Goal: Task Accomplishment & Management: Complete application form

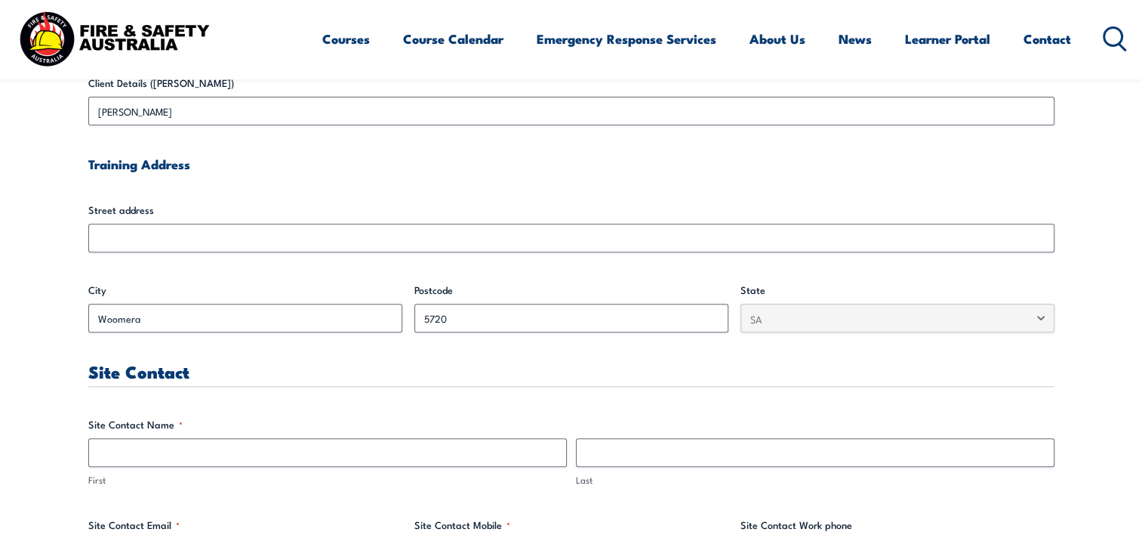
click at [193, 233] on input "Street address" at bounding box center [571, 237] width 966 height 29
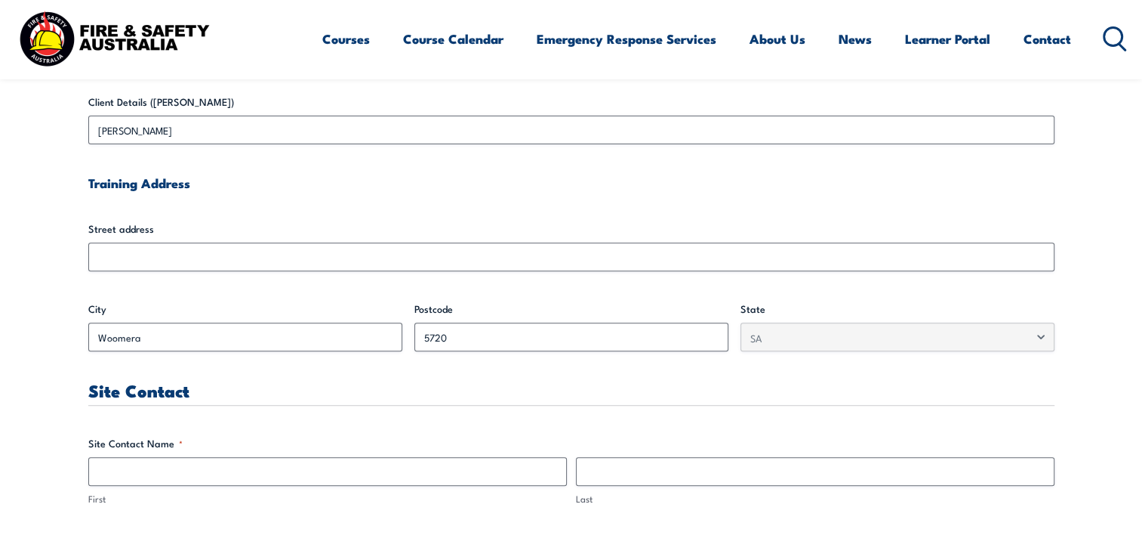
click at [189, 238] on div "Street address" at bounding box center [571, 246] width 966 height 50
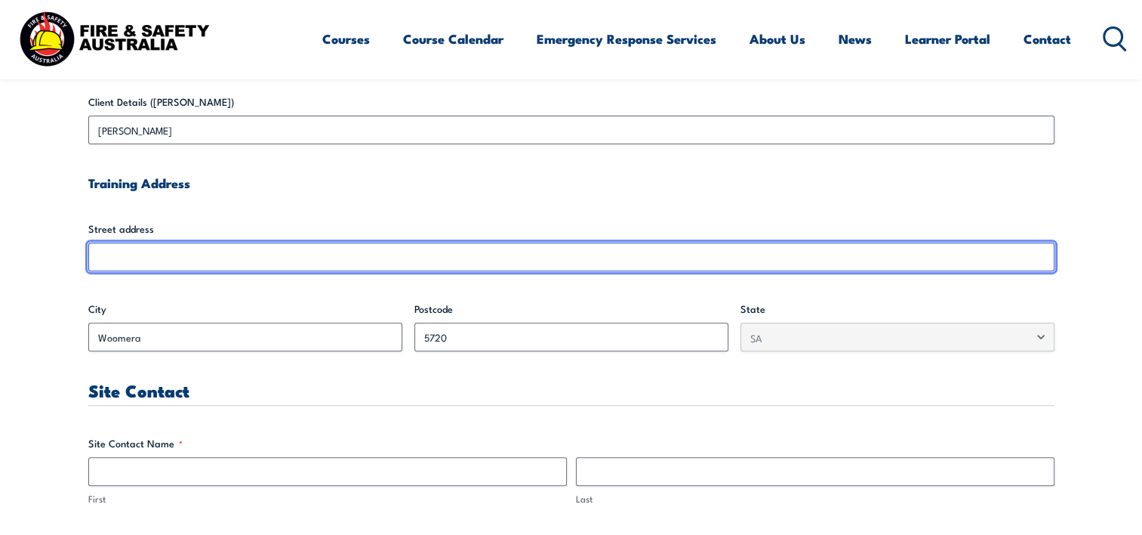
click at [181, 254] on input "Street address" at bounding box center [571, 256] width 966 height 29
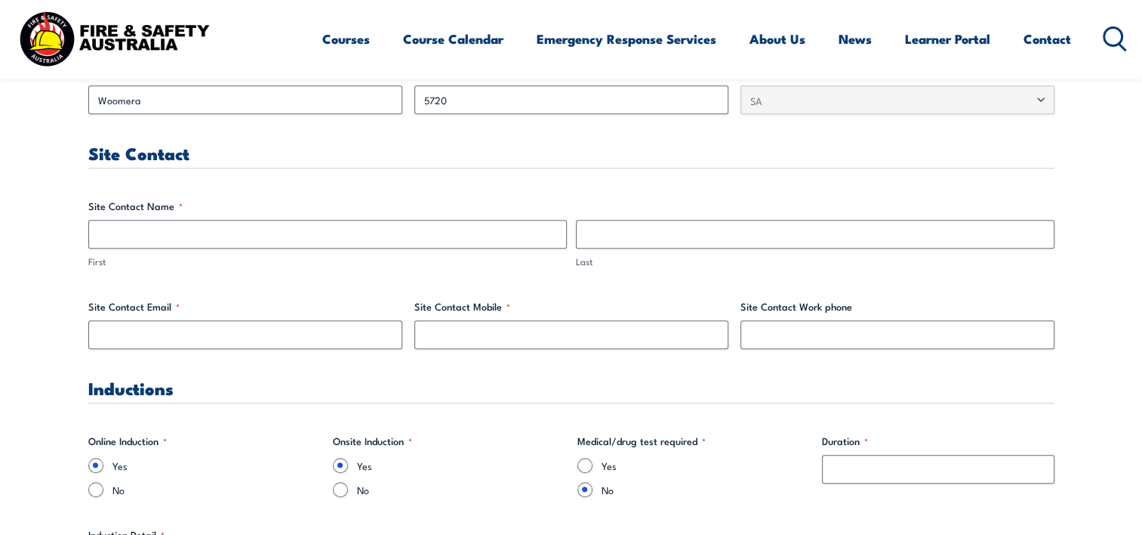
scroll to position [736, 0]
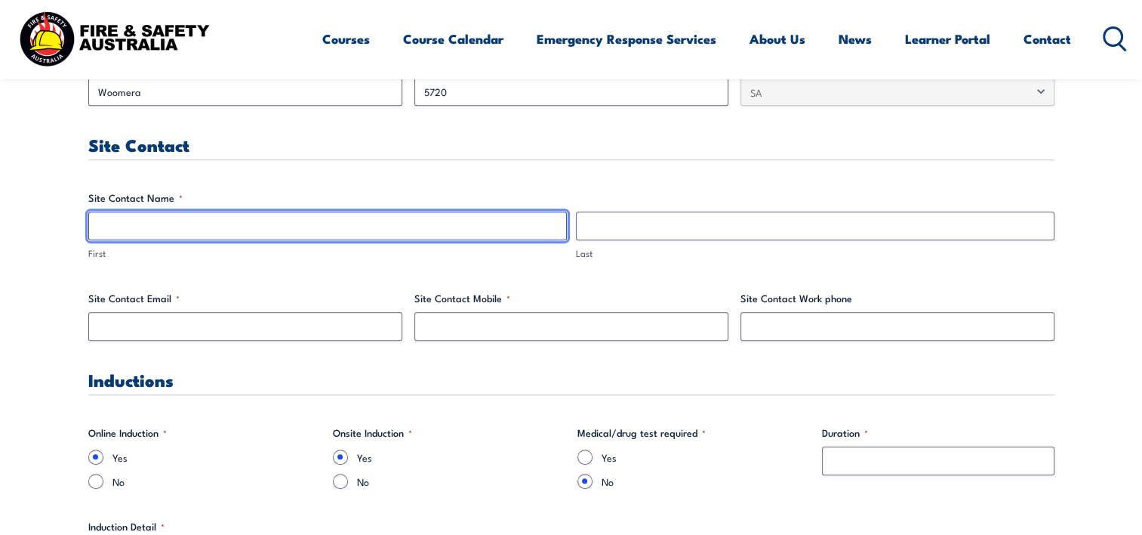
click at [140, 226] on input "First" at bounding box center [327, 225] width 479 height 29
type input "[PERSON_NAME]"
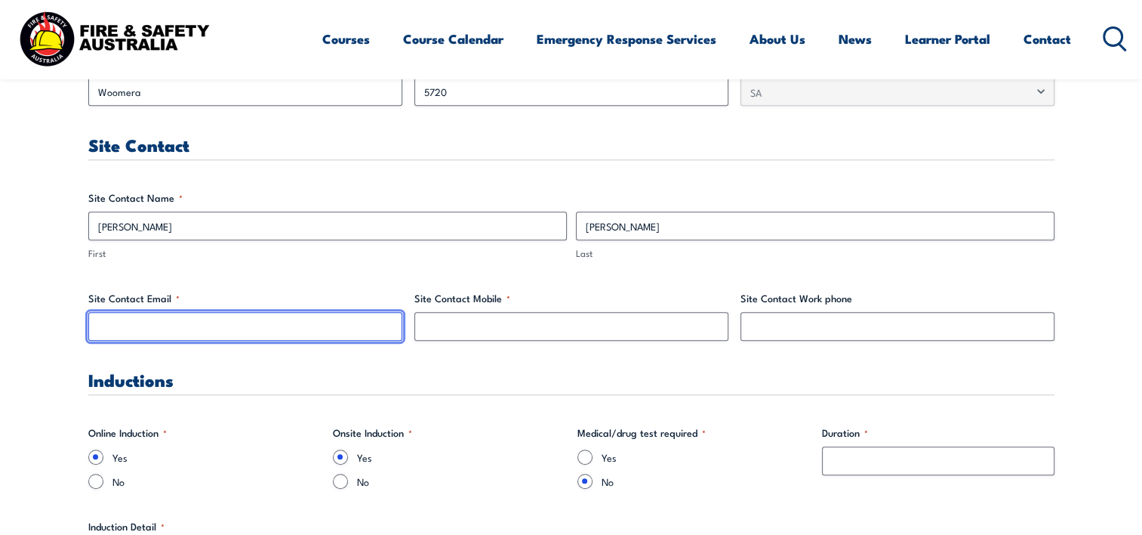
type input "[PERSON_NAME][EMAIL_ADDRESS][PERSON_NAME][DOMAIN_NAME]"
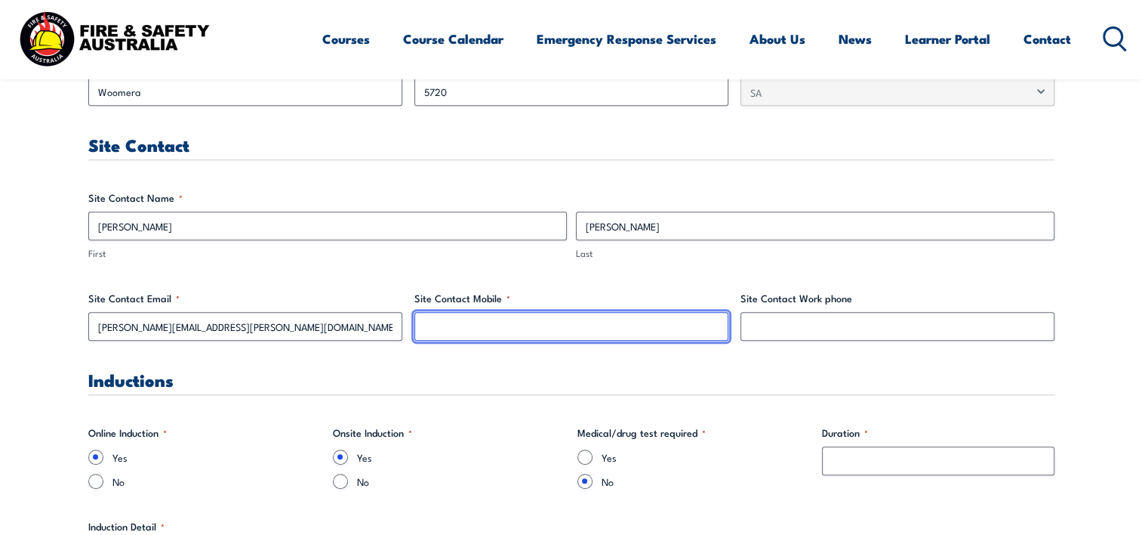
type input "0484198862"
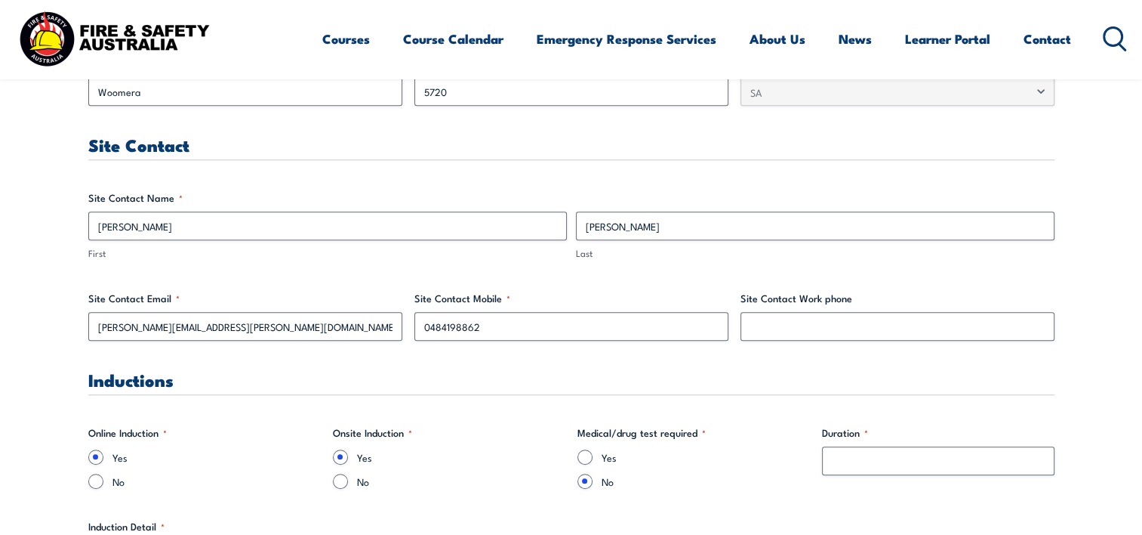
click at [495, 387] on h3 "Inductions" at bounding box center [571, 379] width 966 height 17
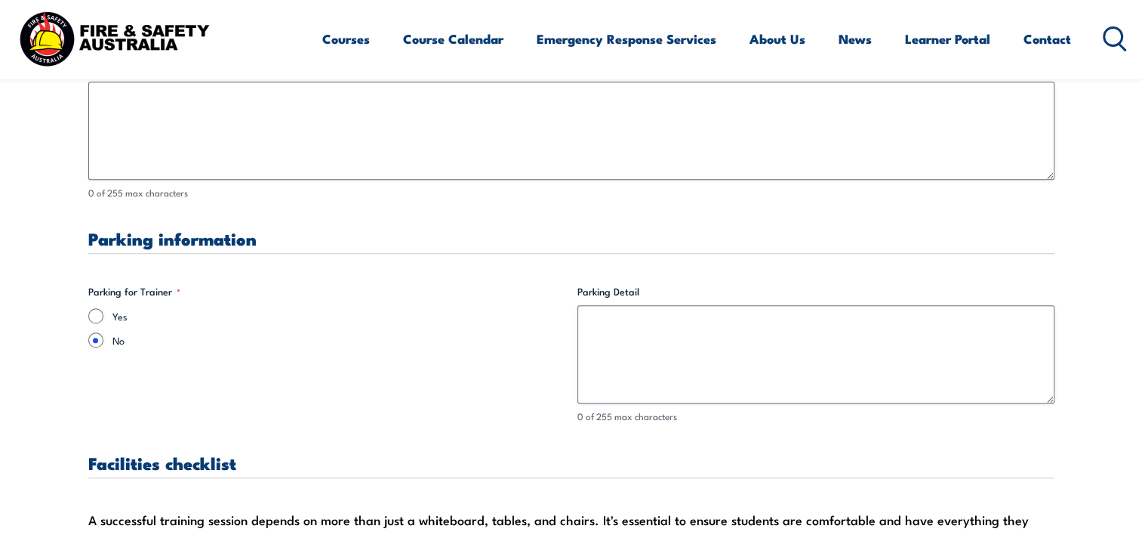
scroll to position [1208, 0]
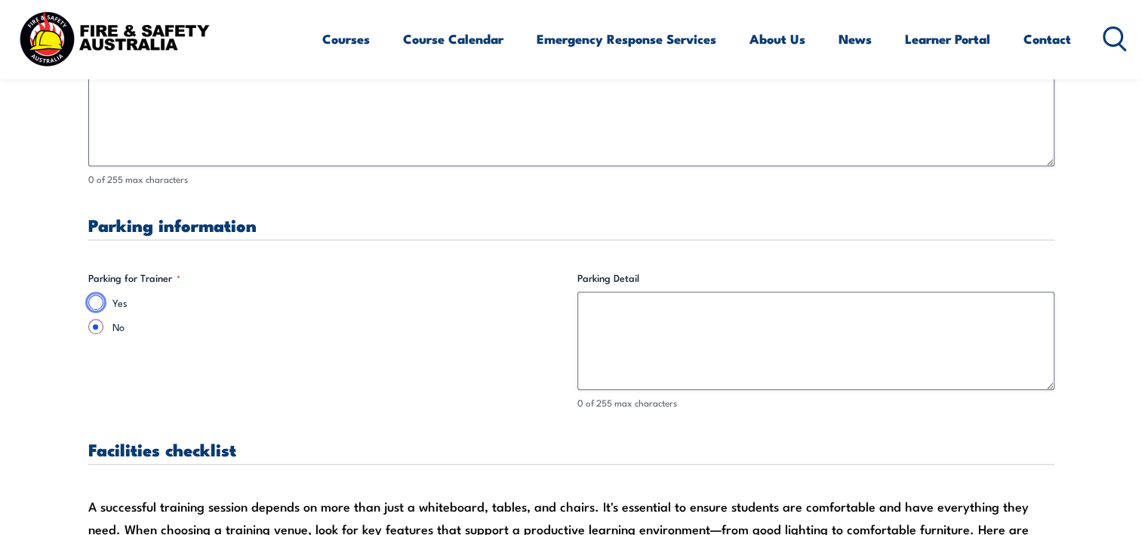
click at [92, 302] on input "Yes" at bounding box center [95, 301] width 15 height 15
radio input "true"
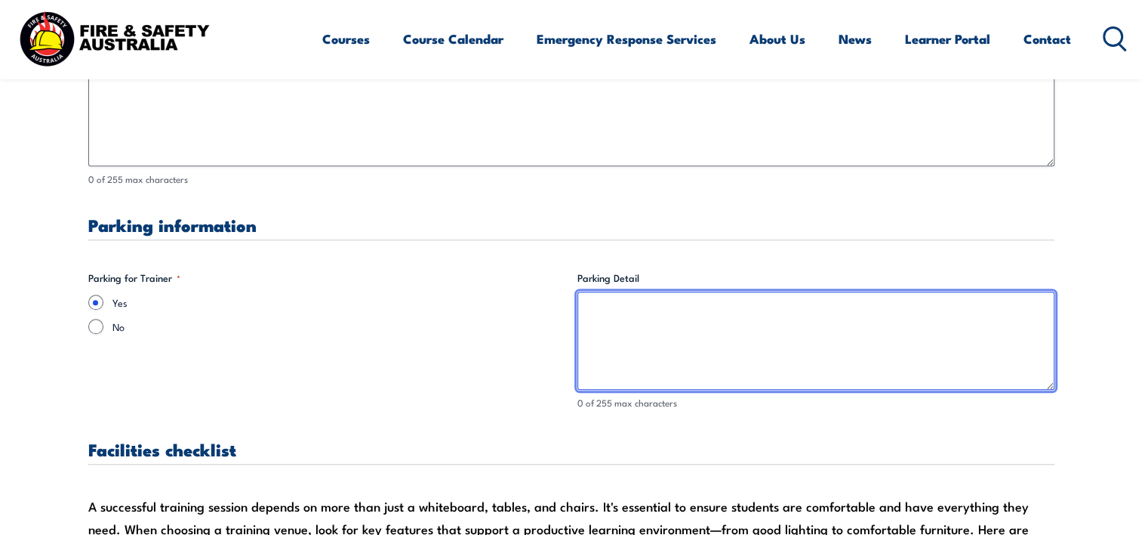
click at [634, 320] on textarea "Parking Detail" at bounding box center [816, 340] width 477 height 98
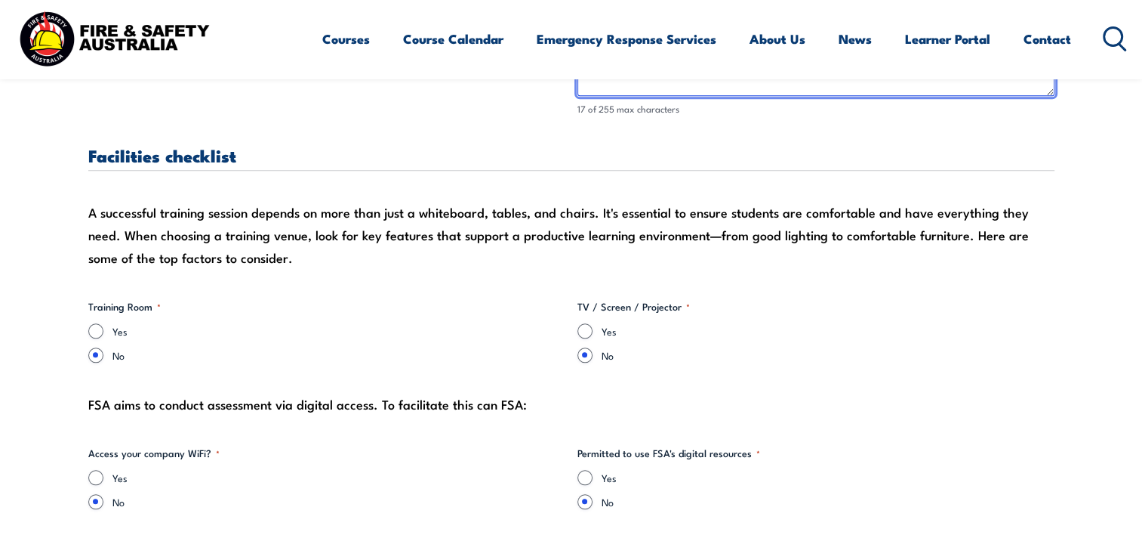
scroll to position [1510, 0]
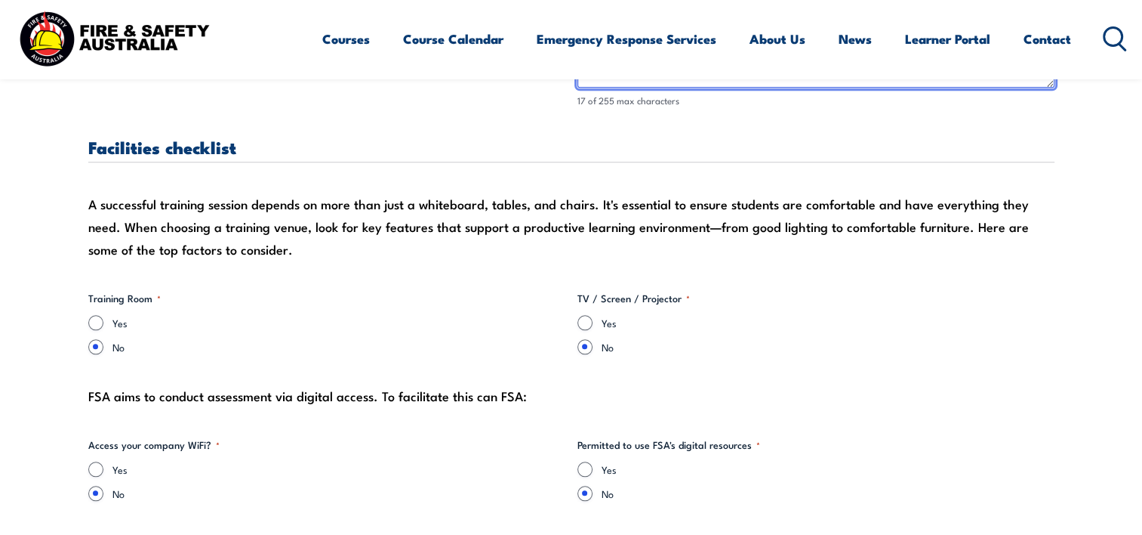
type textarea "Behind [PERSON_NAME][GEOGRAPHIC_DATA]"
click at [93, 318] on input "Yes" at bounding box center [95, 322] width 15 height 15
radio input "true"
click at [581, 322] on input "Yes" at bounding box center [585, 322] width 15 height 15
radio input "true"
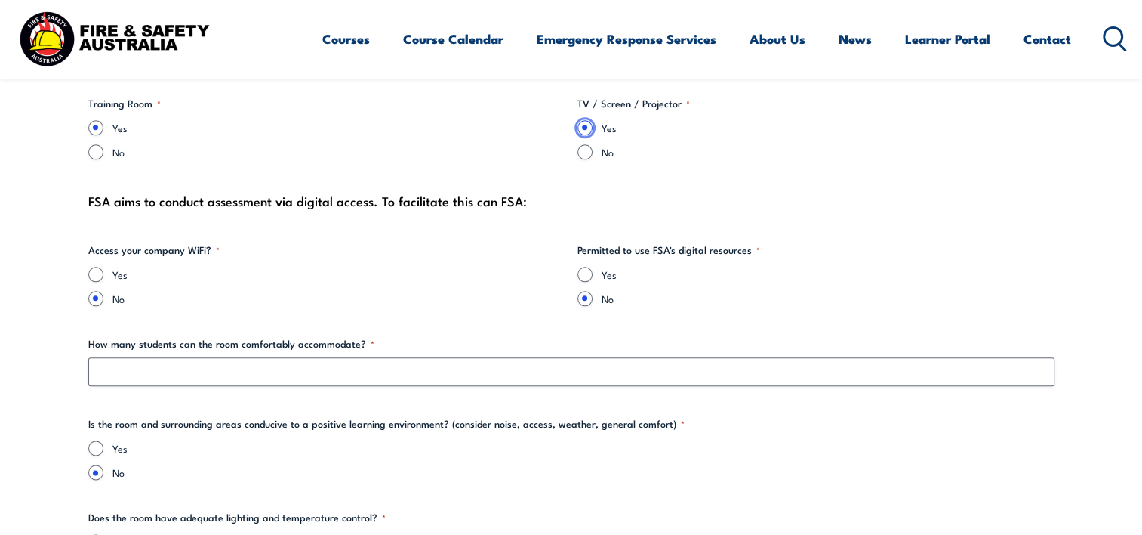
scroll to position [1718, 0]
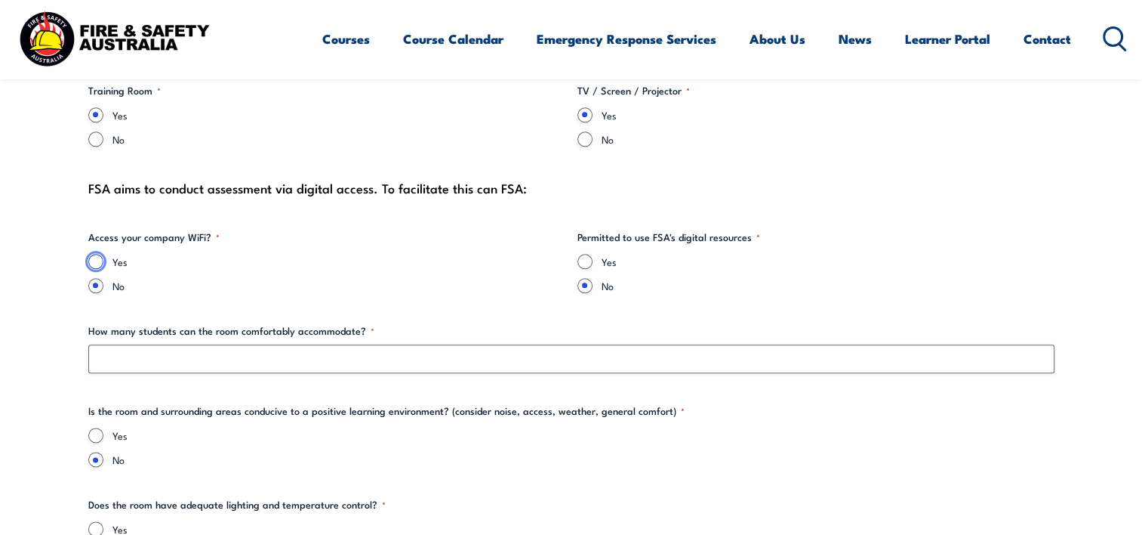
click at [96, 260] on input "Yes" at bounding box center [95, 261] width 15 height 15
radio input "true"
click at [584, 259] on input "Yes" at bounding box center [585, 261] width 15 height 15
radio input "true"
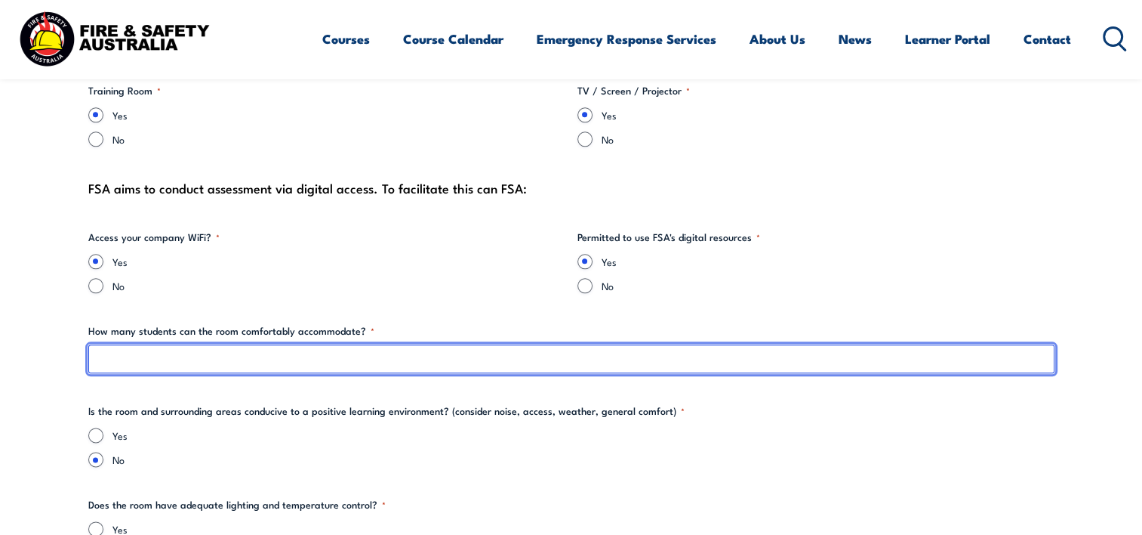
click at [177, 352] on input "How many students can the room comfortably accommodate? *" at bounding box center [571, 358] width 966 height 29
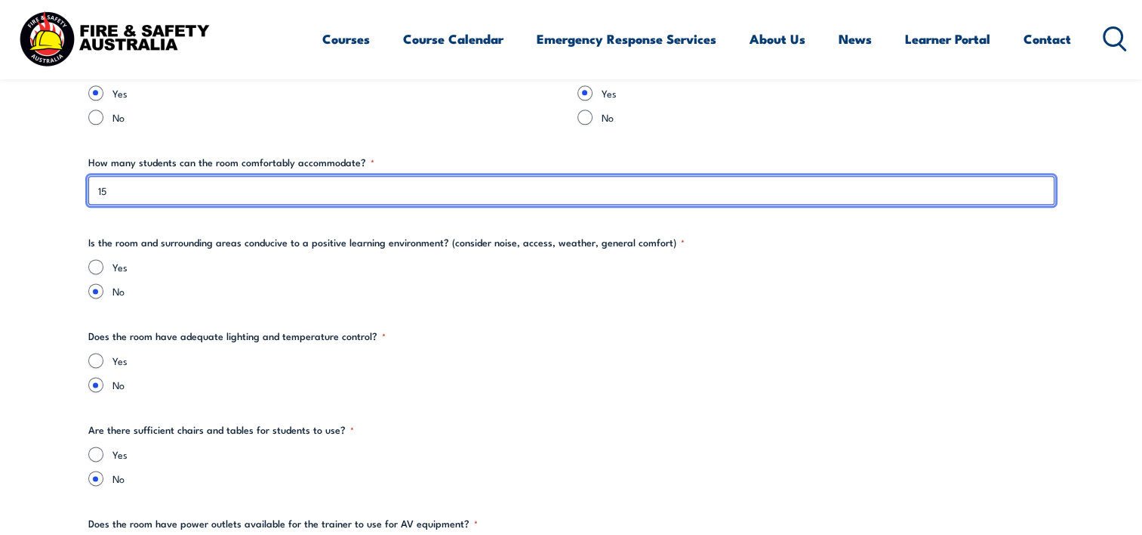
scroll to position [1888, 0]
type input "15"
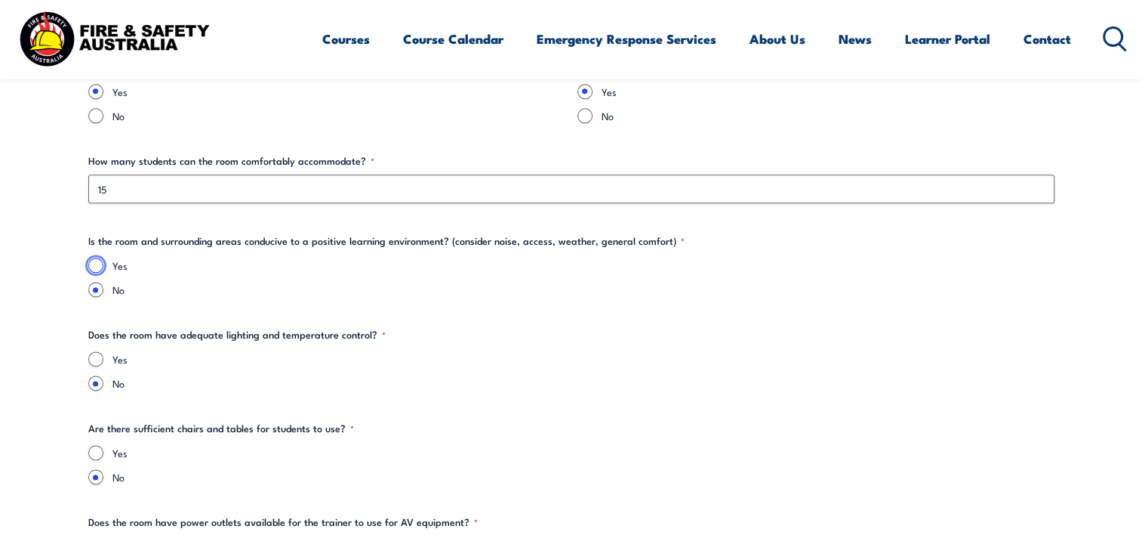
click at [95, 267] on input "Yes" at bounding box center [95, 264] width 15 height 15
radio input "true"
click at [91, 362] on div "Yes No" at bounding box center [571, 370] width 966 height 39
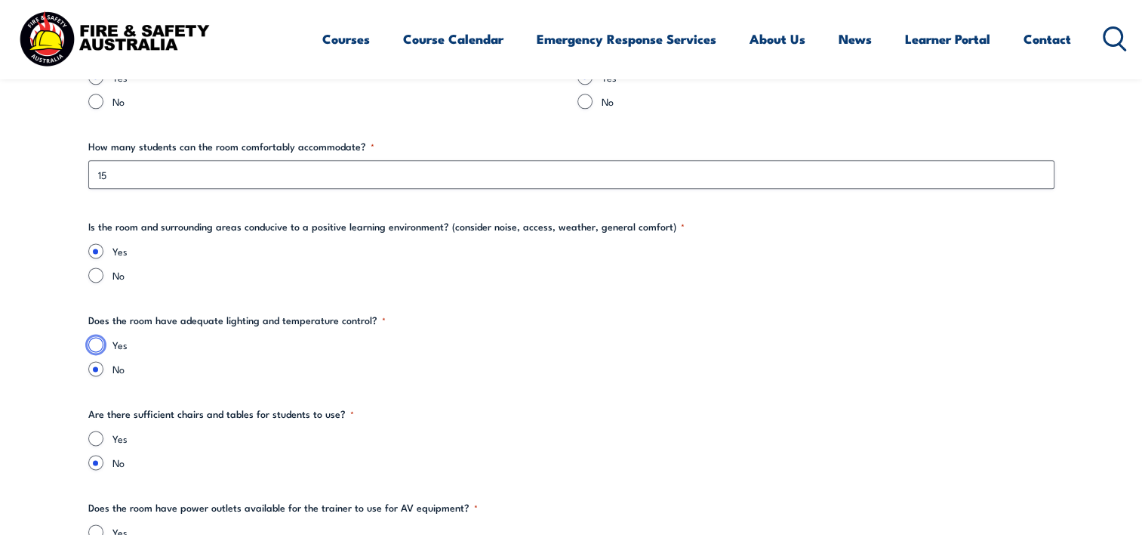
scroll to position [1906, 0]
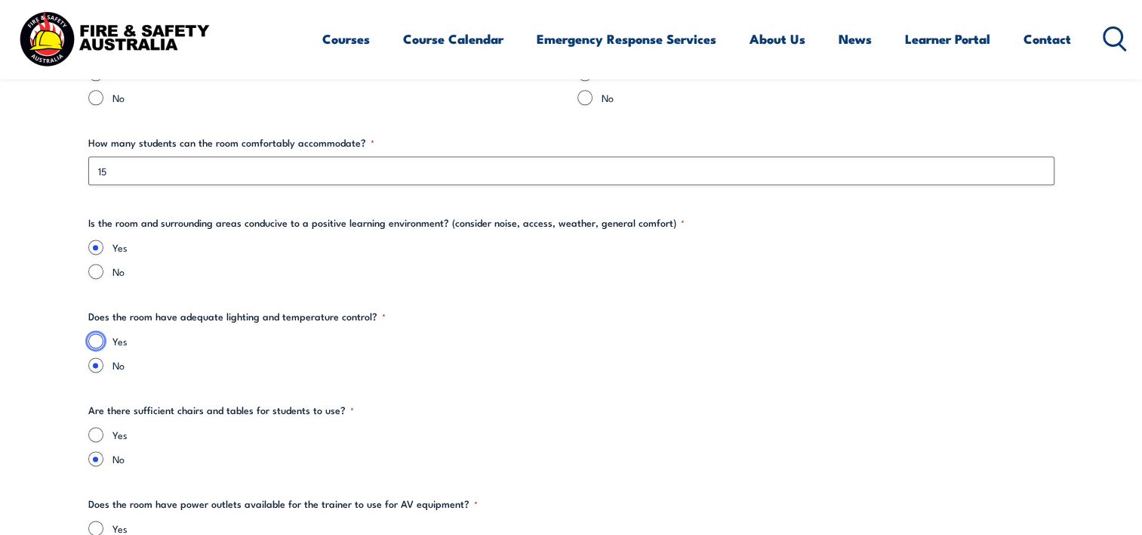
click at [94, 338] on input "Yes" at bounding box center [95, 340] width 15 height 15
radio input "true"
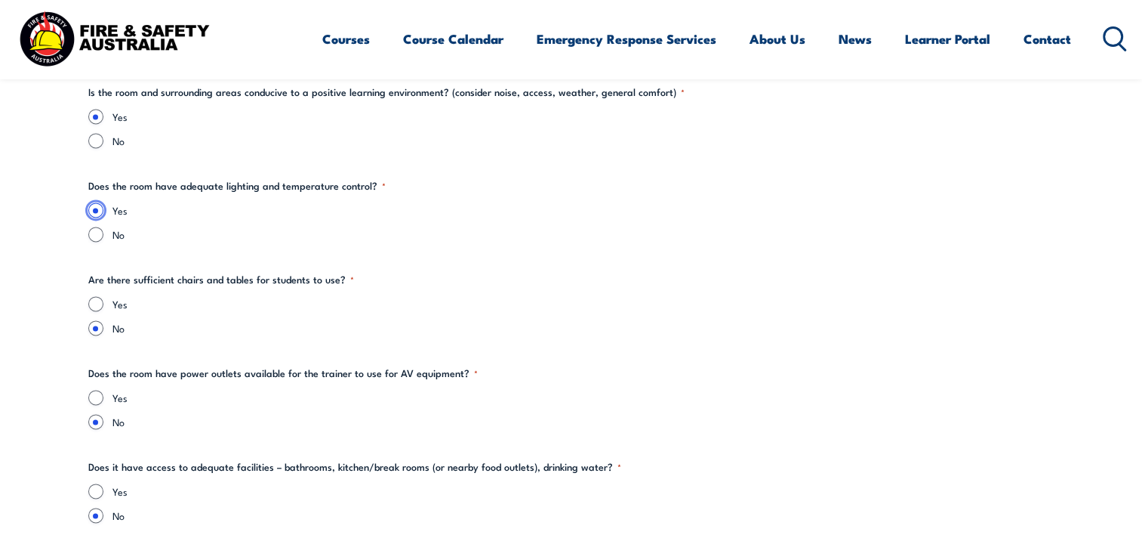
scroll to position [2057, 0]
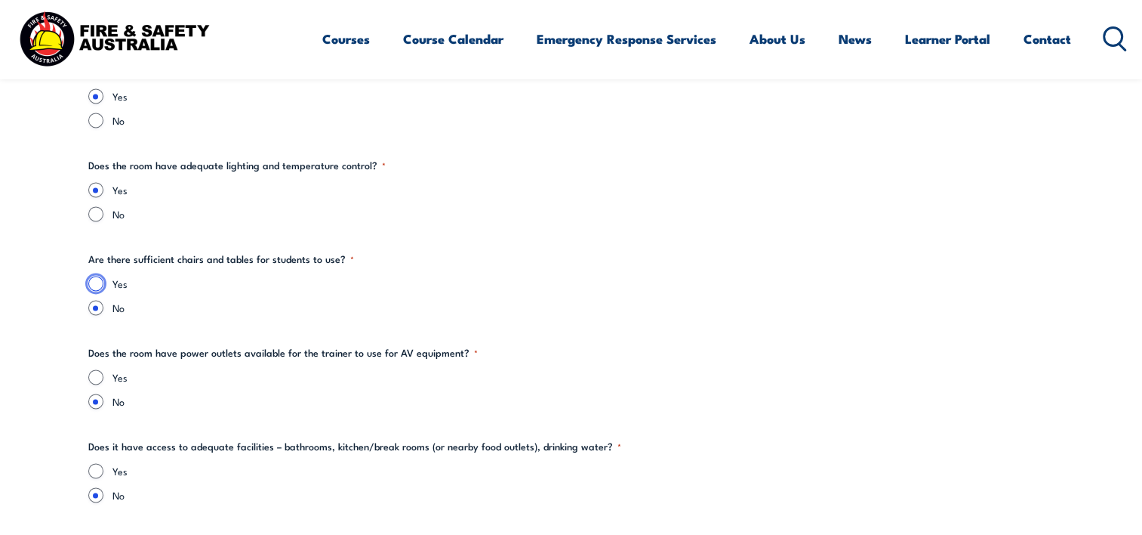
click at [97, 280] on input "Yes" at bounding box center [95, 283] width 15 height 15
radio input "true"
click at [91, 370] on input "Yes" at bounding box center [95, 376] width 15 height 15
radio input "true"
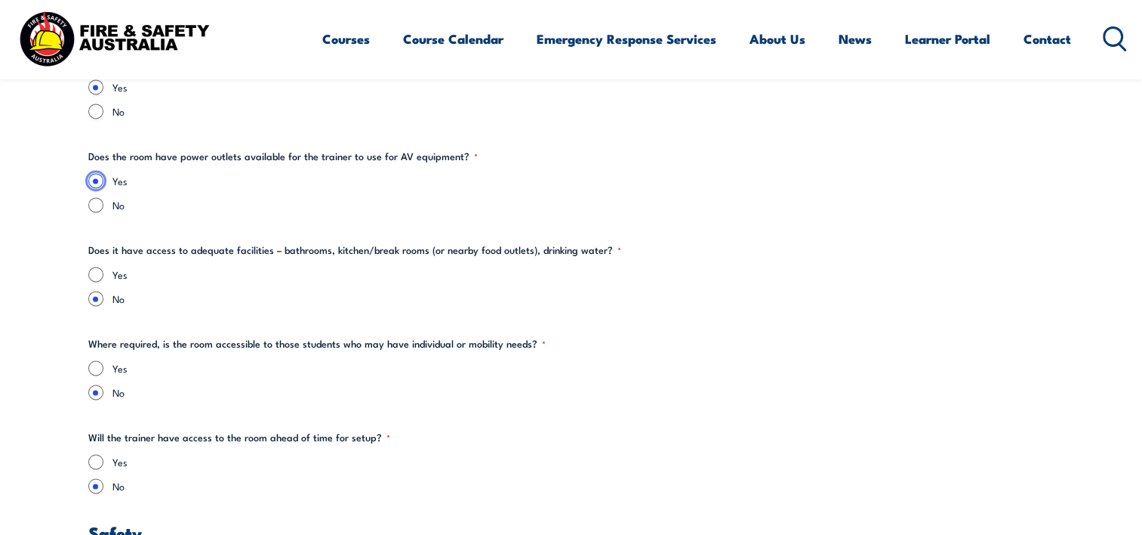
scroll to position [2265, 0]
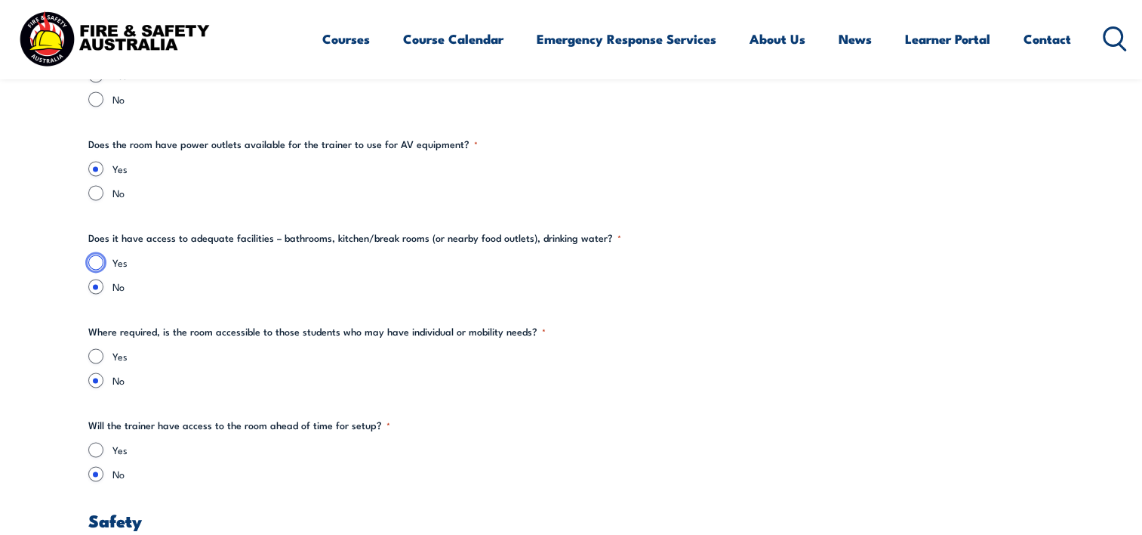
click at [94, 258] on input "Yes" at bounding box center [95, 261] width 15 height 15
radio input "true"
click at [103, 356] on div "Yes" at bounding box center [571, 355] width 966 height 15
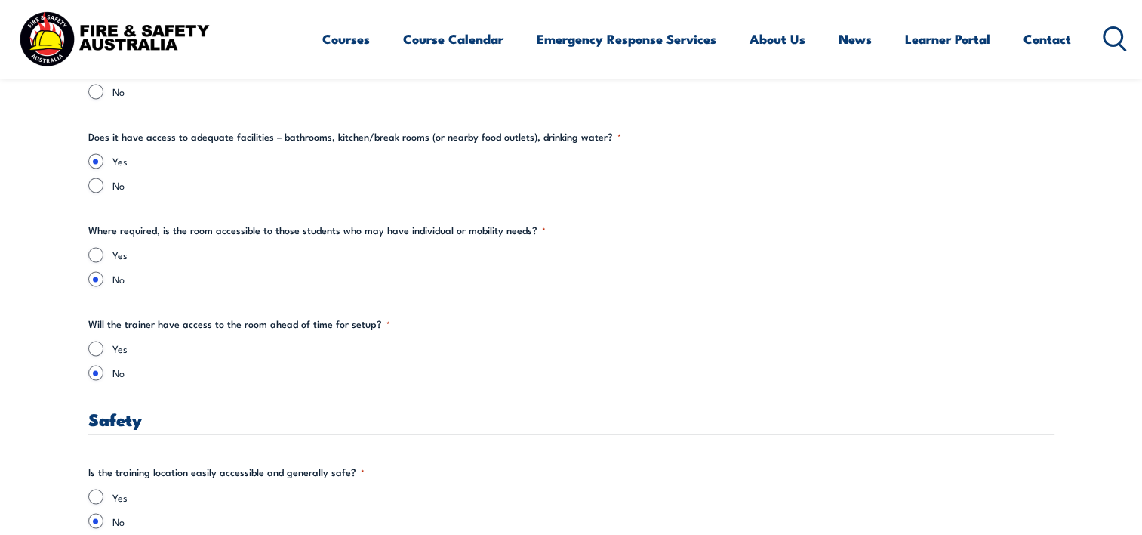
scroll to position [2434, 0]
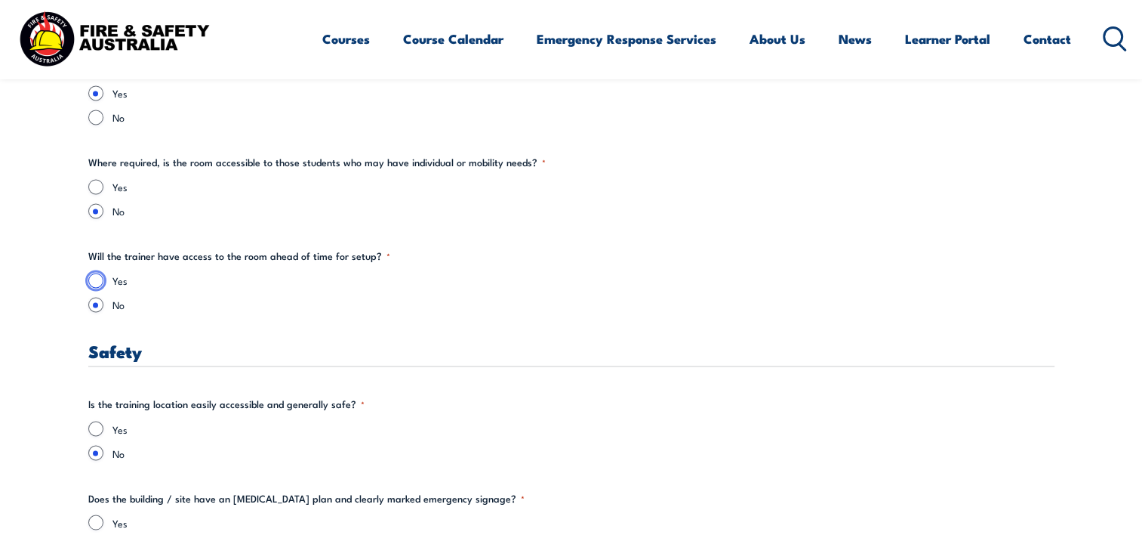
click at [100, 280] on input "Yes" at bounding box center [95, 280] width 15 height 15
radio input "true"
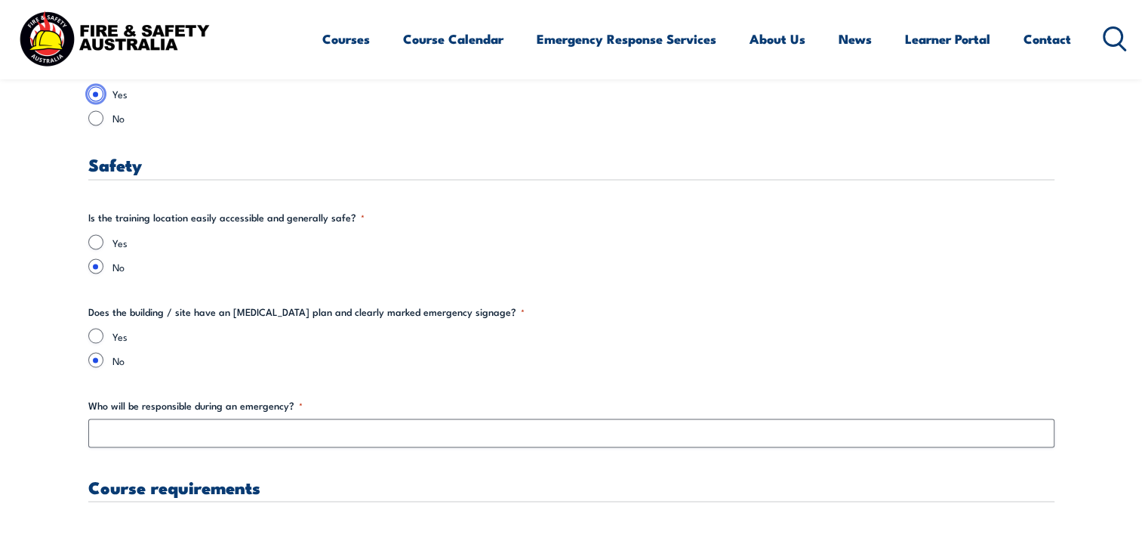
scroll to position [2643, 0]
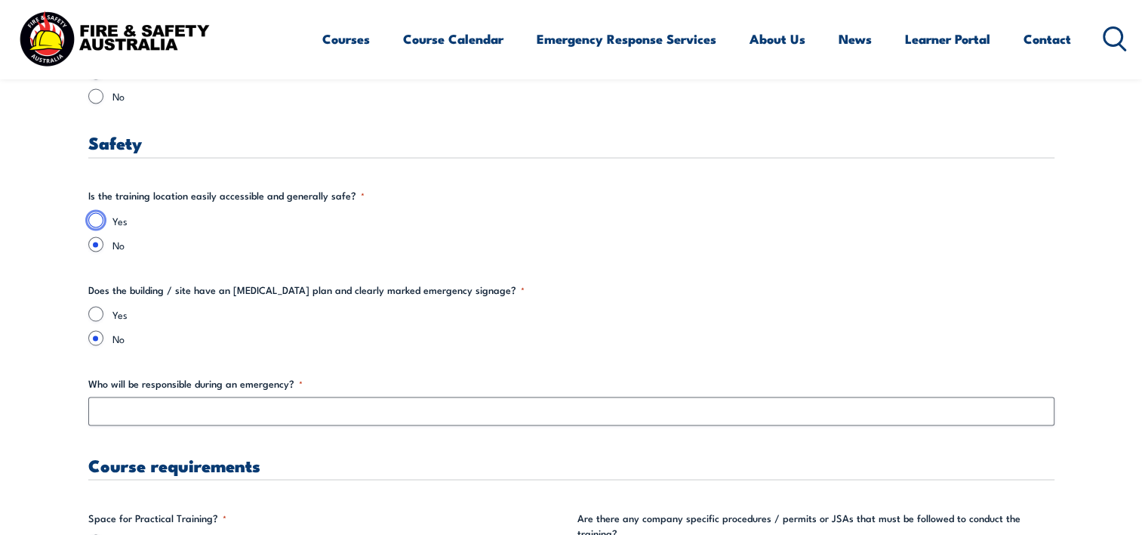
click at [95, 220] on input "Yes" at bounding box center [95, 219] width 15 height 15
radio input "true"
click at [96, 308] on input "Yes" at bounding box center [95, 313] width 15 height 15
radio input "true"
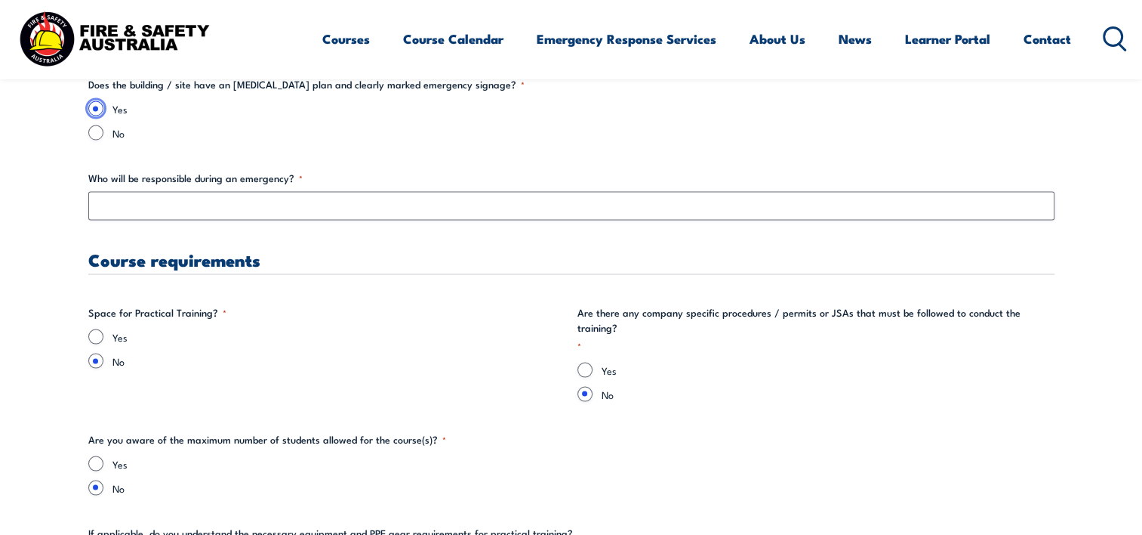
scroll to position [2850, 0]
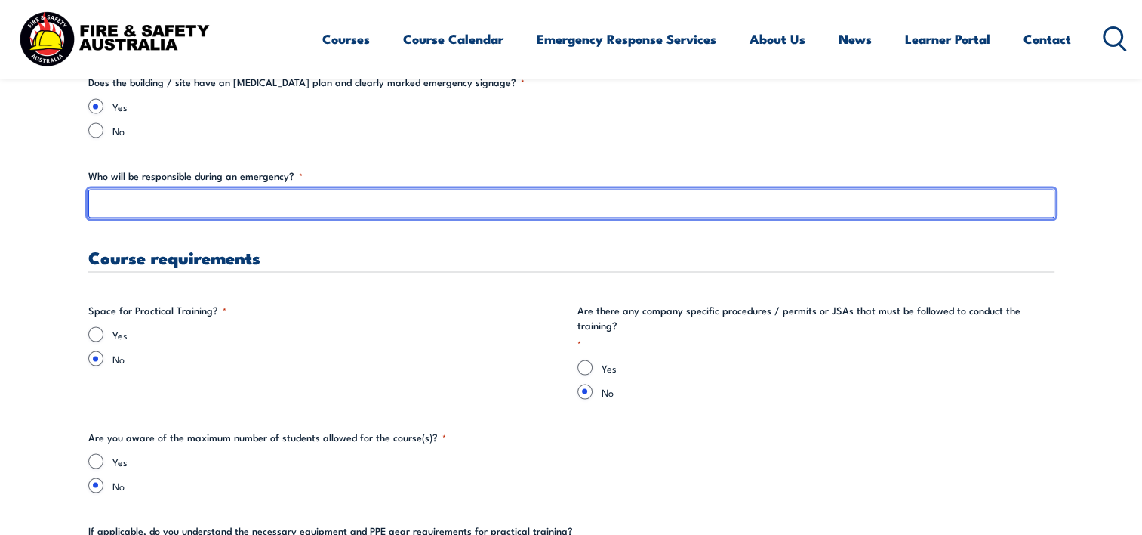
click at [199, 208] on input "Who will be responsible during an emergency? *" at bounding box center [571, 203] width 966 height 29
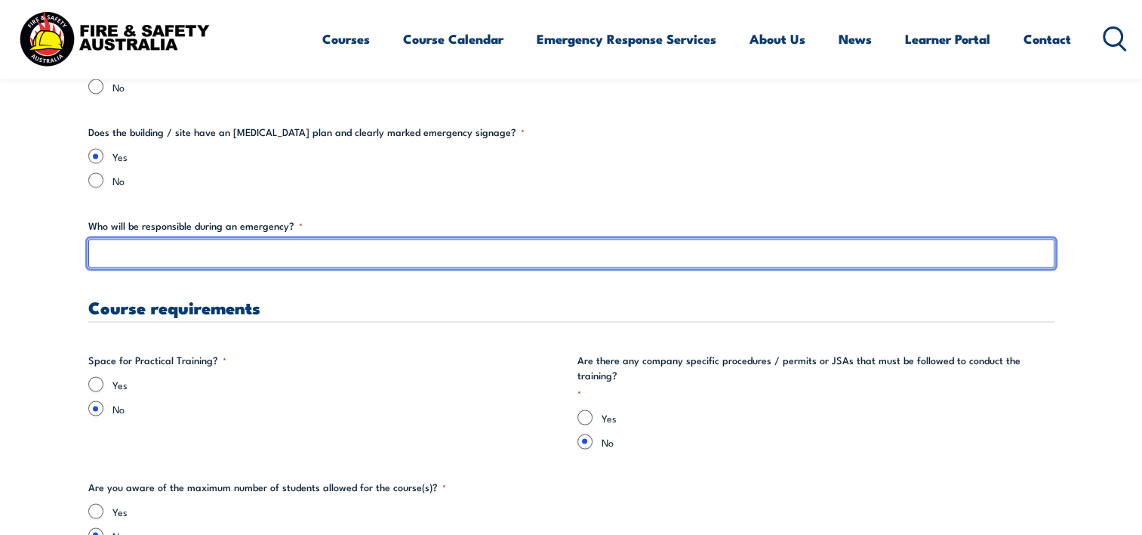
scroll to position [2794, 0]
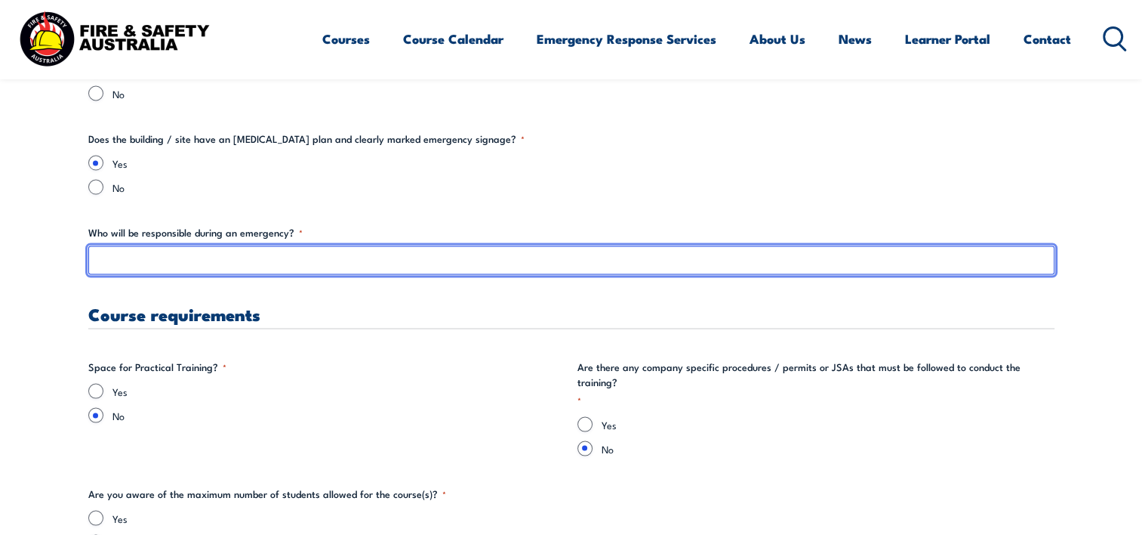
click at [222, 252] on input "Who will be responsible during an emergency? *" at bounding box center [571, 259] width 966 height 29
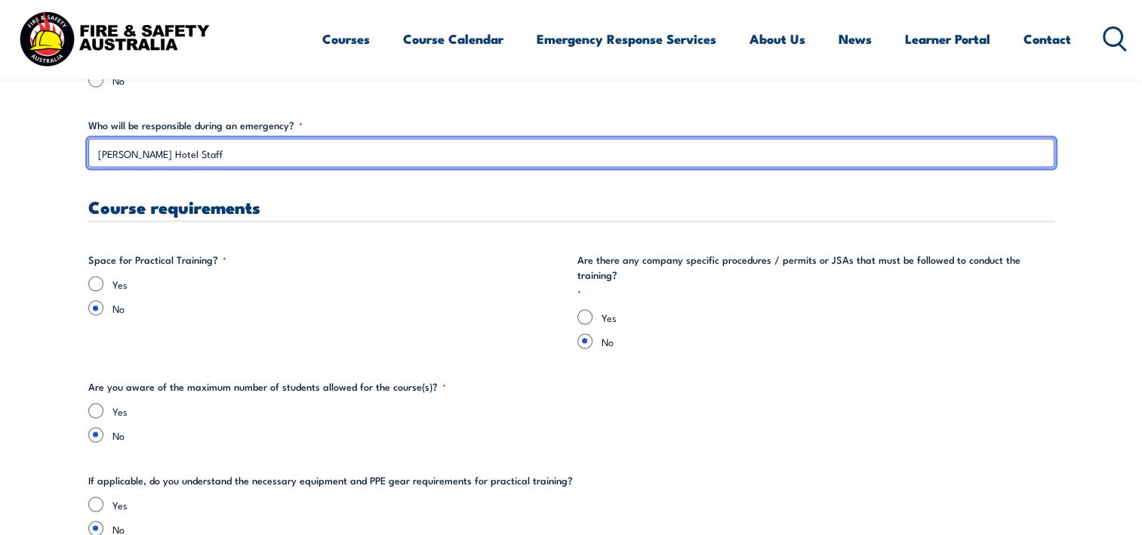
scroll to position [2926, 0]
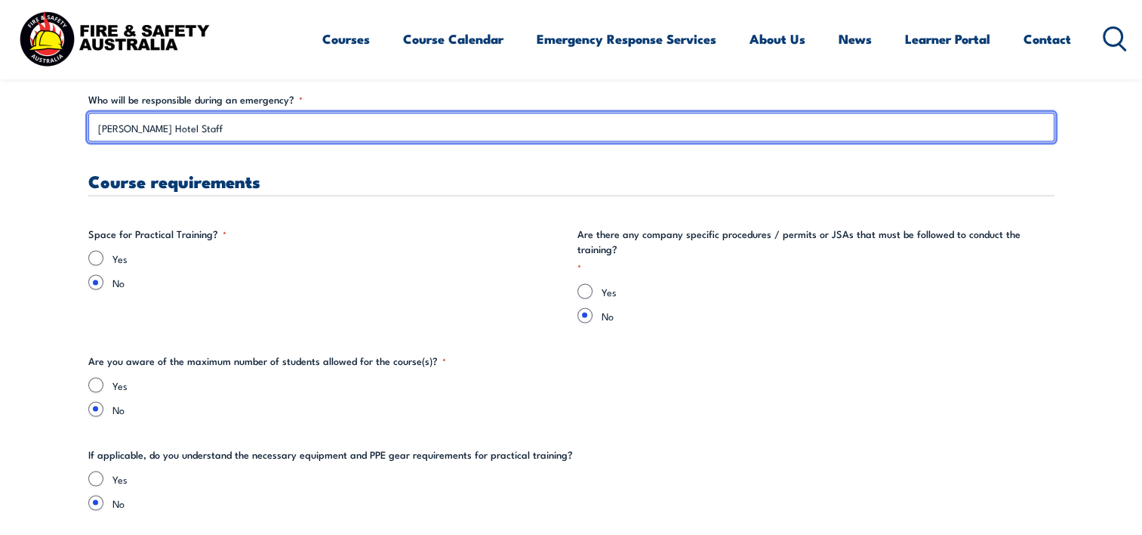
type input "[PERSON_NAME] Hotel Staff"
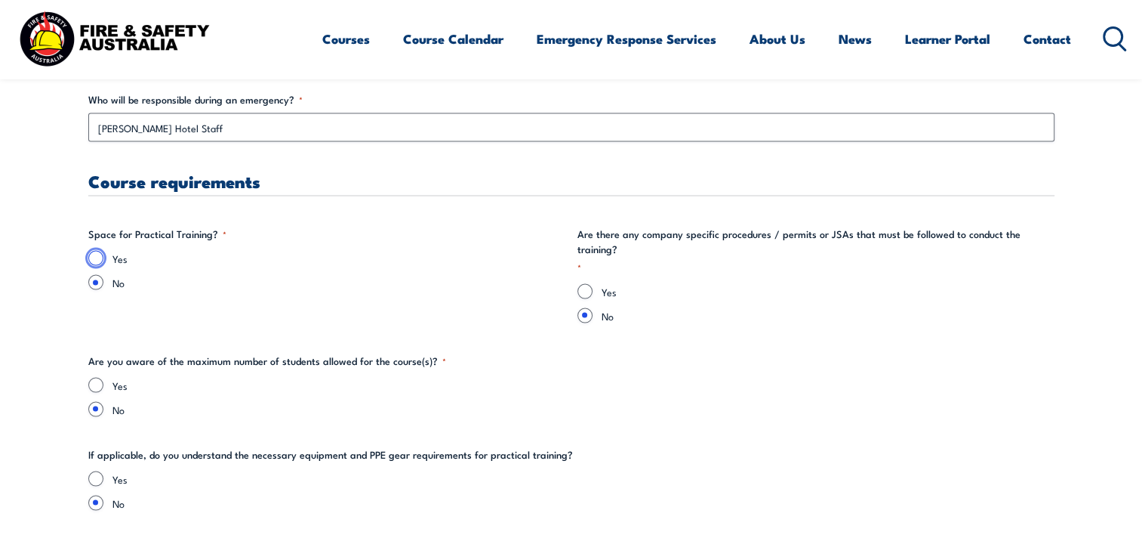
click at [94, 257] on input "Yes" at bounding box center [95, 258] width 15 height 15
radio input "true"
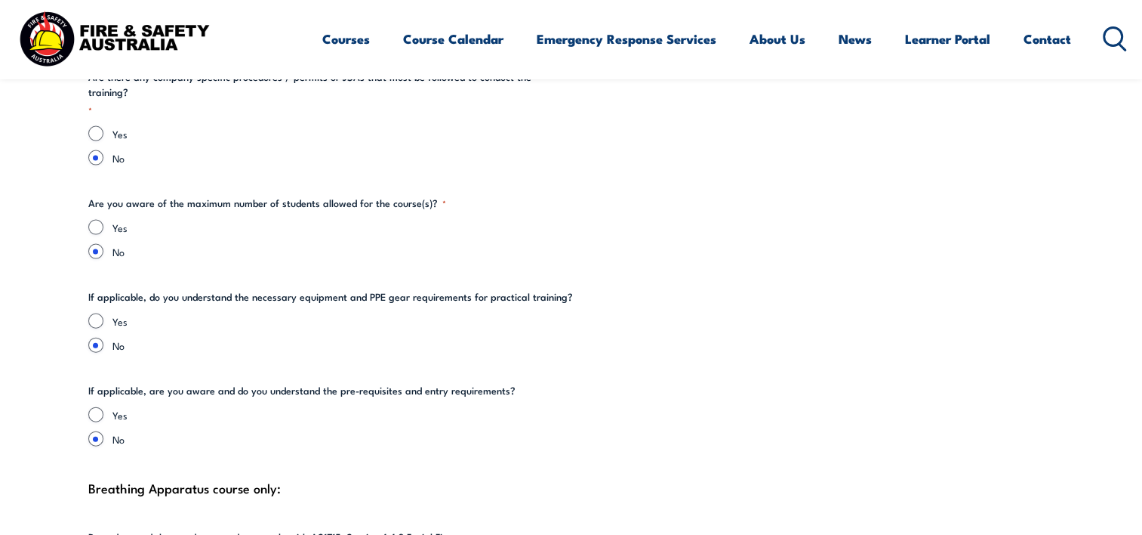
scroll to position [3265, 0]
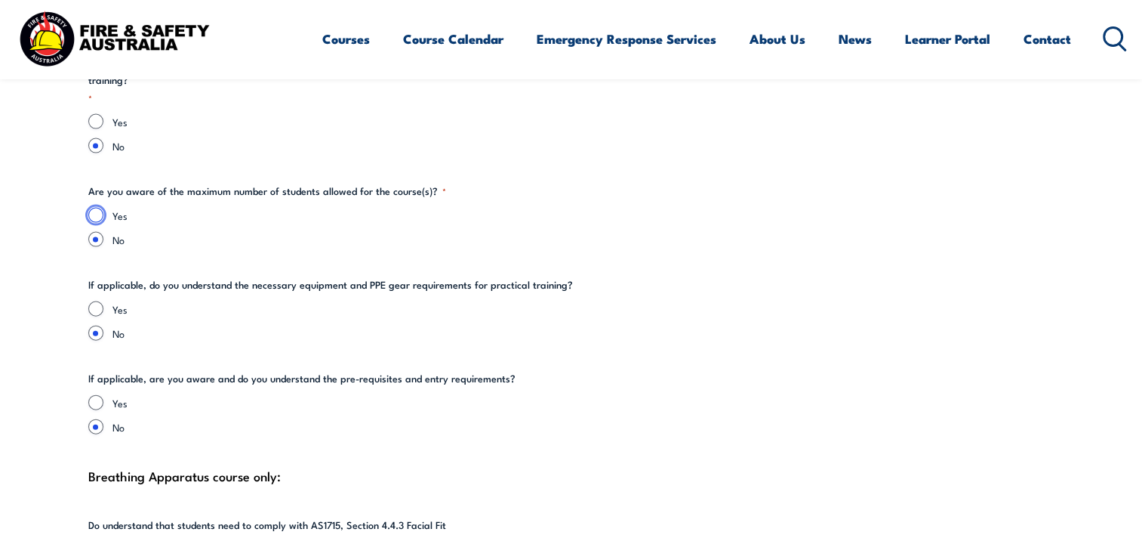
click at [95, 208] on input "Yes" at bounding box center [95, 215] width 15 height 15
radio input "true"
click at [100, 301] on input "Yes" at bounding box center [95, 308] width 15 height 15
radio input "true"
click at [99, 395] on input "Yes" at bounding box center [95, 402] width 15 height 15
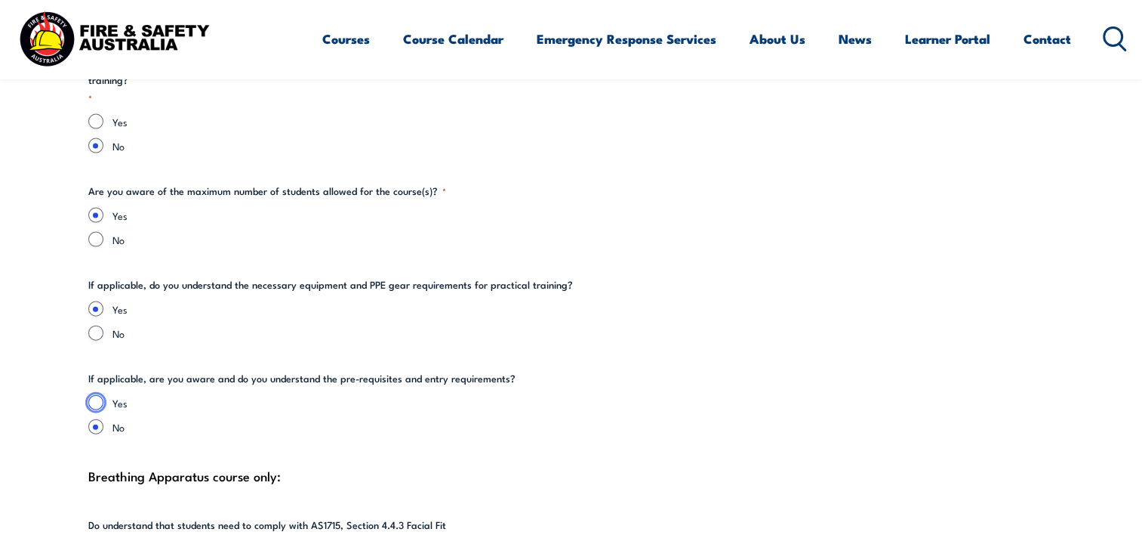
radio input "true"
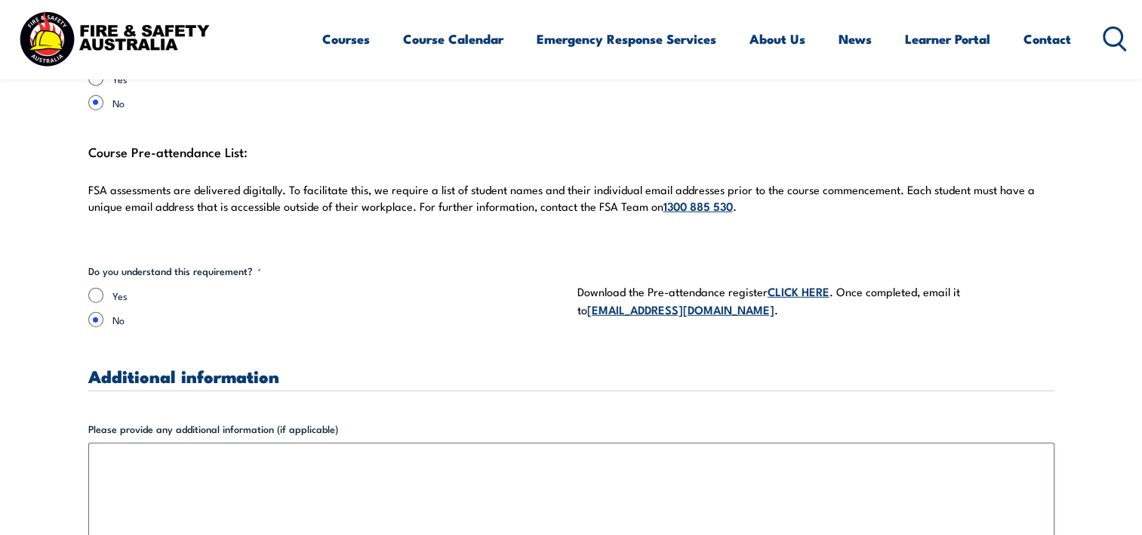
scroll to position [4266, 0]
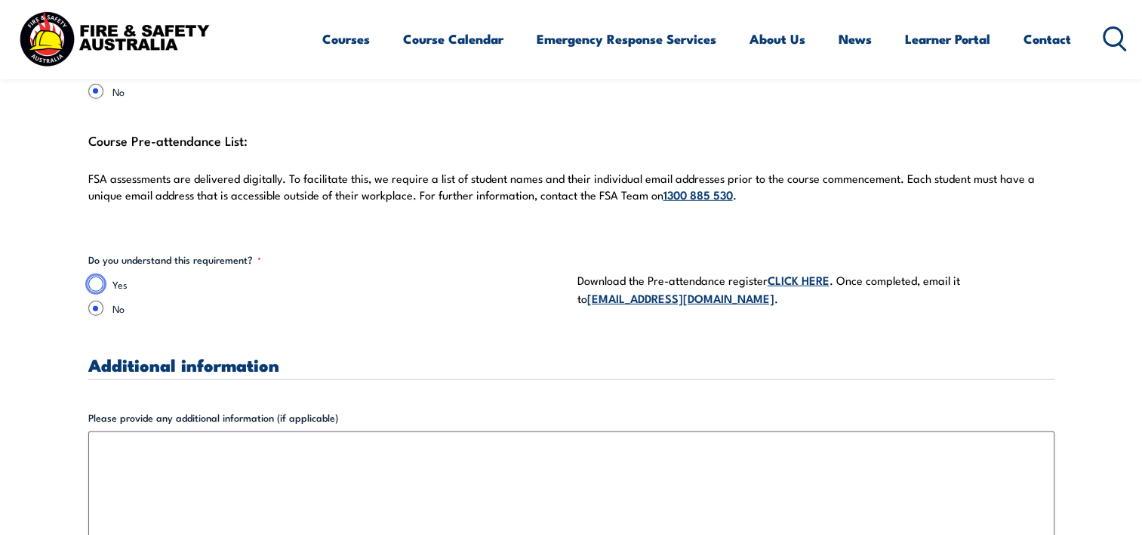
click at [93, 276] on input "Yes" at bounding box center [95, 283] width 15 height 15
radio input "true"
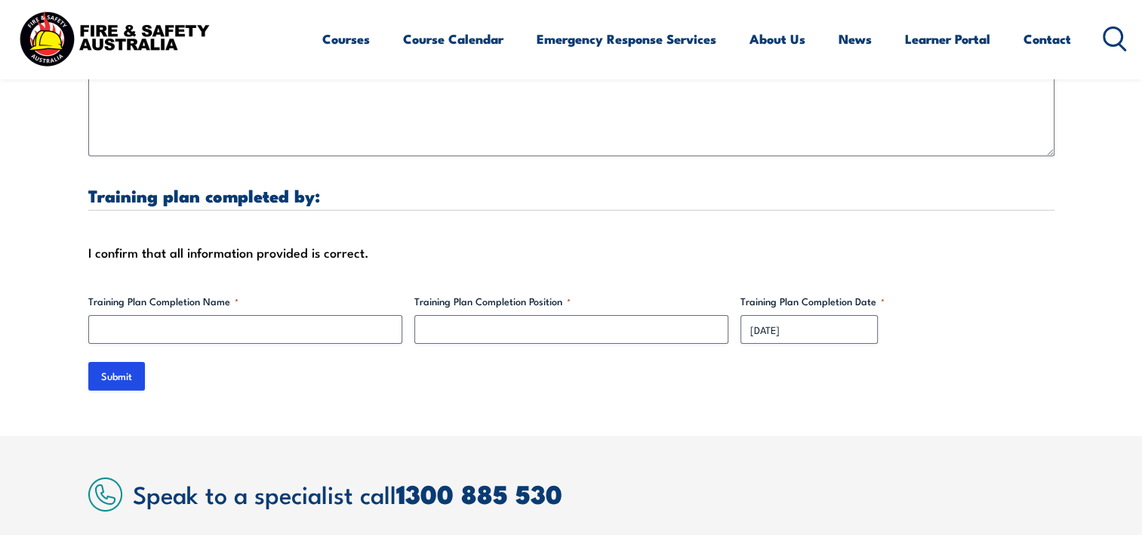
scroll to position [4775, 0]
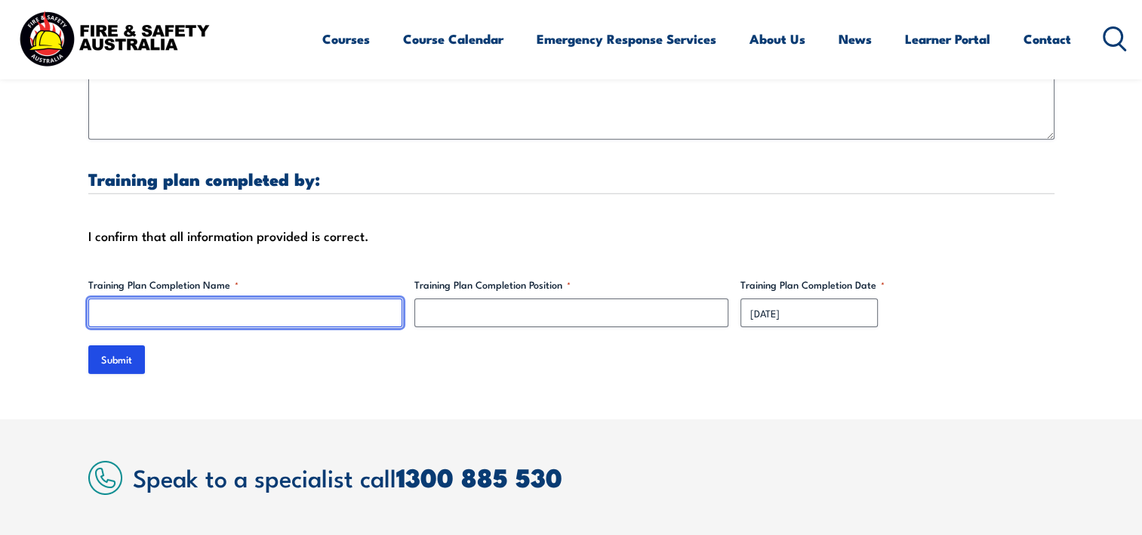
click at [171, 298] on input "Training Plan Completion Name *" at bounding box center [245, 312] width 314 height 29
type input "[PERSON_NAME]"
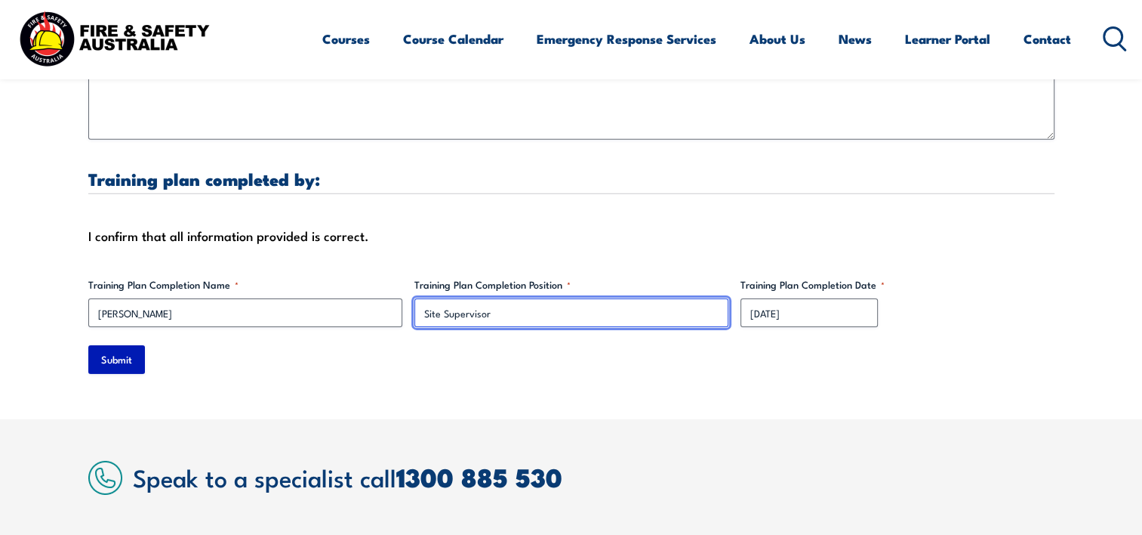
type input "Site Supervisor"
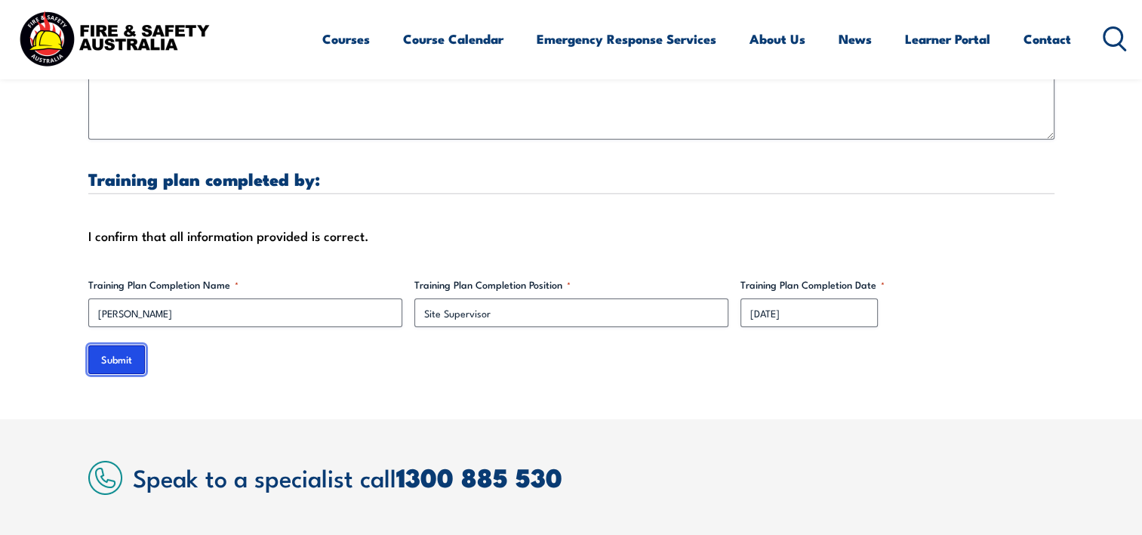
click at [115, 345] on input "Submit" at bounding box center [116, 359] width 57 height 29
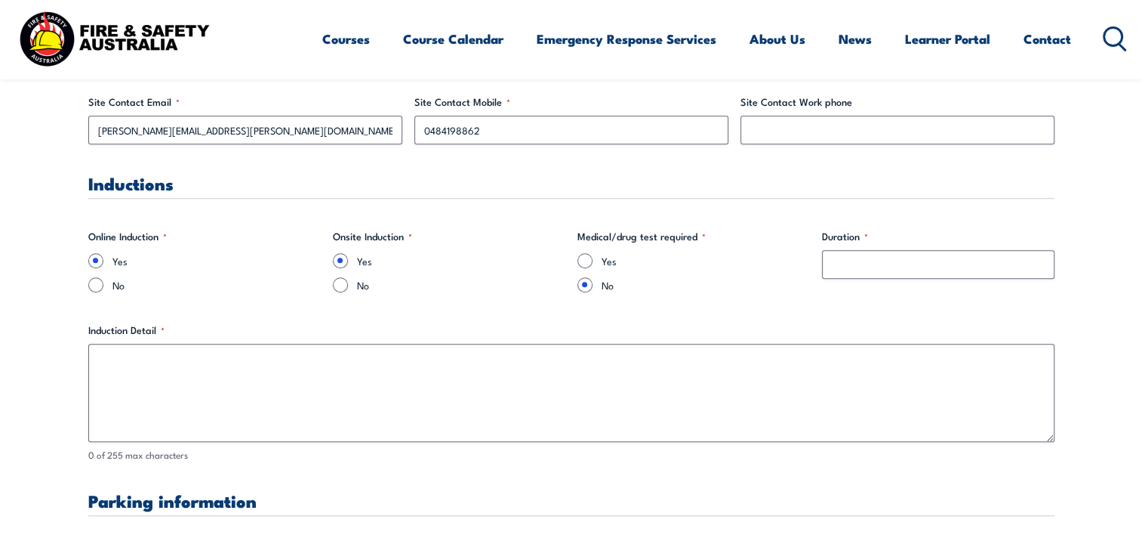
scroll to position [963, 0]
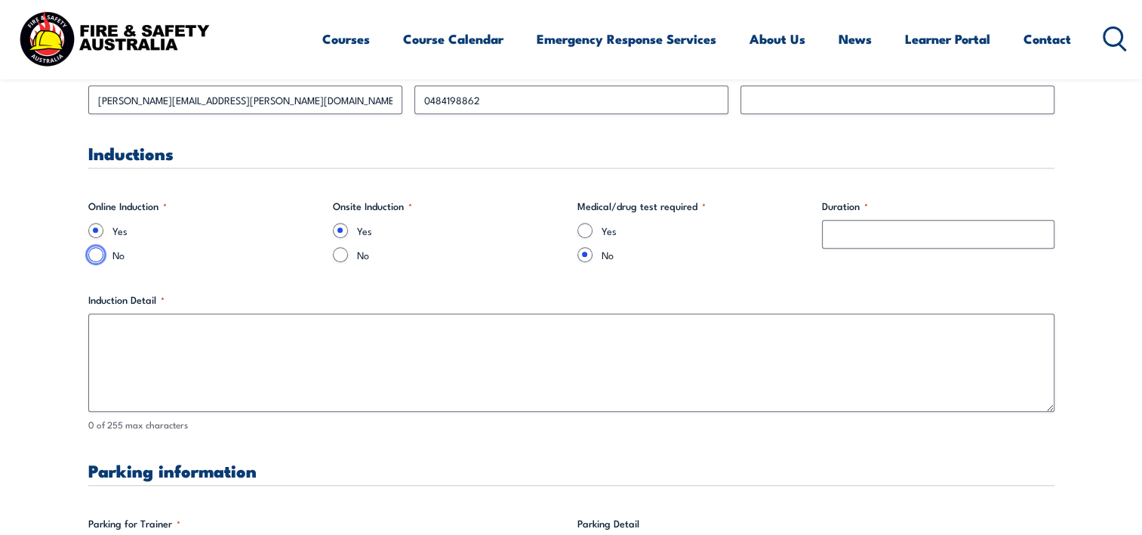
click at [100, 252] on input "No" at bounding box center [95, 254] width 15 height 15
radio input "true"
click at [347, 254] on input "No" at bounding box center [340, 254] width 15 height 15
radio input "true"
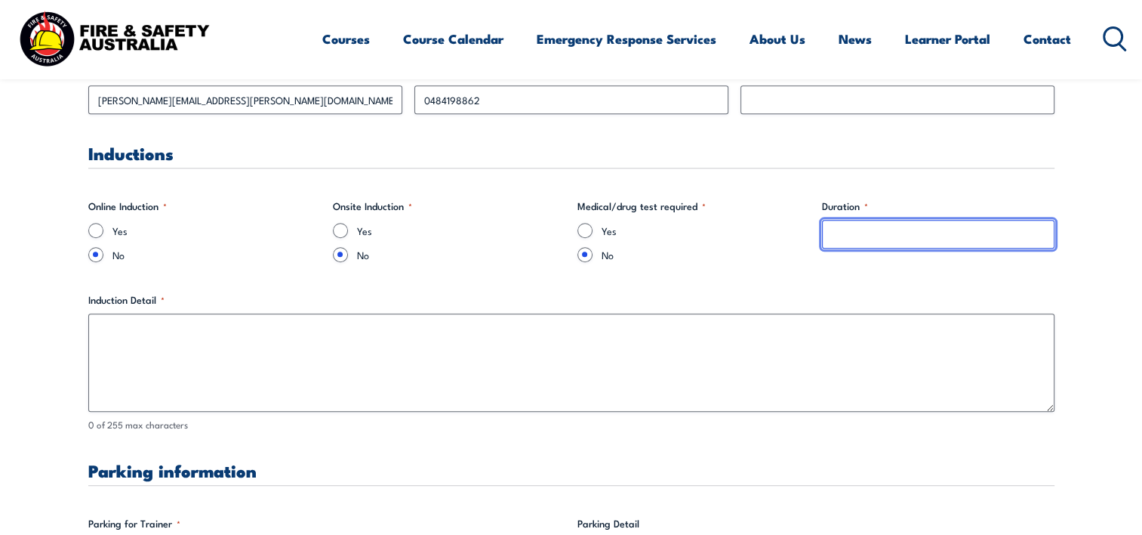
click at [856, 230] on input "Duration *" at bounding box center [938, 234] width 233 height 29
type input "N/A"
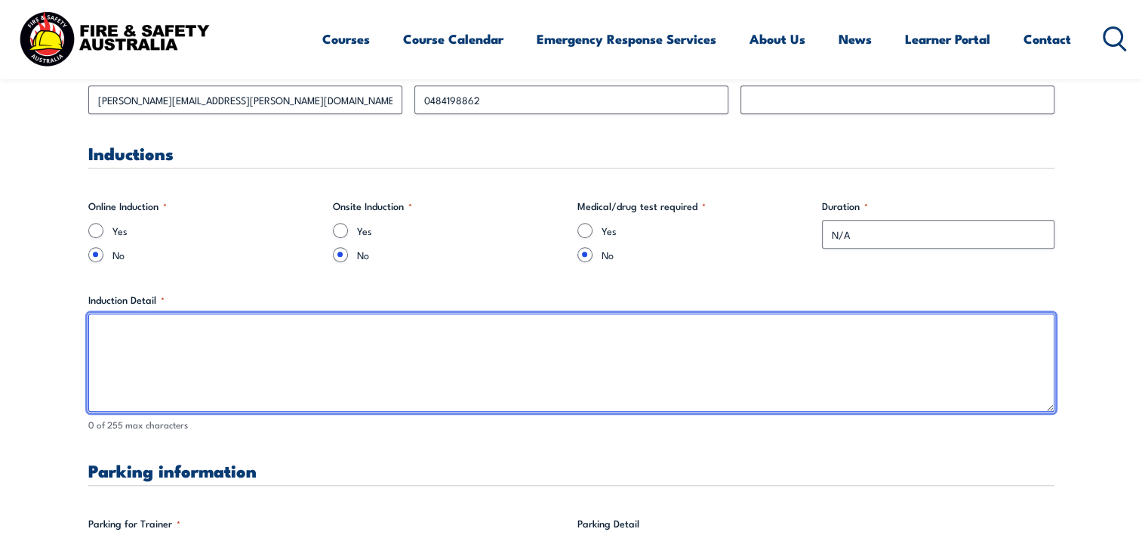
click at [720, 338] on textarea "Induction Detail *" at bounding box center [571, 362] width 966 height 98
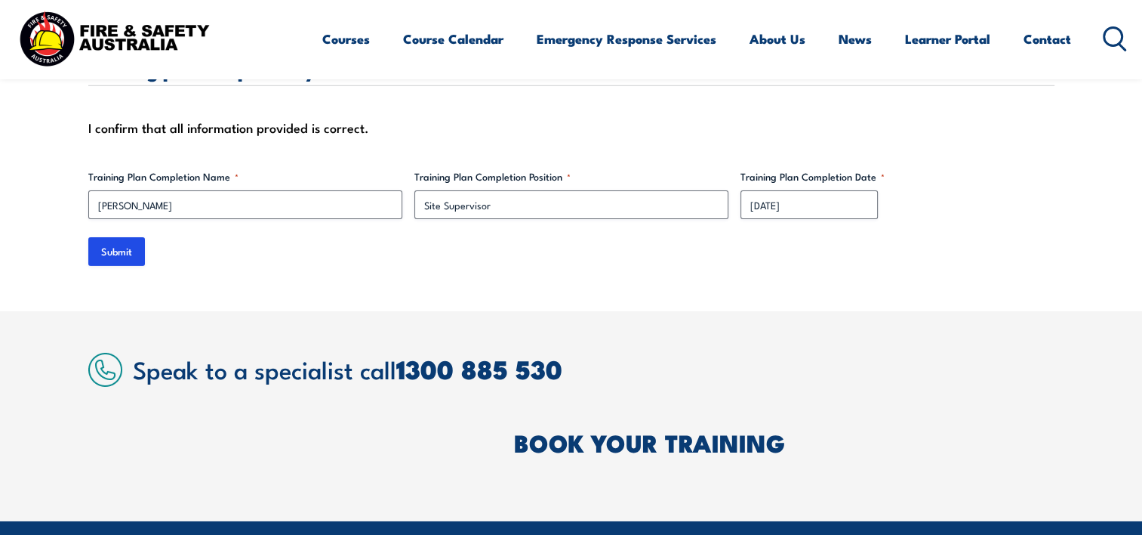
scroll to position [4881, 0]
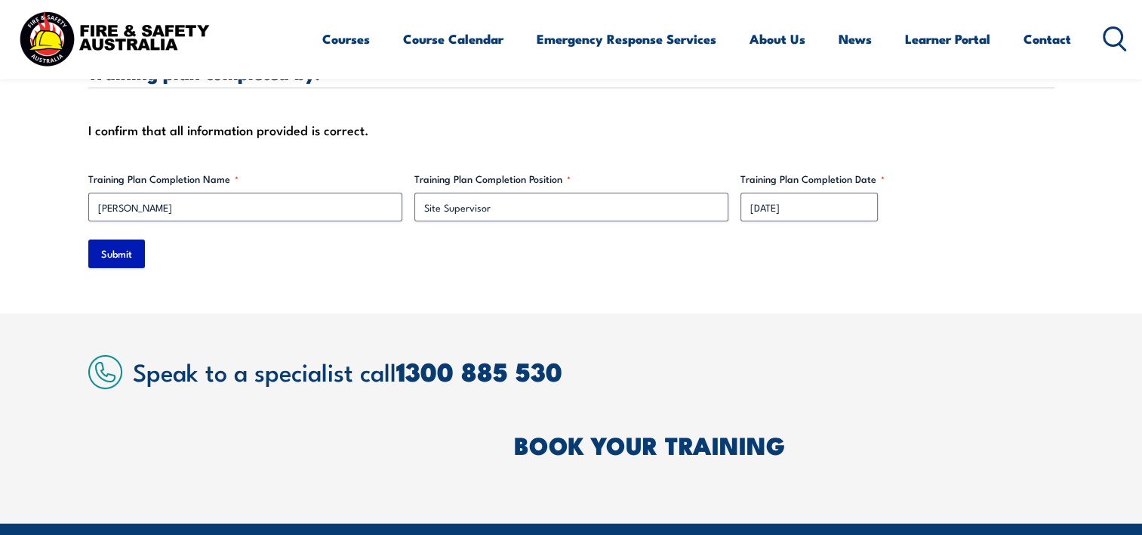
type textarea "N/A"
click at [116, 245] on input "Submit" at bounding box center [116, 253] width 57 height 29
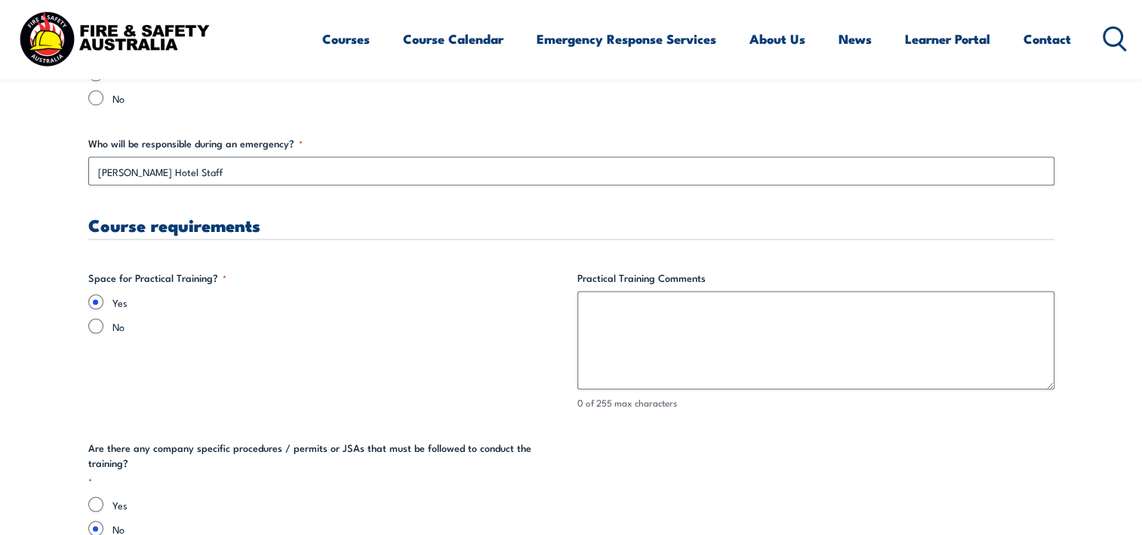
scroll to position [2881, 0]
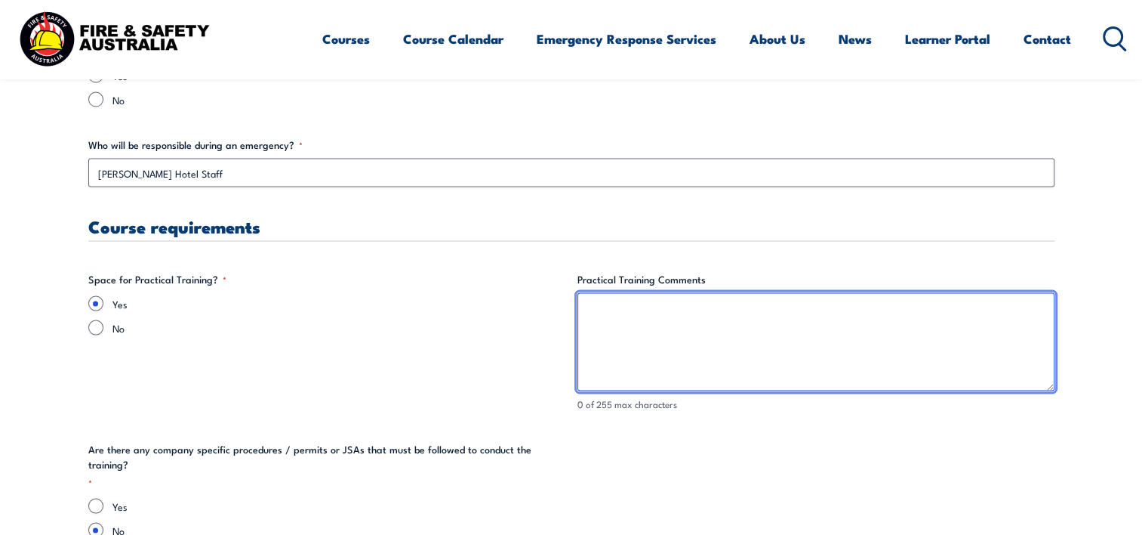
click at [631, 331] on textarea "Practical Training Comments" at bounding box center [816, 342] width 477 height 98
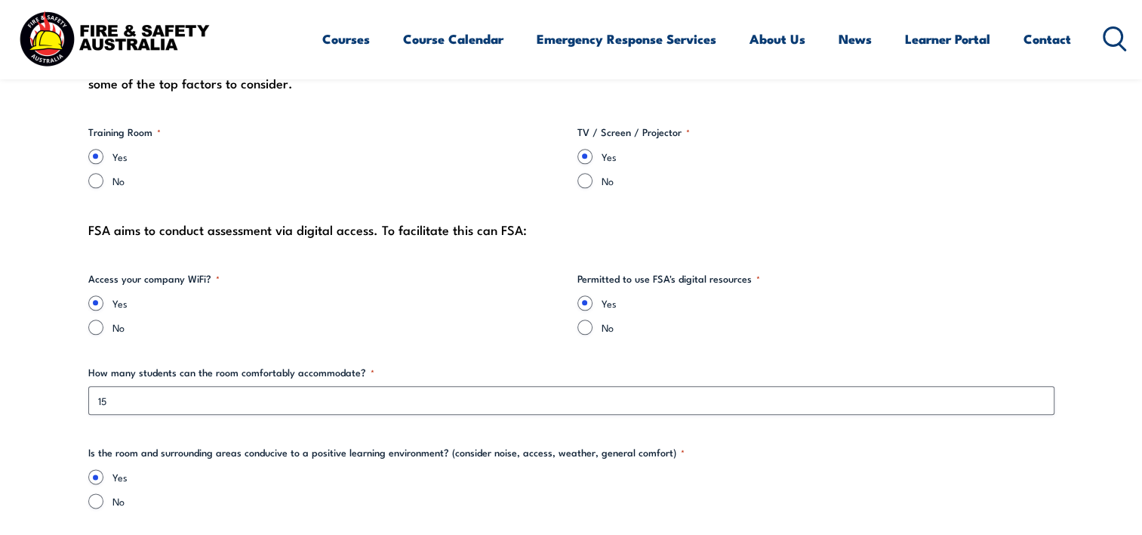
scroll to position [1785, 0]
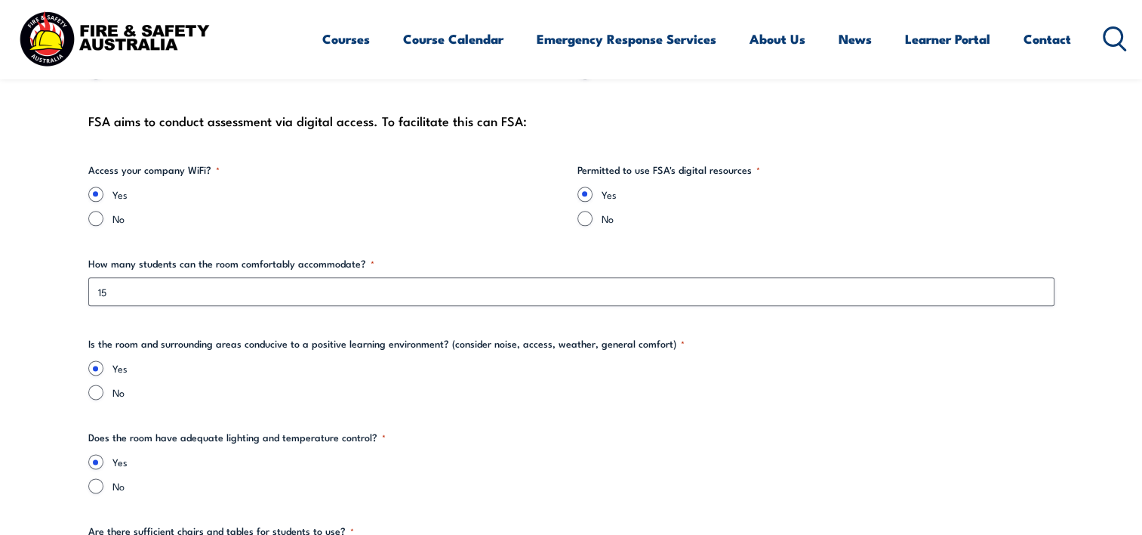
type textarea "training can be done in the room as it is large enough"
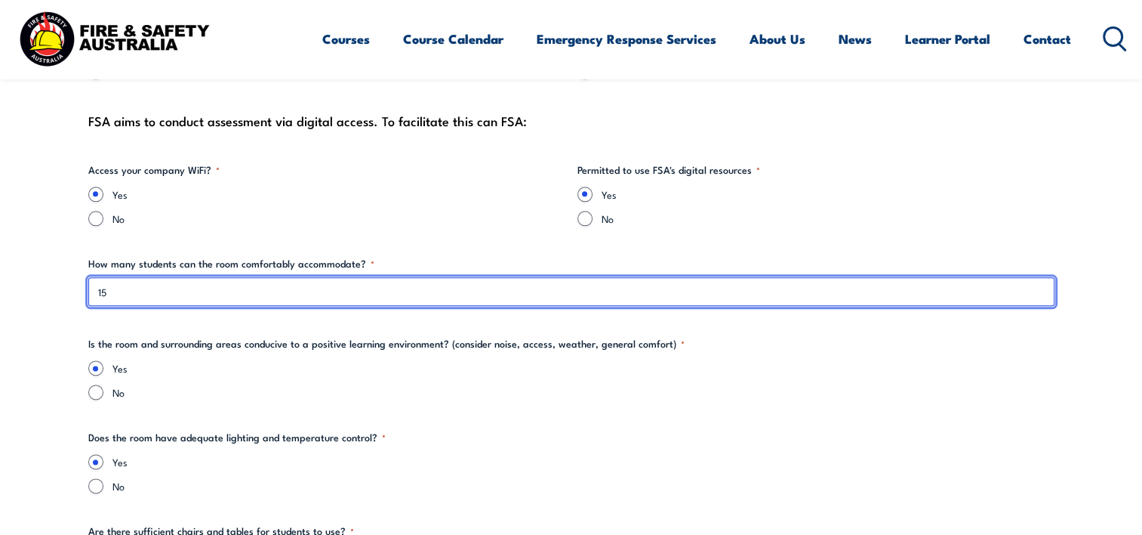
type input "a"
type input "can accommodate max number course allows"
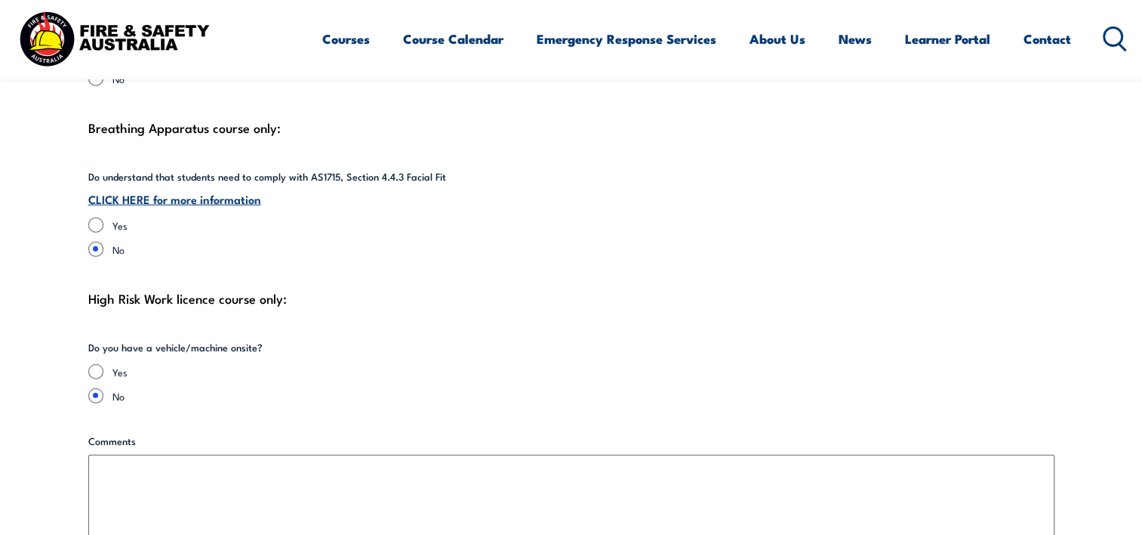
scroll to position [3655, 0]
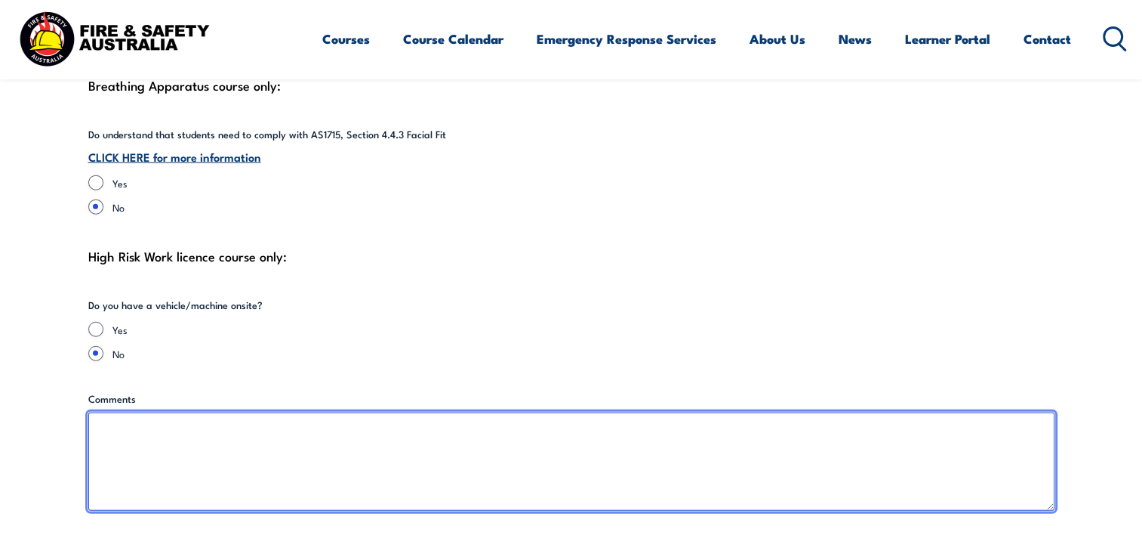
click at [435, 437] on textarea "Comments" at bounding box center [571, 461] width 966 height 98
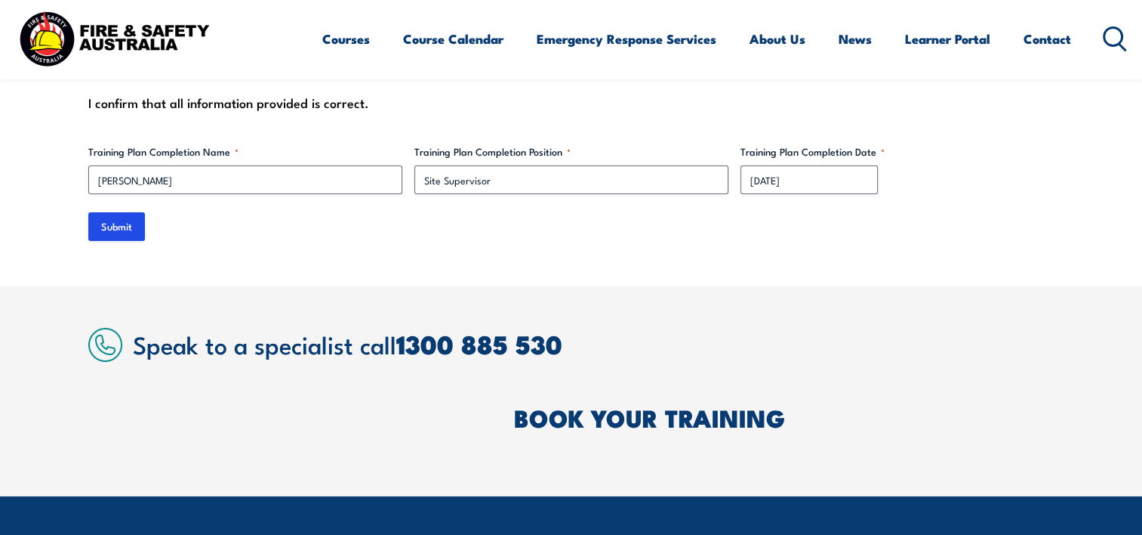
scroll to position [4920, 0]
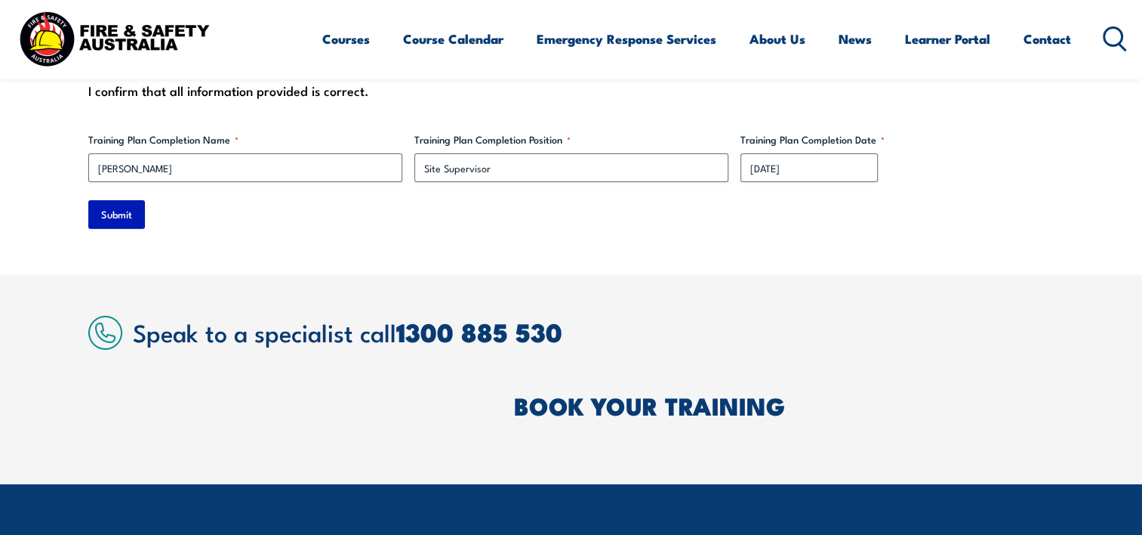
type textarea "N/A"
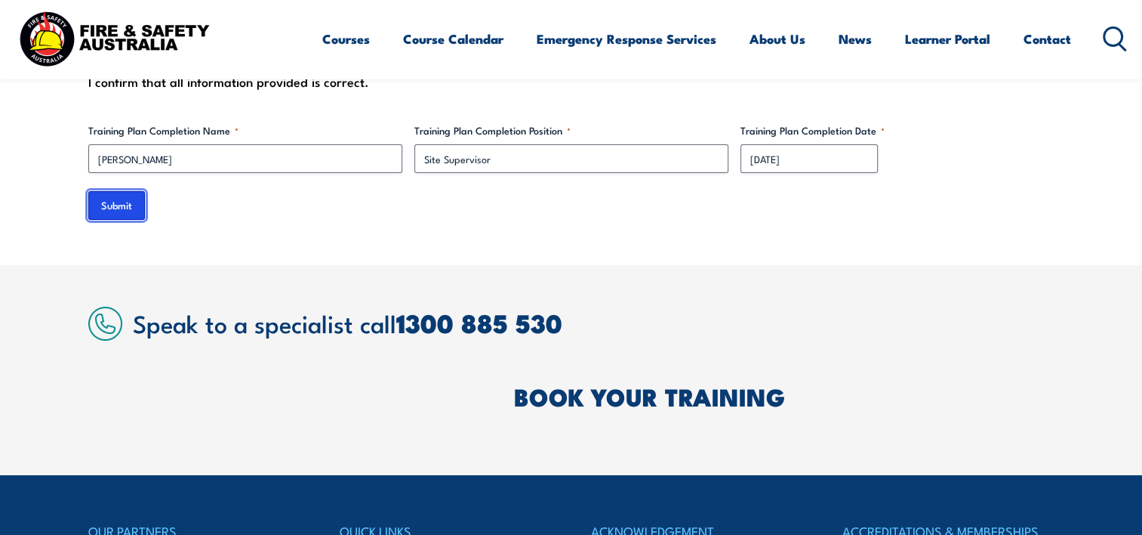
click at [106, 192] on input "Submit" at bounding box center [116, 205] width 57 height 29
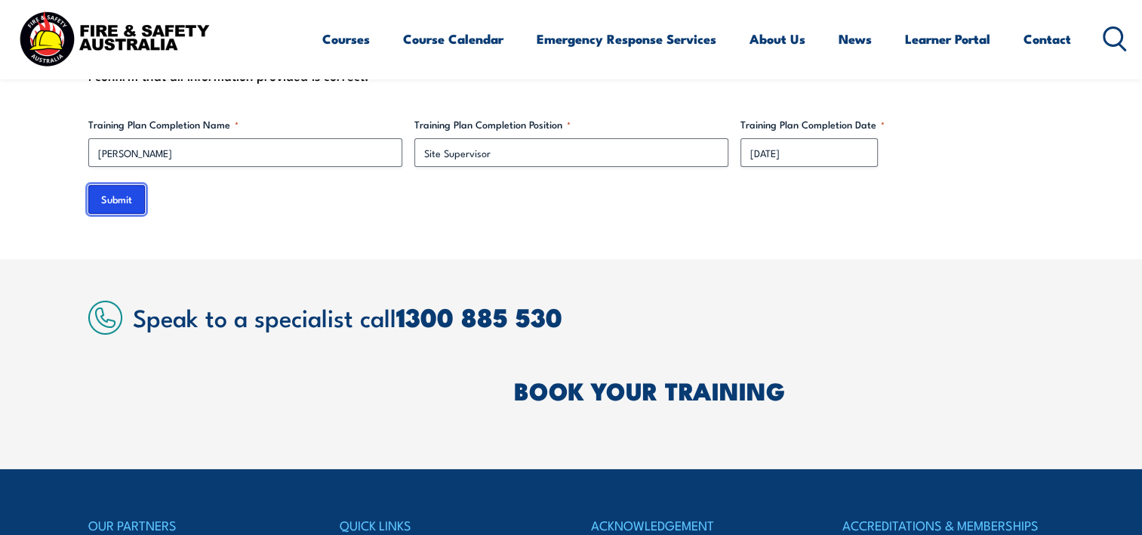
scroll to position [4939, 0]
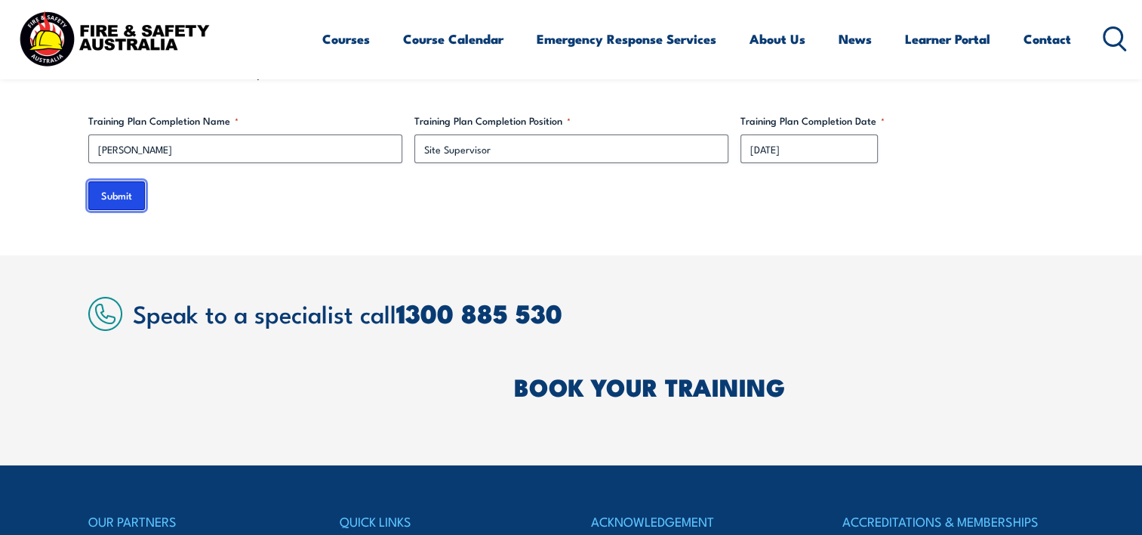
click at [117, 183] on input "Submit" at bounding box center [116, 195] width 57 height 29
click at [118, 182] on input "Submit" at bounding box center [116, 195] width 57 height 29
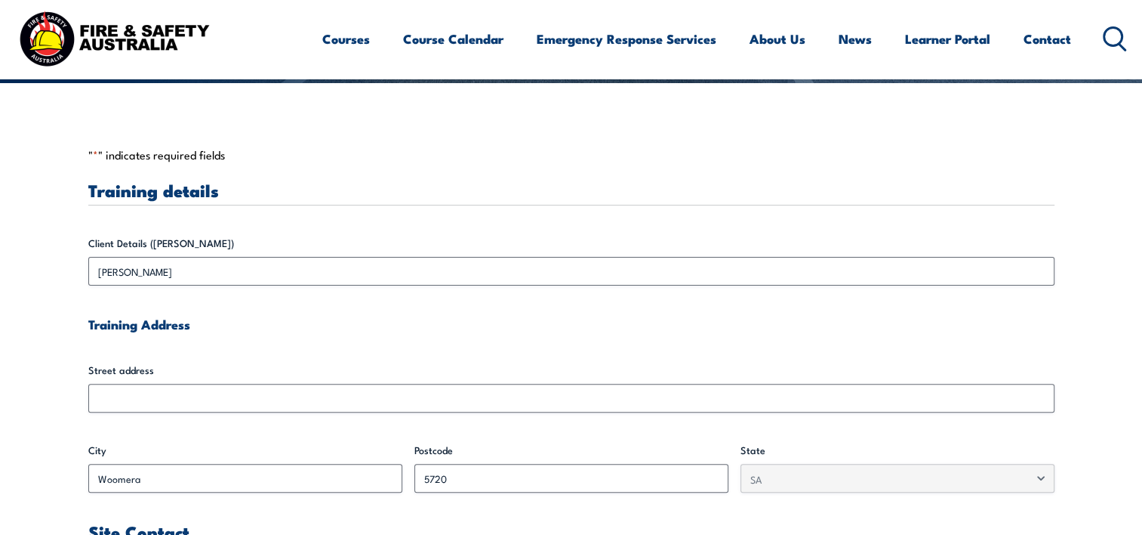
scroll to position [399, 0]
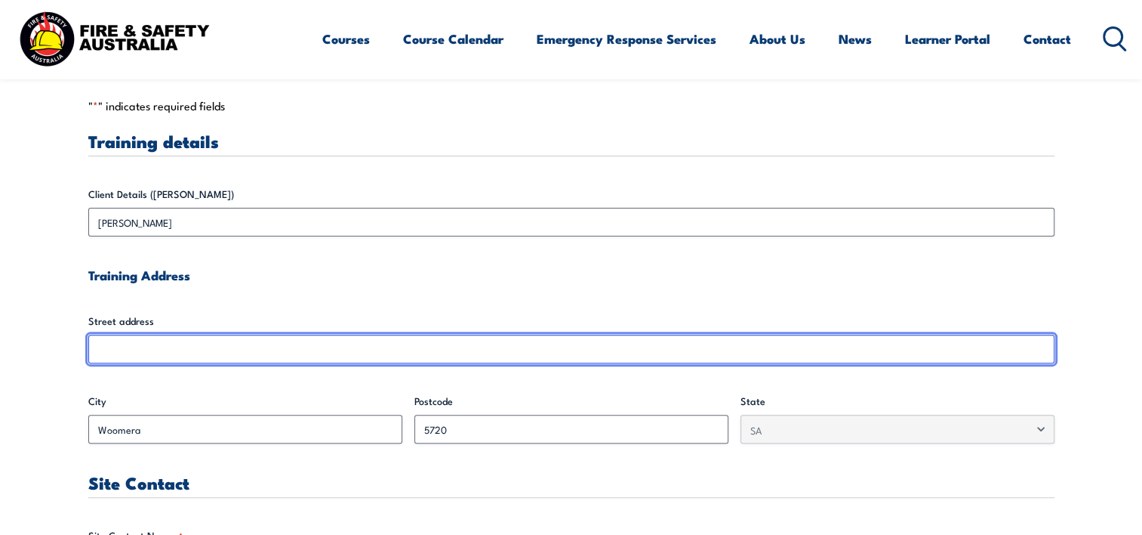
click at [260, 353] on input "Street address" at bounding box center [571, 348] width 966 height 29
click at [254, 347] on input "Street address" at bounding box center [571, 348] width 966 height 29
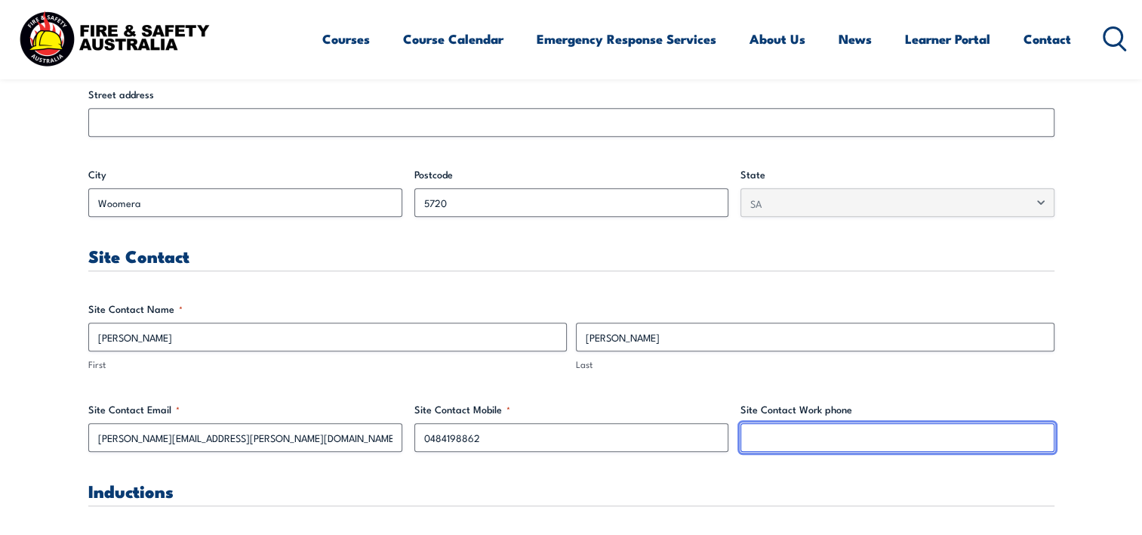
click at [804, 439] on input "Site Contact Work phone" at bounding box center [898, 437] width 314 height 29
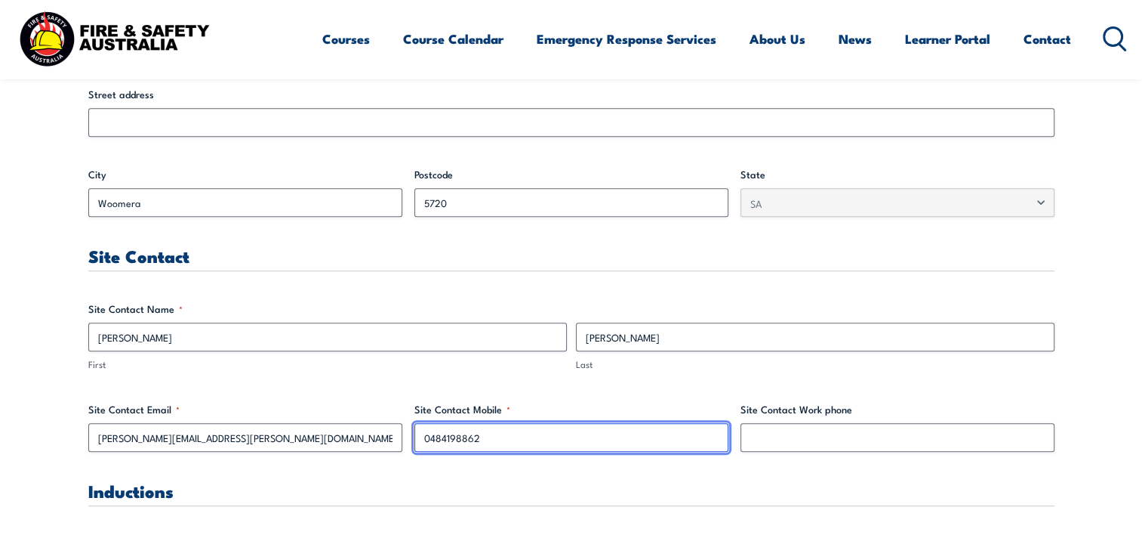
drag, startPoint x: 581, startPoint y: 440, endPoint x: 396, endPoint y: 429, distance: 184.6
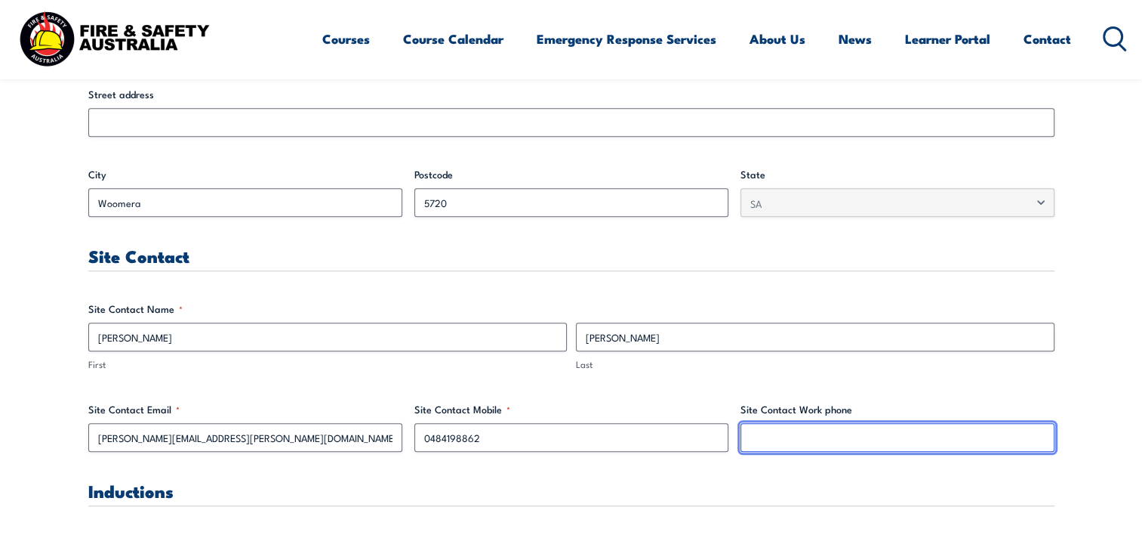
click at [794, 441] on input "Site Contact Work phone" at bounding box center [898, 437] width 314 height 29
paste input "0484198862"
type input "0484198862"
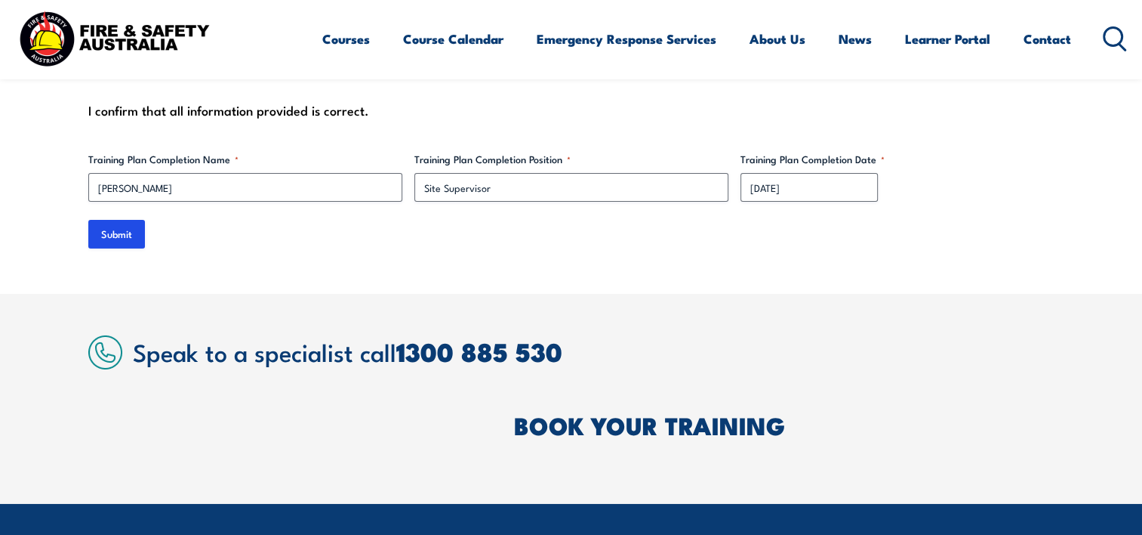
scroll to position [4805, 0]
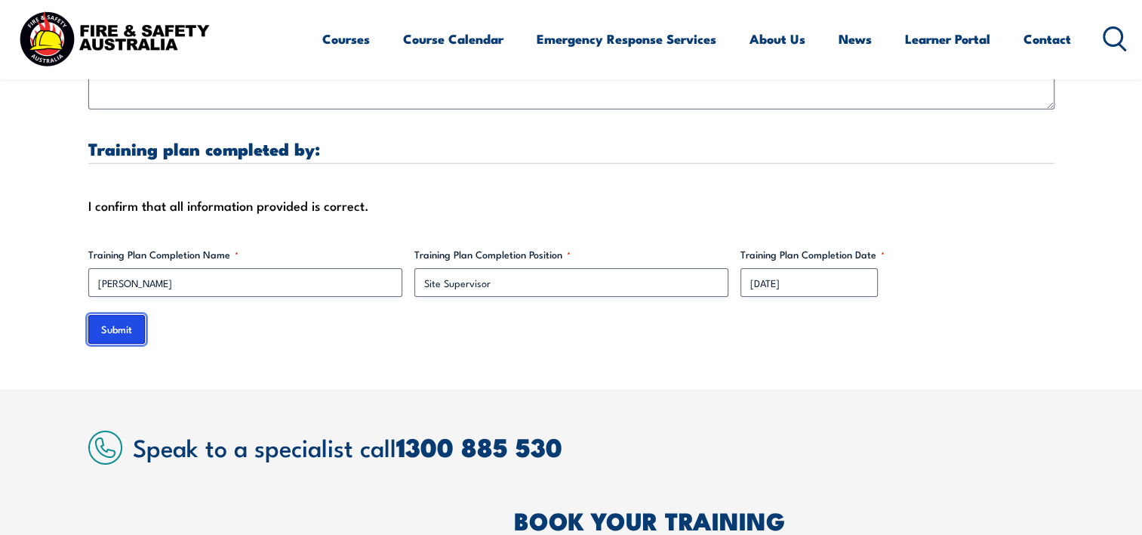
click at [107, 317] on input "Submit" at bounding box center [116, 329] width 57 height 29
drag, startPoint x: 504, startPoint y: 359, endPoint x: 486, endPoint y: 359, distance: 18.1
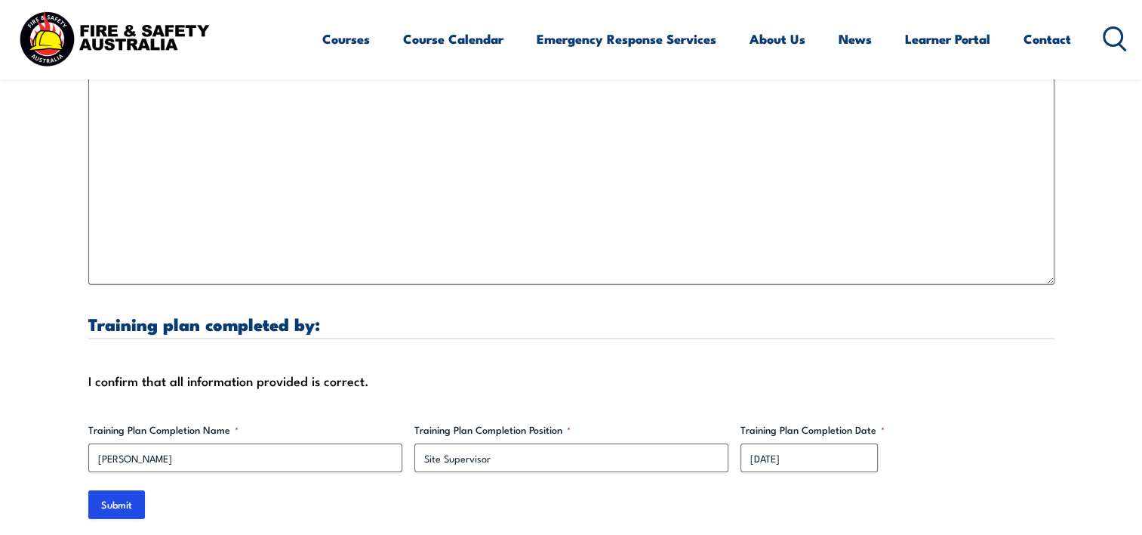
scroll to position [4597, 0]
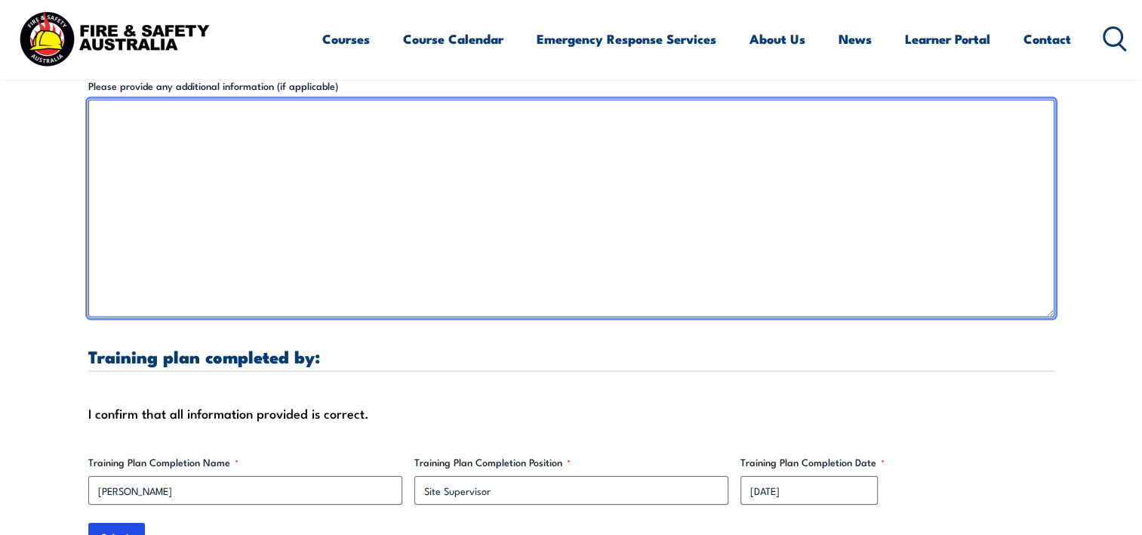
click at [314, 273] on textarea "Please provide any additional information (if applicable)" at bounding box center [571, 208] width 966 height 217
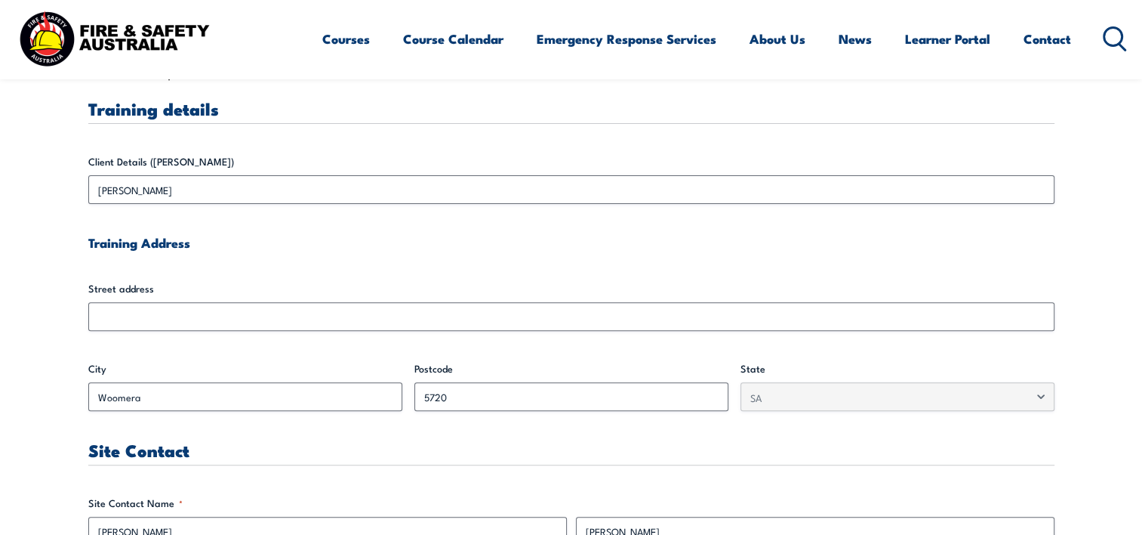
scroll to position [491, 0]
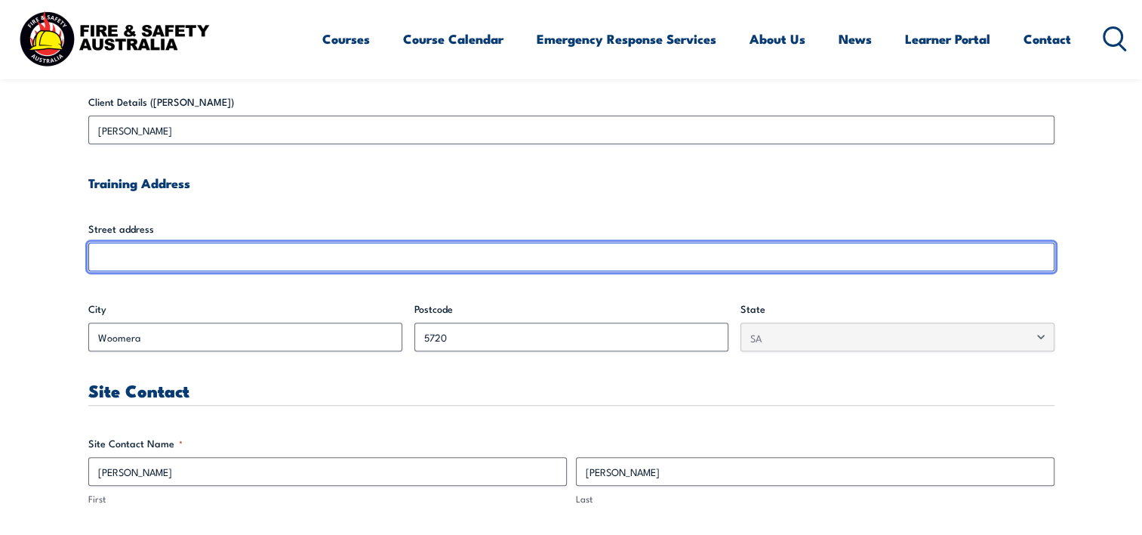
click at [208, 251] on input "Street address" at bounding box center [571, 256] width 966 height 29
drag, startPoint x: 210, startPoint y: 249, endPoint x: 186, endPoint y: 253, distance: 24.5
click at [186, 253] on input "Street address" at bounding box center [571, 256] width 966 height 29
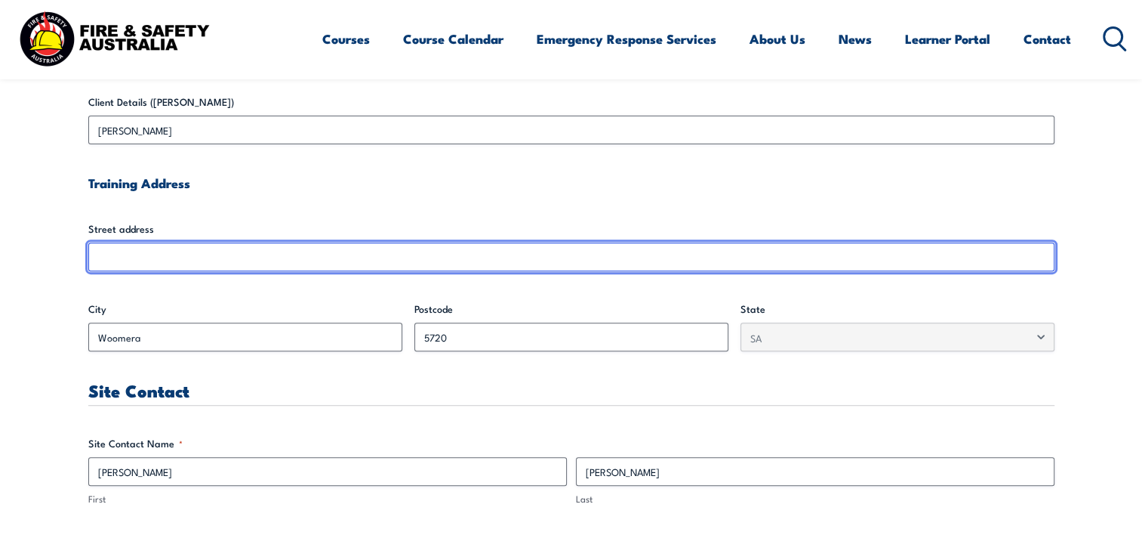
click at [184, 260] on input "Street address" at bounding box center [571, 256] width 966 height 29
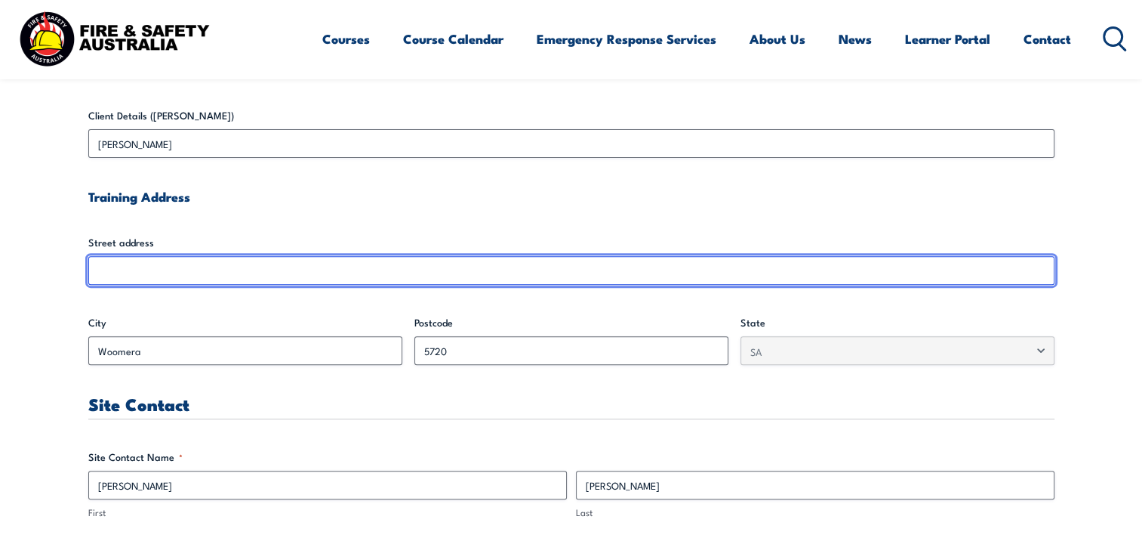
scroll to position [468, 0]
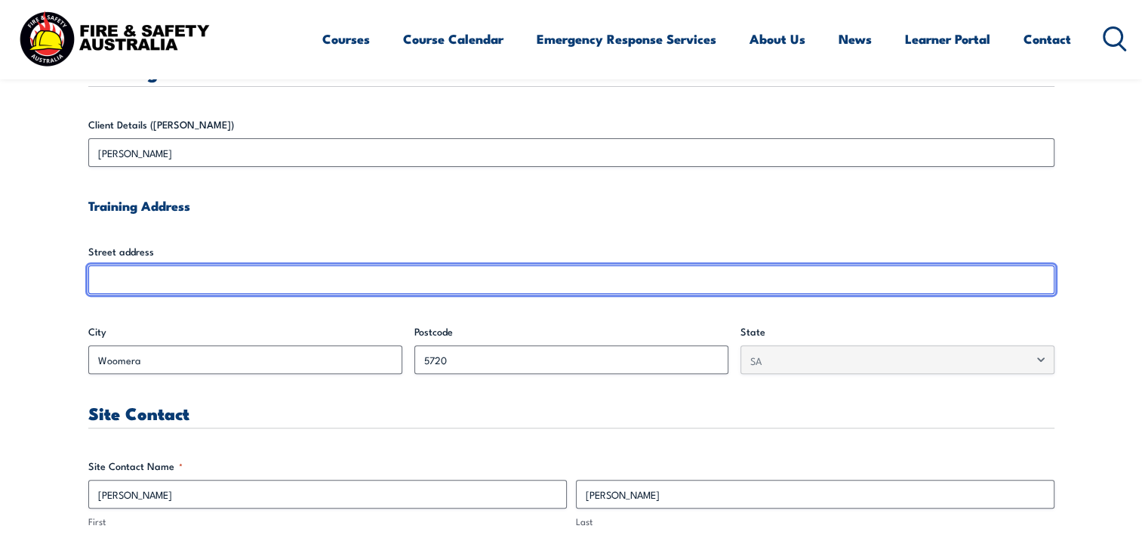
click at [137, 275] on input "Street address" at bounding box center [571, 279] width 966 height 29
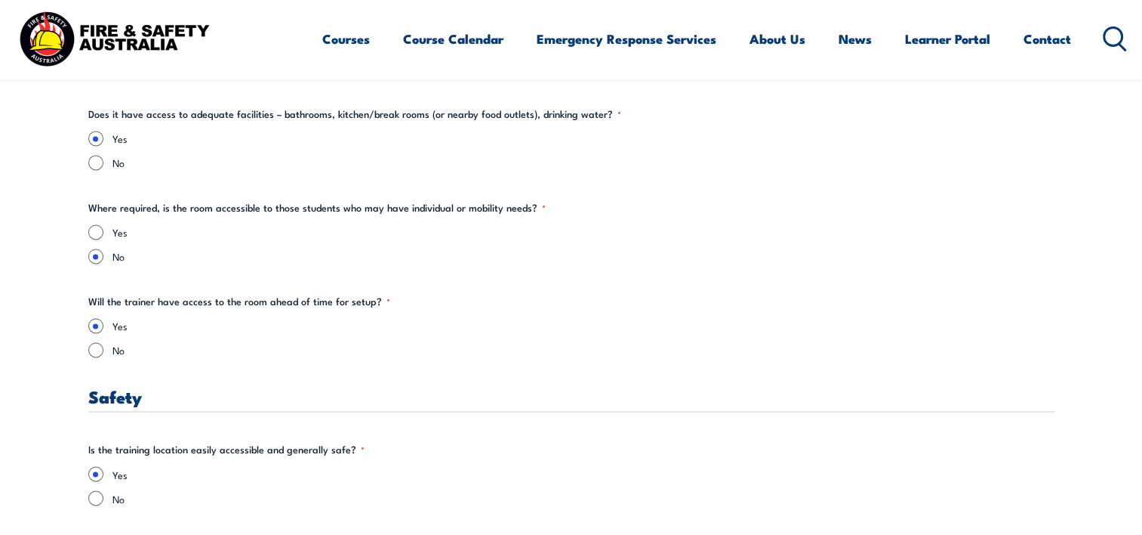
scroll to position [2393, 0]
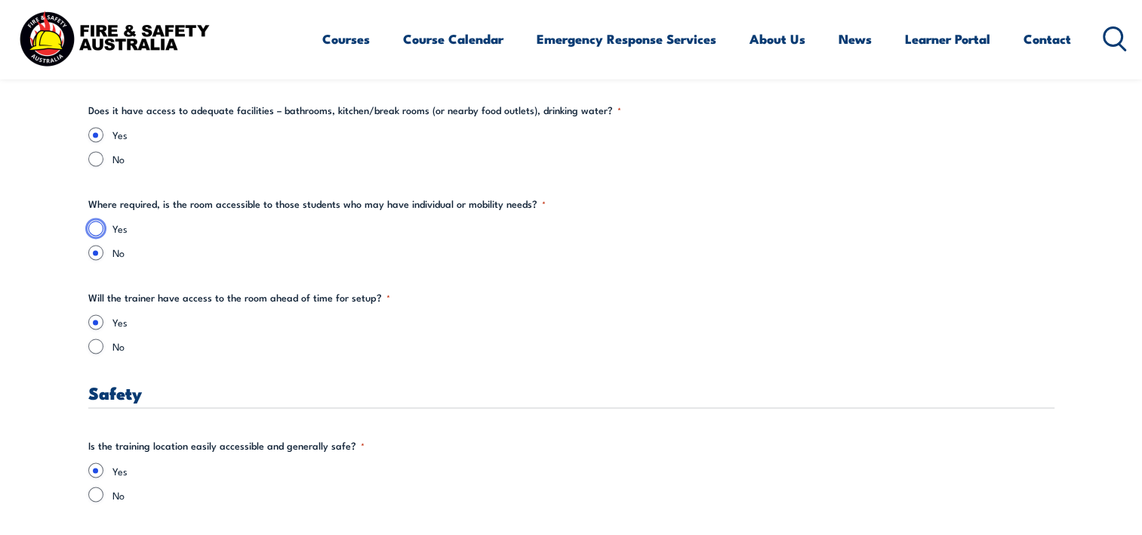
click at [91, 227] on input "Yes" at bounding box center [95, 227] width 15 height 15
radio input "true"
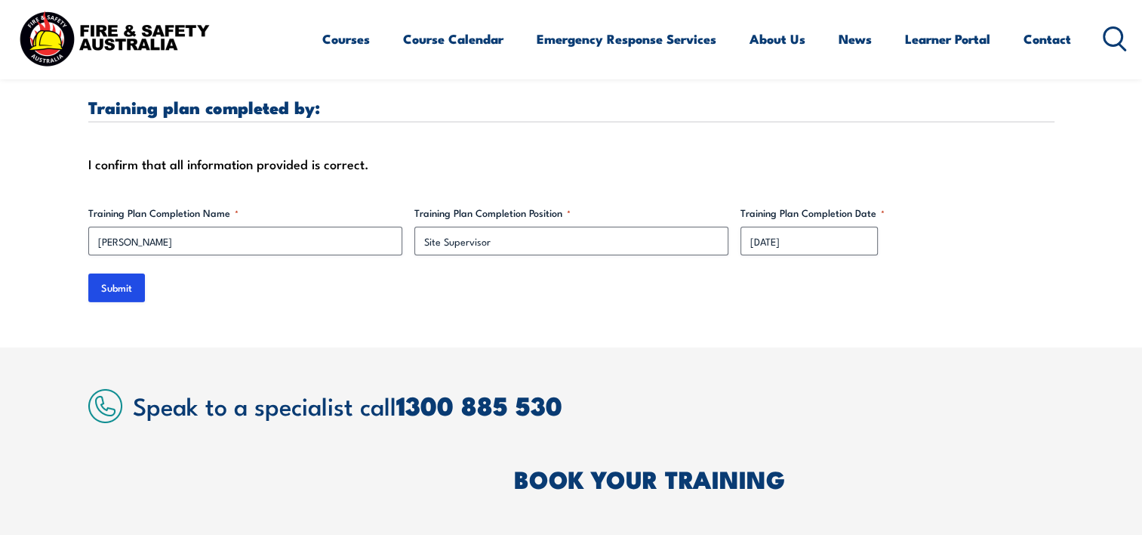
scroll to position [4866, 0]
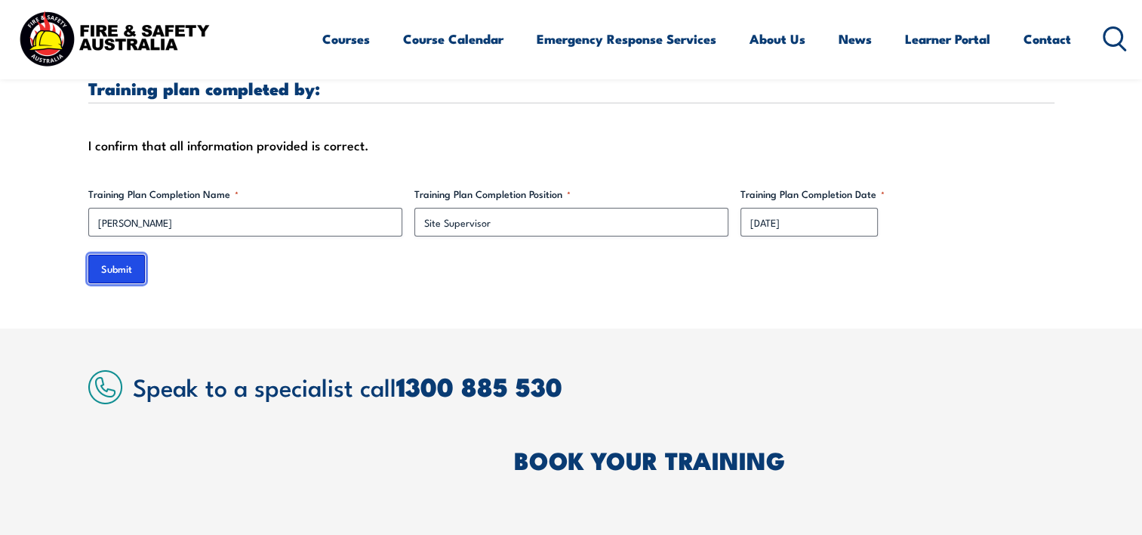
click at [118, 255] on input "Submit" at bounding box center [116, 268] width 57 height 29
click at [139, 254] on input "Submit" at bounding box center [116, 268] width 57 height 29
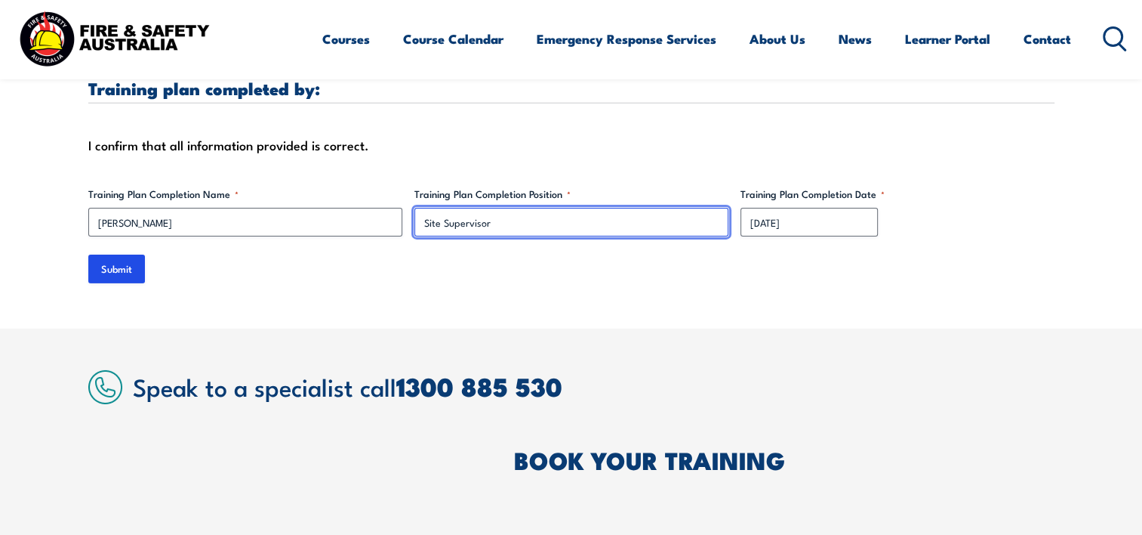
click at [516, 208] on input "Site Supervisor" at bounding box center [572, 222] width 314 height 29
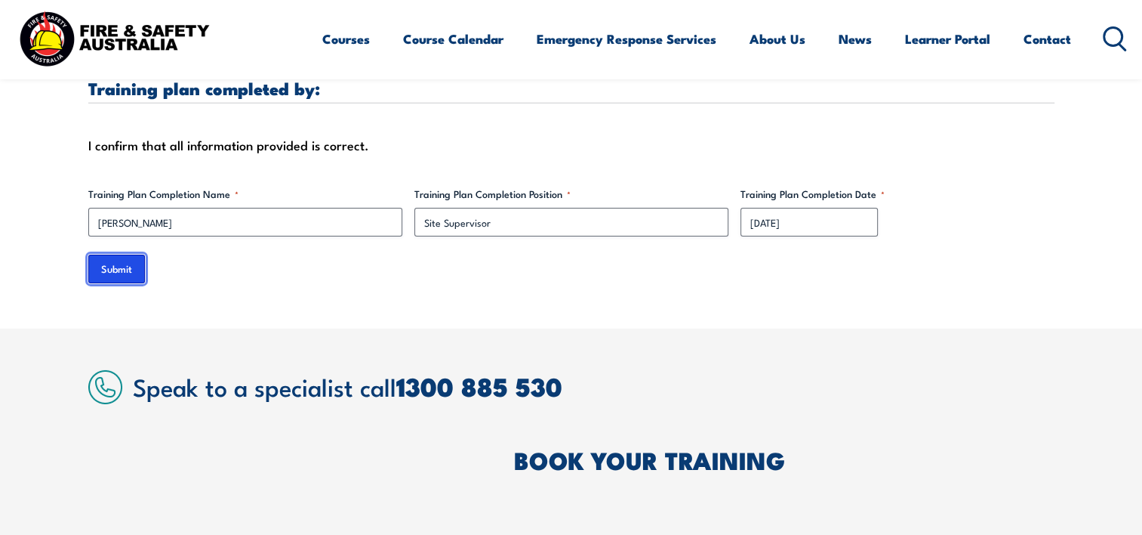
click at [128, 254] on input "Submit" at bounding box center [116, 268] width 57 height 29
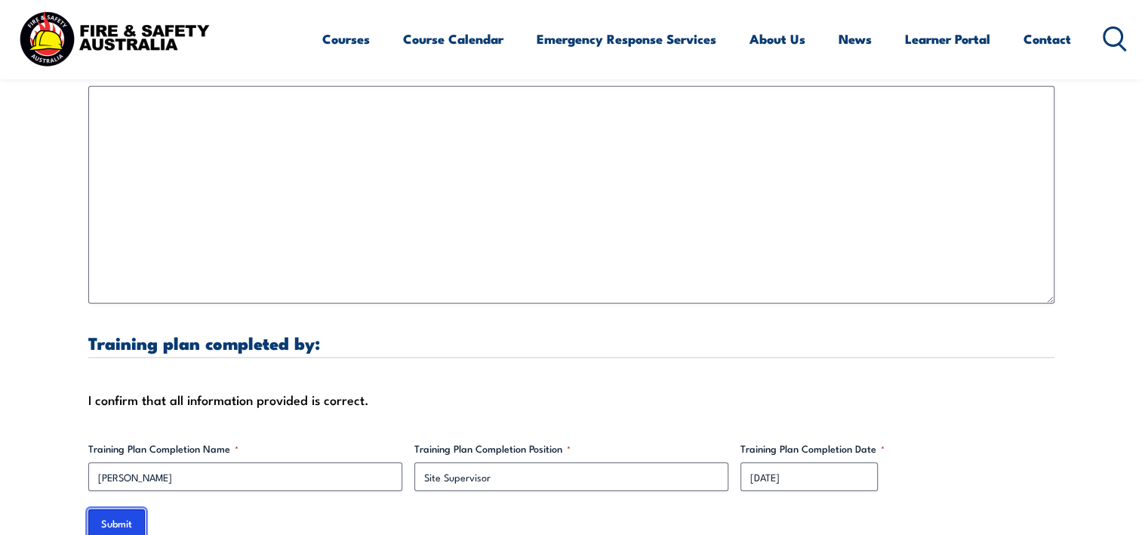
scroll to position [4621, 0]
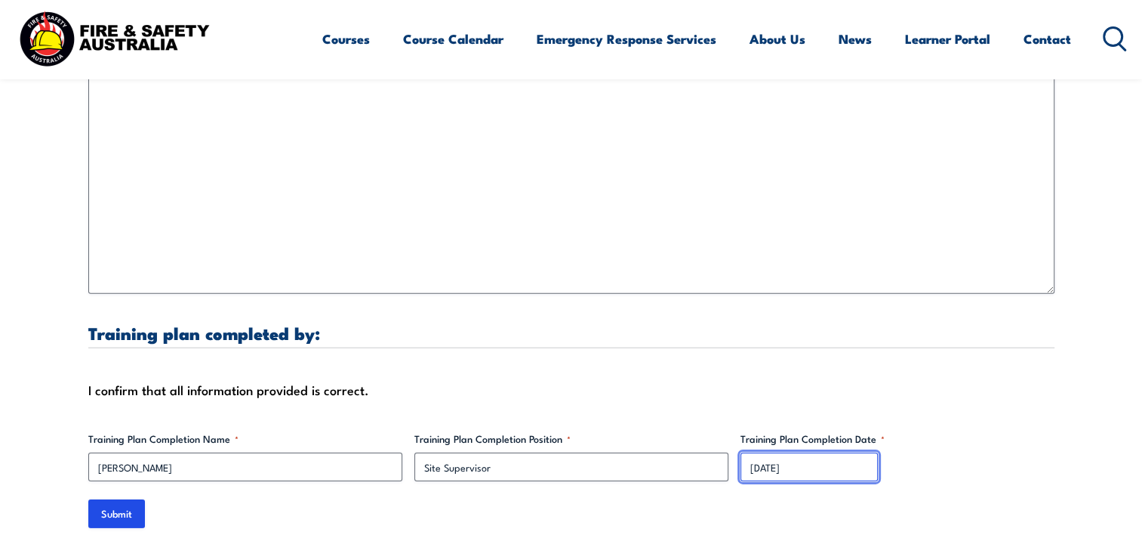
click at [805, 454] on input "[DATE]" at bounding box center [809, 466] width 137 height 29
click at [819, 452] on input "[DATE]" at bounding box center [809, 466] width 137 height 29
click at [795, 452] on input "[DATE]" at bounding box center [809, 466] width 137 height 29
click at [762, 452] on input "[DATE]" at bounding box center [809, 466] width 137 height 29
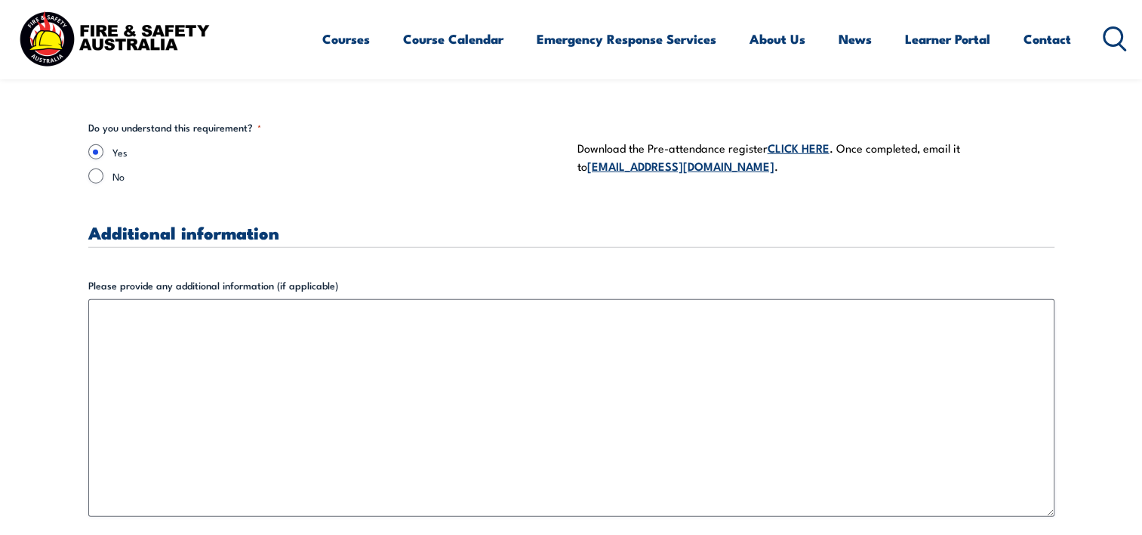
scroll to position [4394, 0]
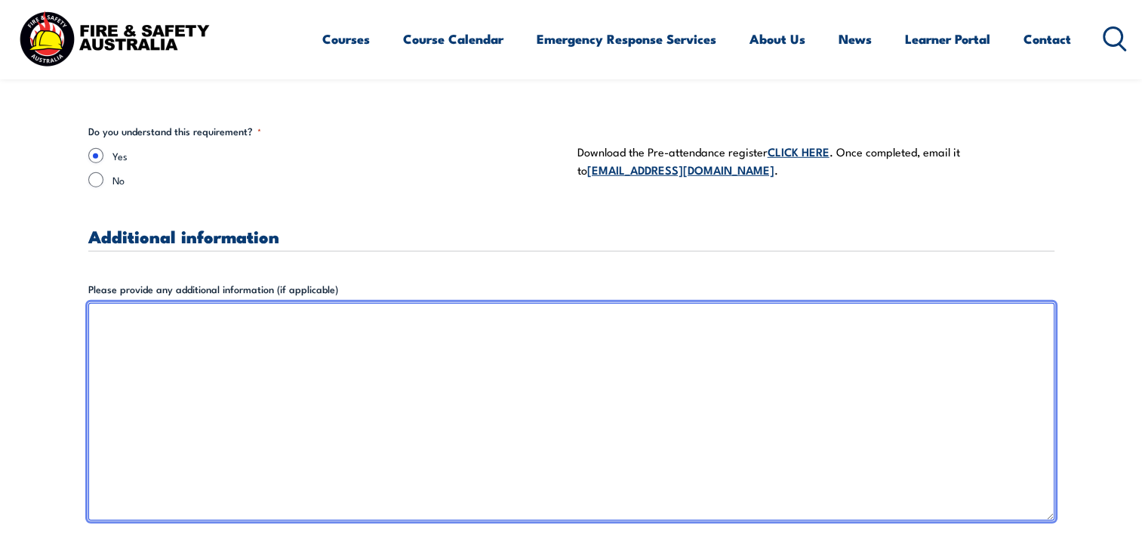
click at [642, 381] on textarea "Please provide any additional information (if applicable)" at bounding box center [571, 411] width 966 height 217
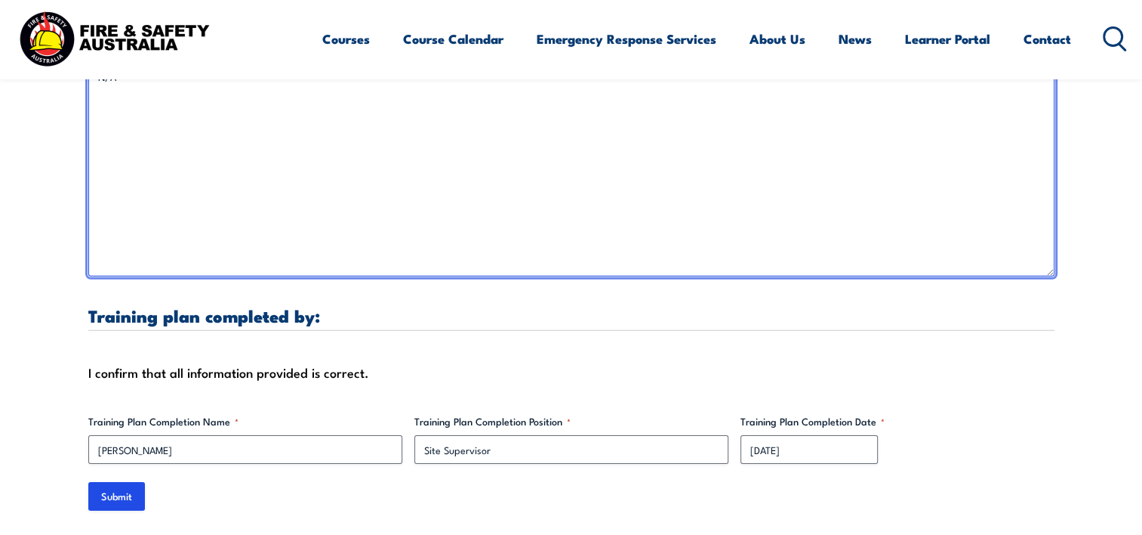
scroll to position [4790, 0]
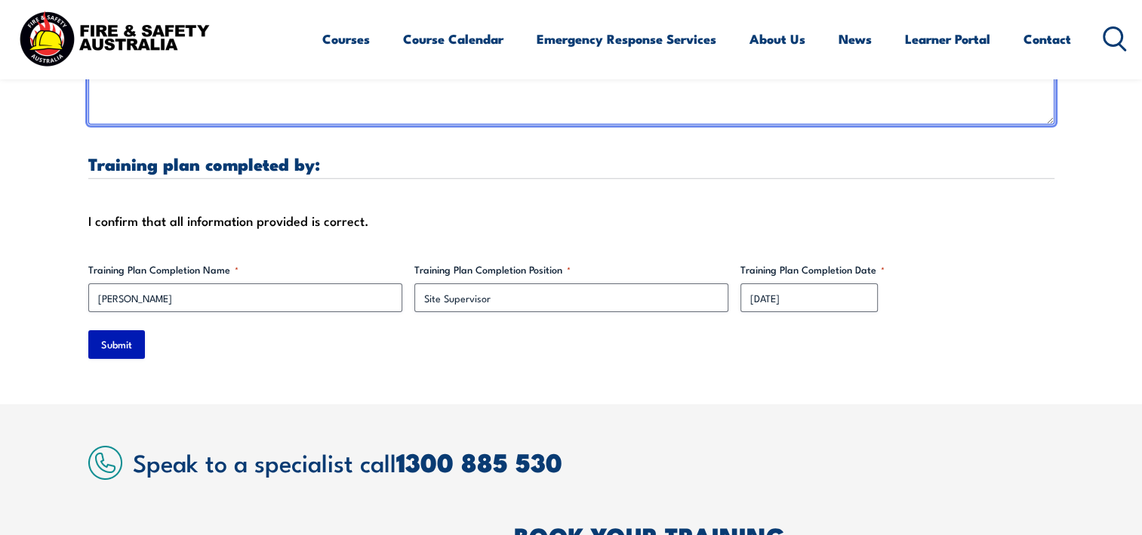
type textarea "N/A"
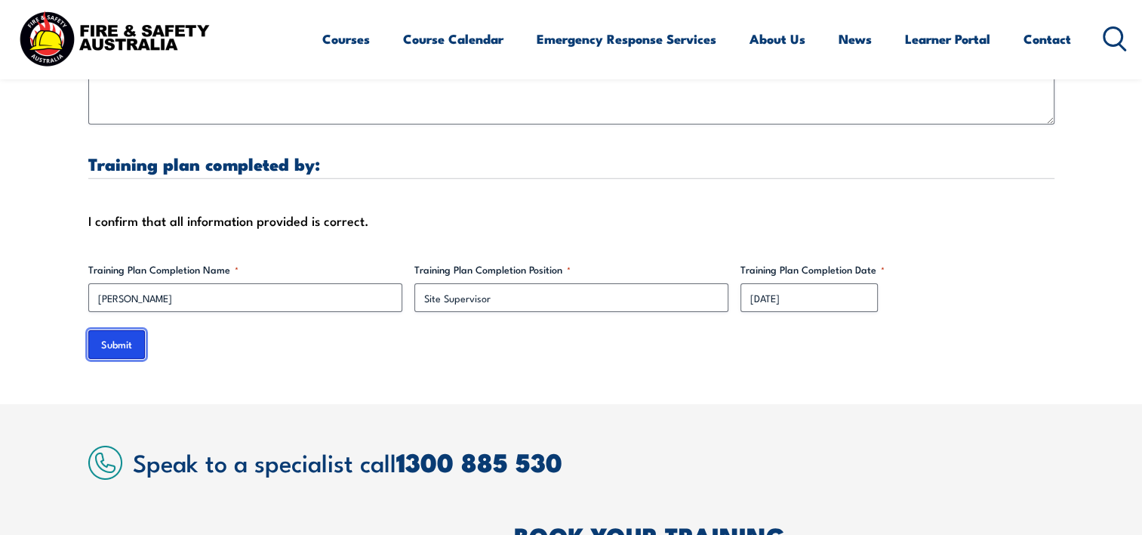
click at [104, 334] on input "Submit" at bounding box center [116, 344] width 57 height 29
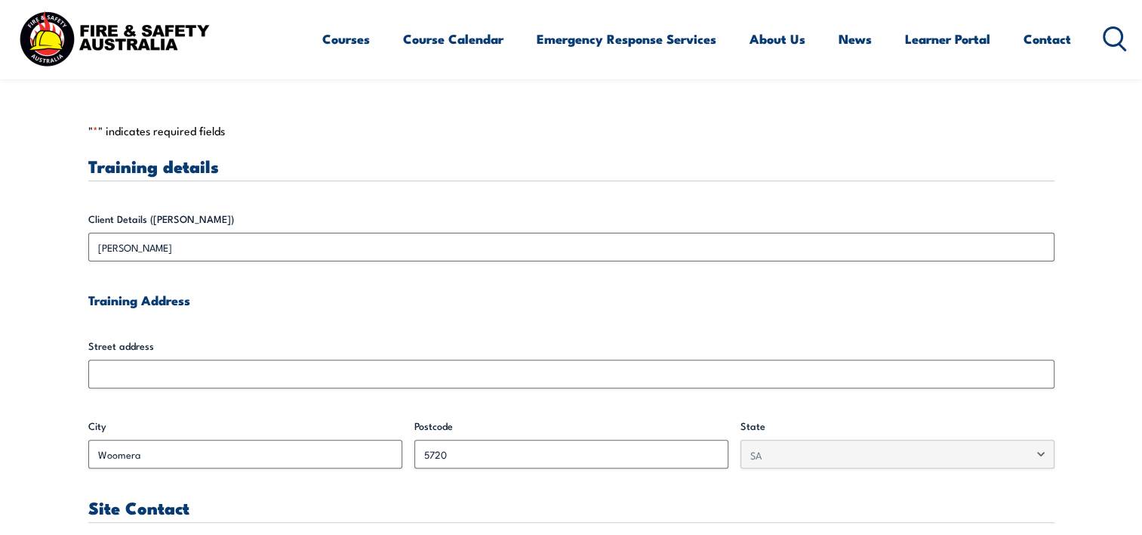
scroll to position [378, 0]
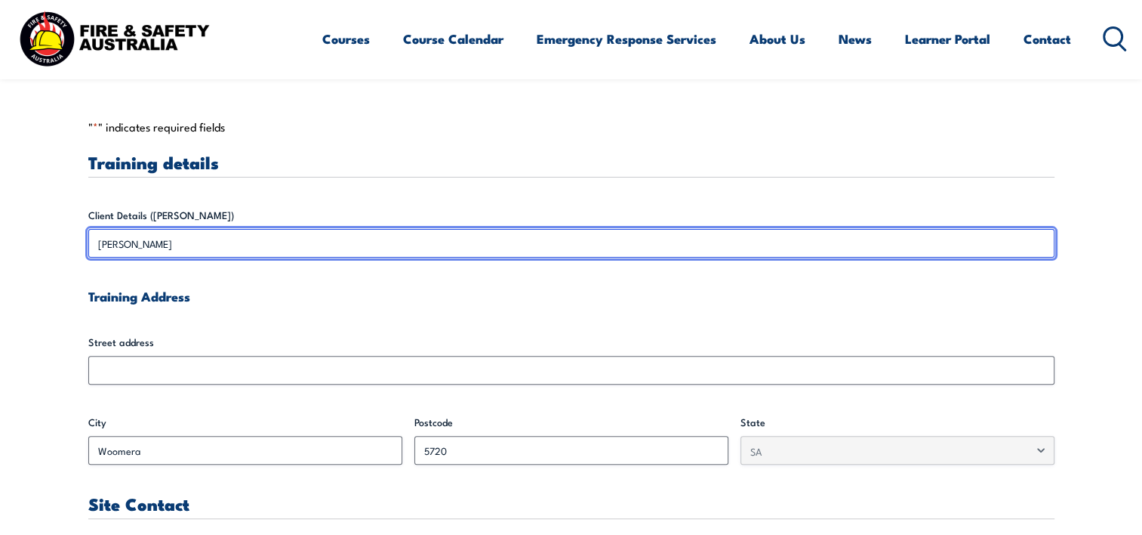
click at [227, 241] on input "[PERSON_NAME]" at bounding box center [571, 243] width 966 height 29
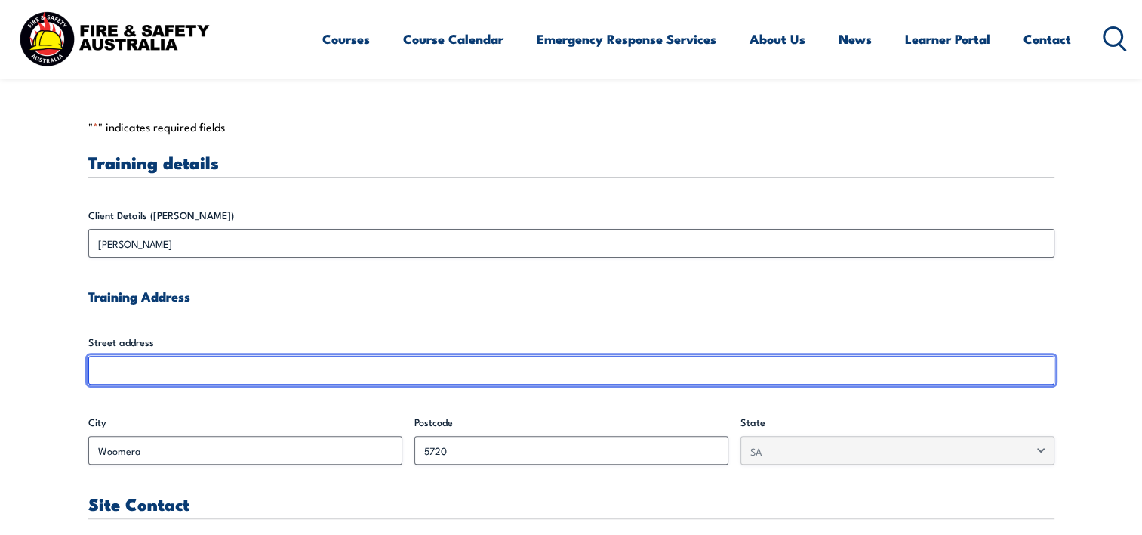
click at [173, 371] on input "Street address" at bounding box center [571, 370] width 966 height 29
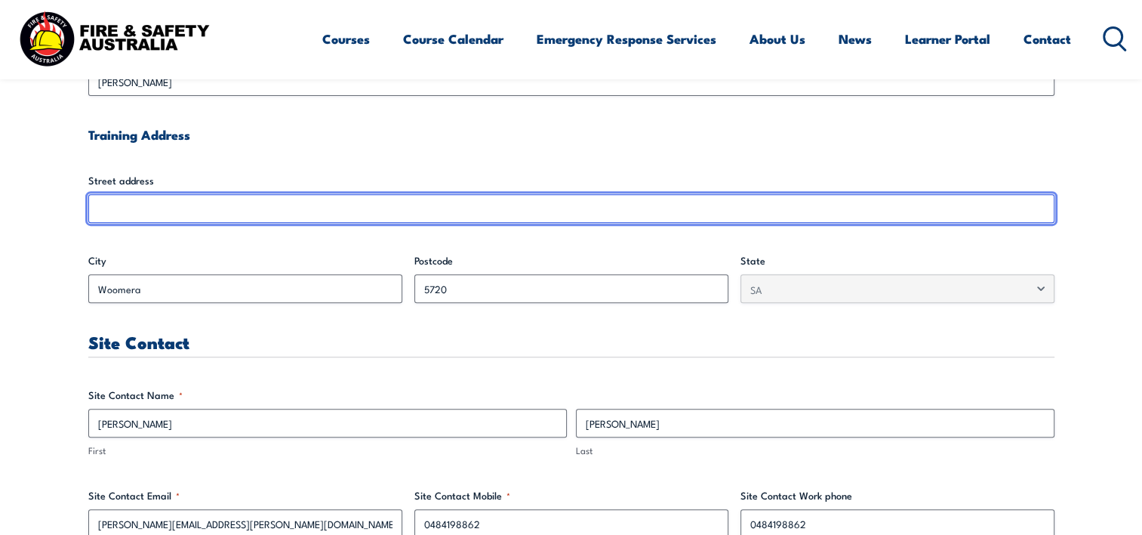
scroll to position [566, 0]
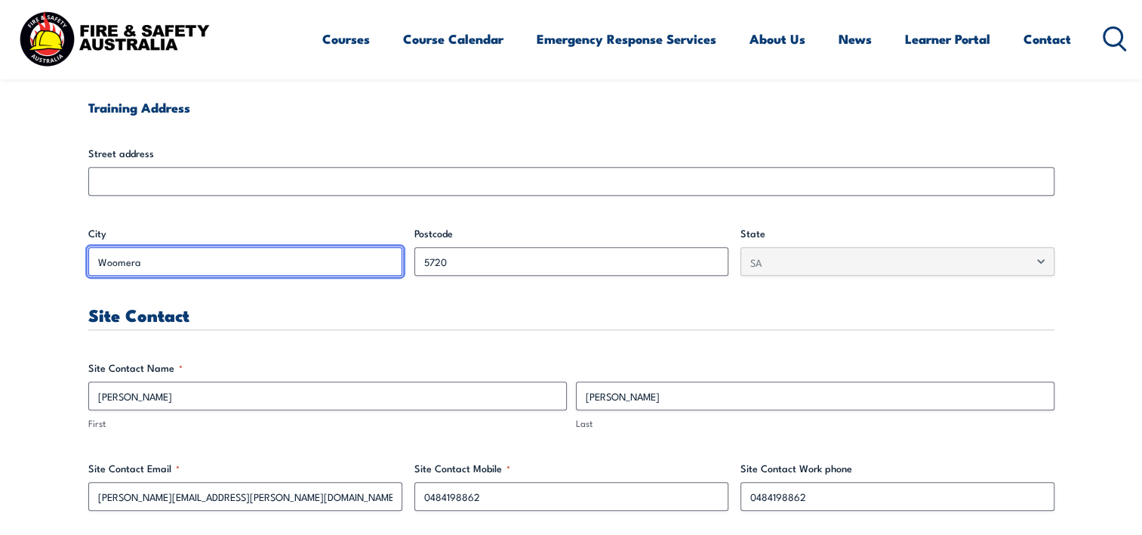
click at [178, 264] on input "Woomera" at bounding box center [245, 261] width 314 height 29
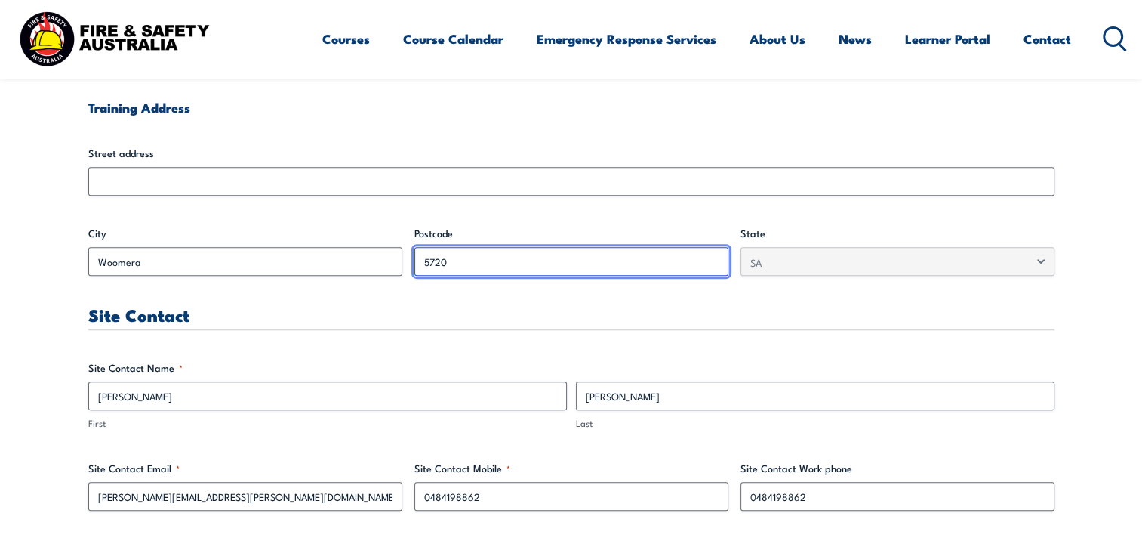
click at [481, 253] on input "5720" at bounding box center [572, 261] width 314 height 29
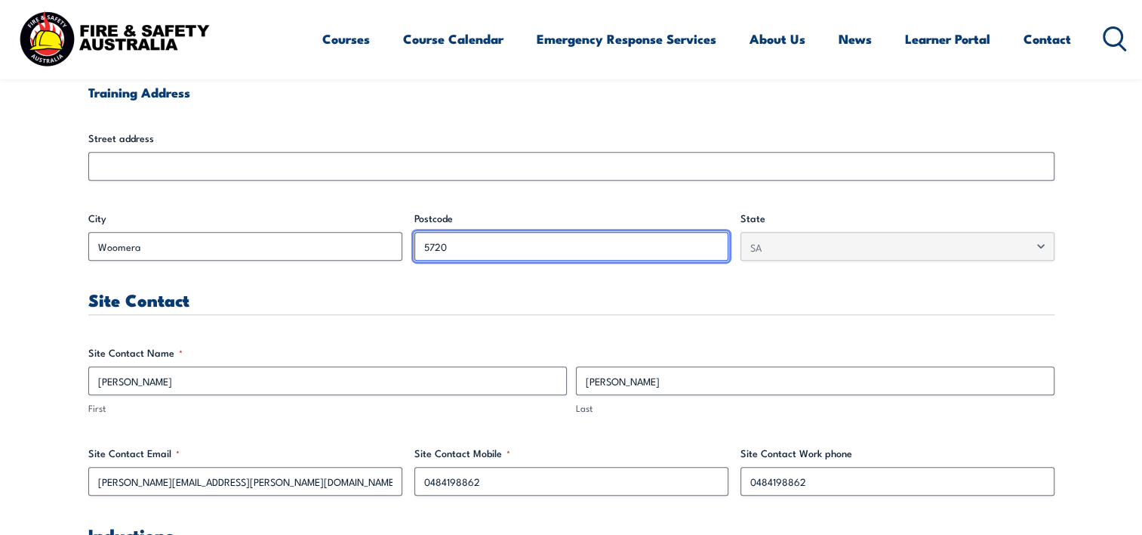
scroll to position [585, 0]
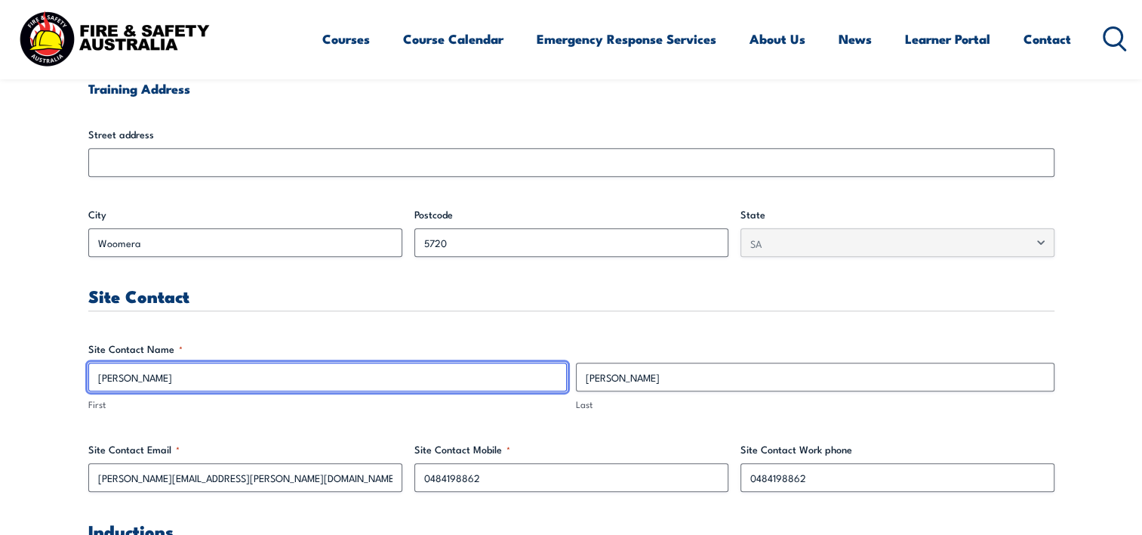
click at [168, 378] on input "[PERSON_NAME]" at bounding box center [327, 376] width 479 height 29
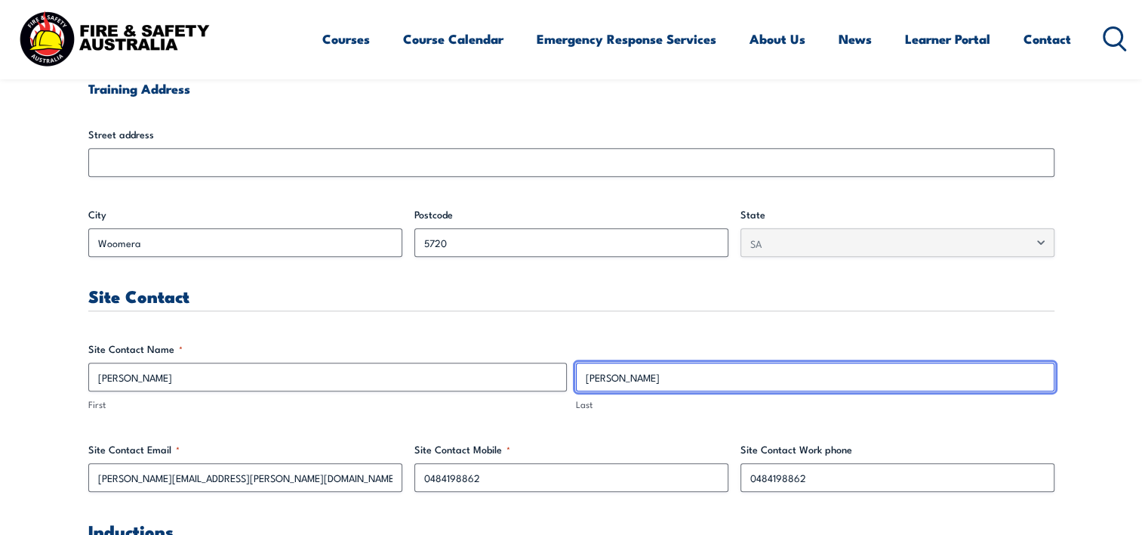
click at [631, 368] on input "[PERSON_NAME]" at bounding box center [815, 376] width 479 height 29
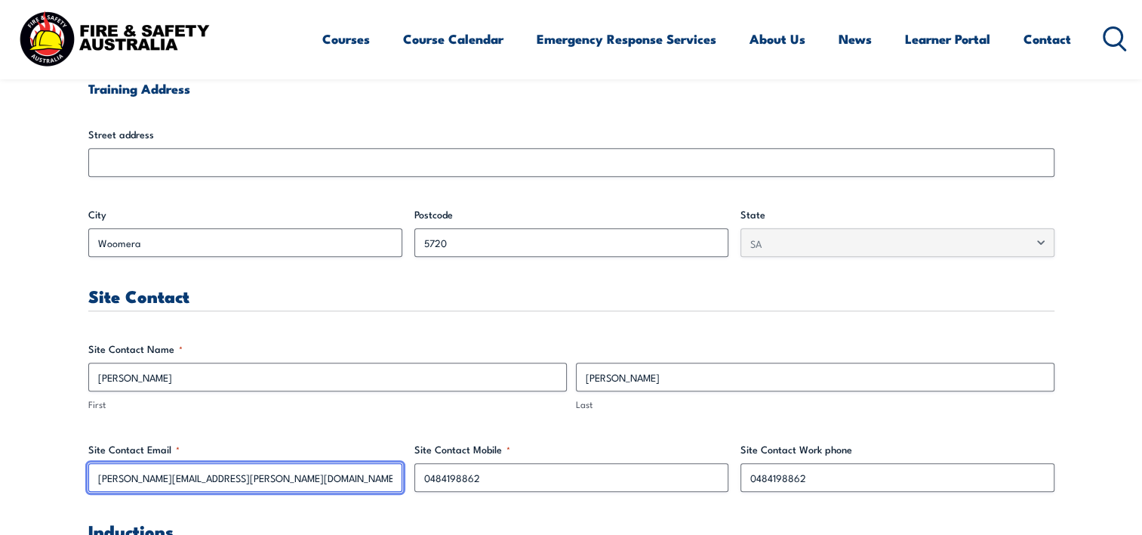
click at [237, 479] on input "[PERSON_NAME][EMAIL_ADDRESS][PERSON_NAME][DOMAIN_NAME]" at bounding box center [245, 477] width 314 height 29
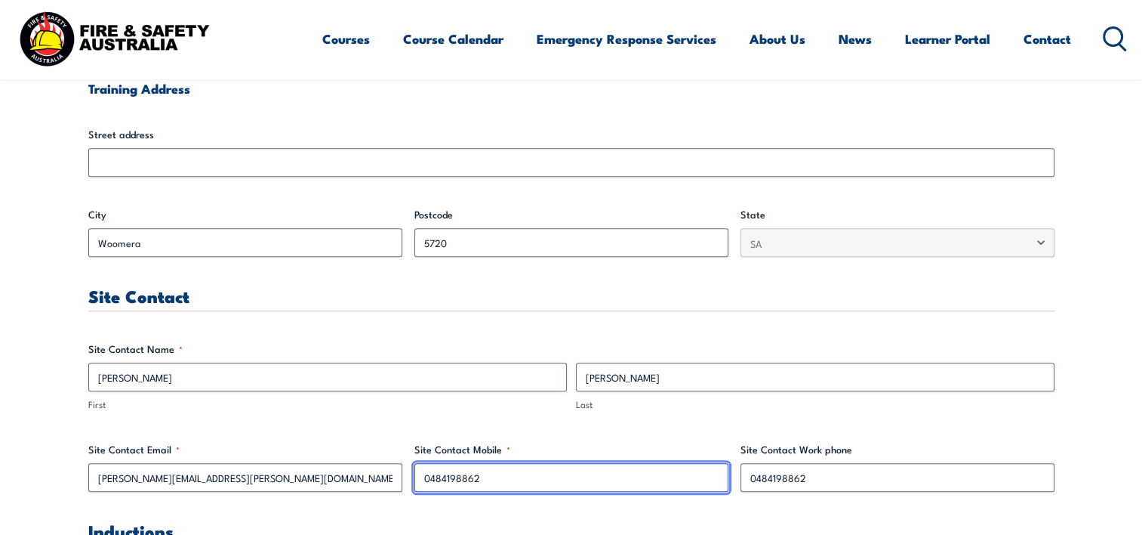
click at [492, 473] on input "0484198862" at bounding box center [572, 477] width 314 height 29
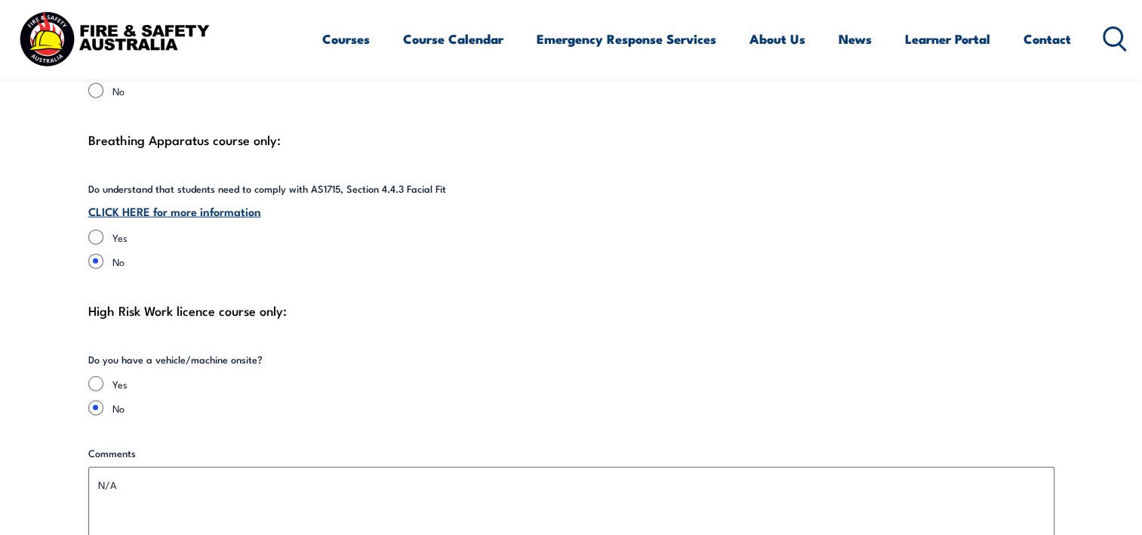
scroll to position [3605, 0]
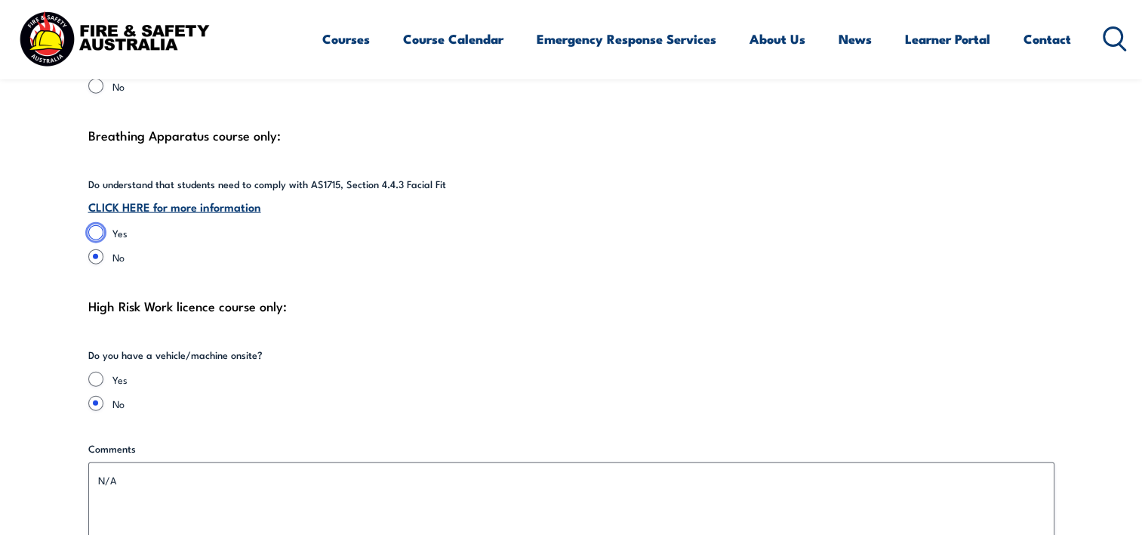
click at [98, 225] on input "Yes" at bounding box center [95, 232] width 15 height 15
radio input "true"
click at [103, 371] on input "Yes" at bounding box center [95, 378] width 15 height 15
radio input "true"
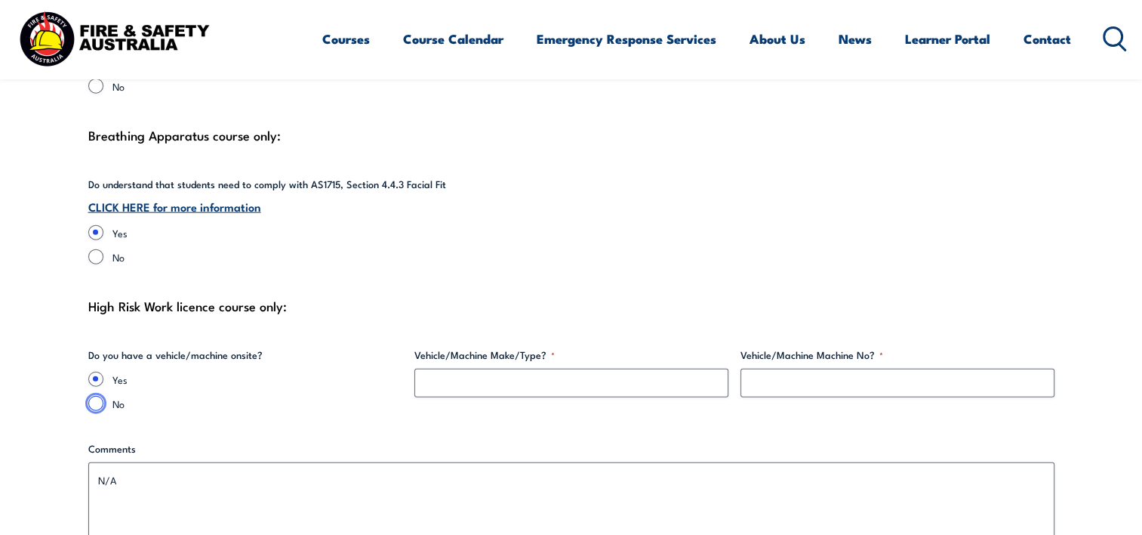
click at [94, 396] on input "No" at bounding box center [95, 403] width 15 height 15
radio input "true"
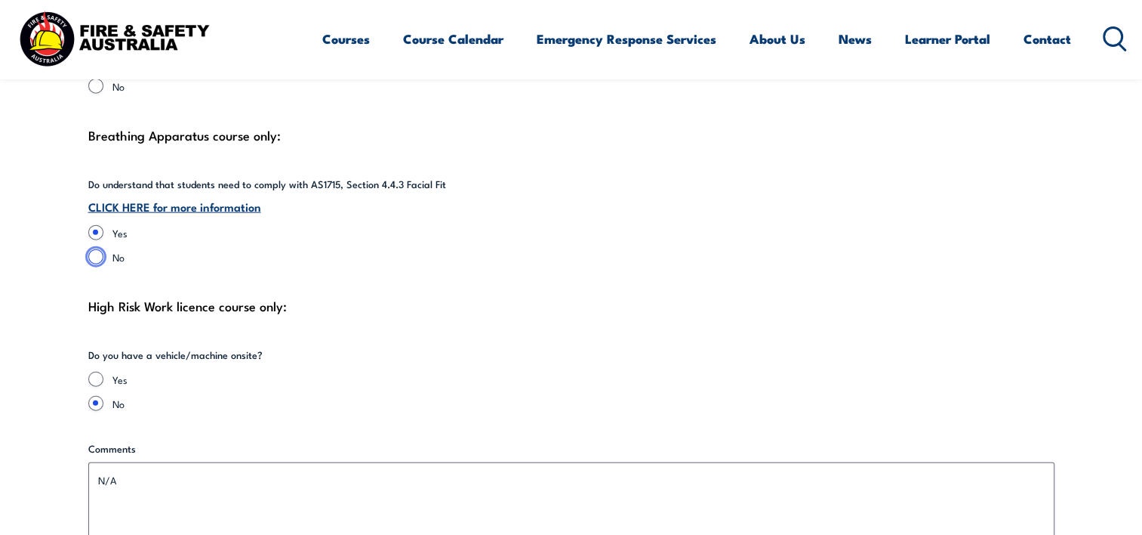
click at [96, 249] on input "No" at bounding box center [95, 256] width 15 height 15
radio input "true"
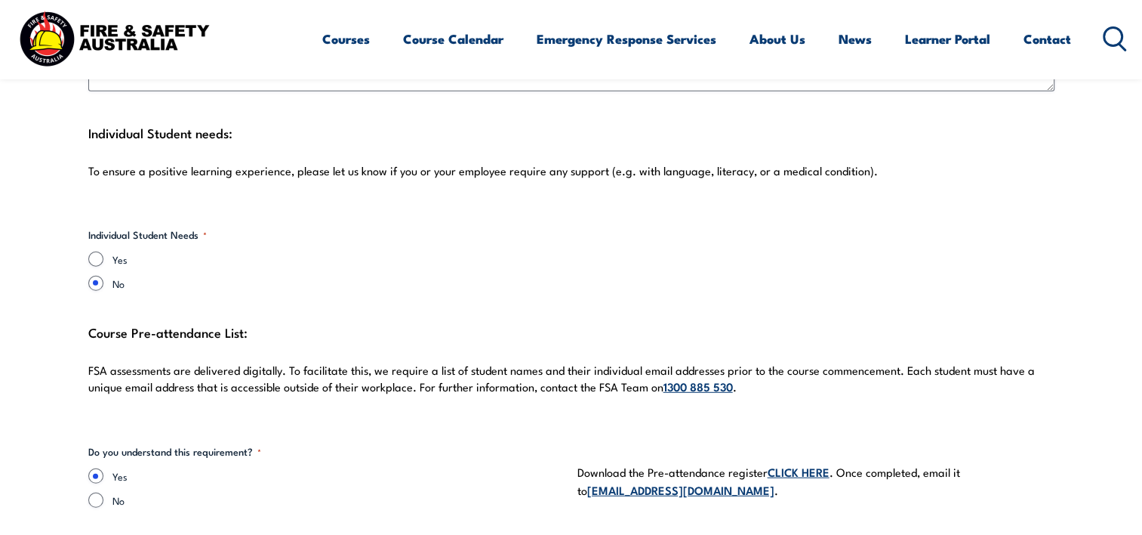
scroll to position [4095, 0]
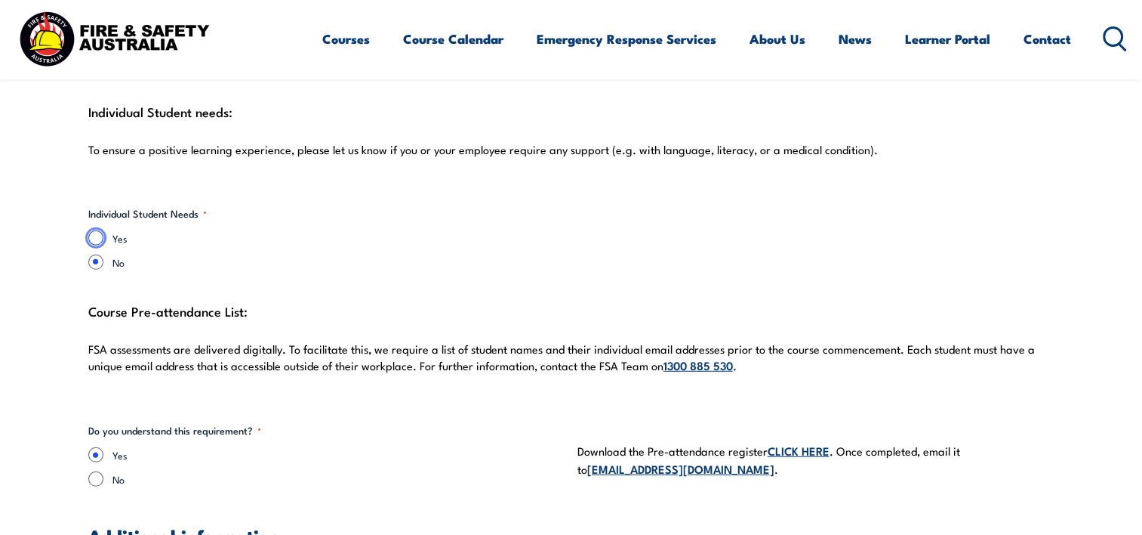
click at [98, 230] on input "Yes" at bounding box center [95, 237] width 15 height 15
radio input "true"
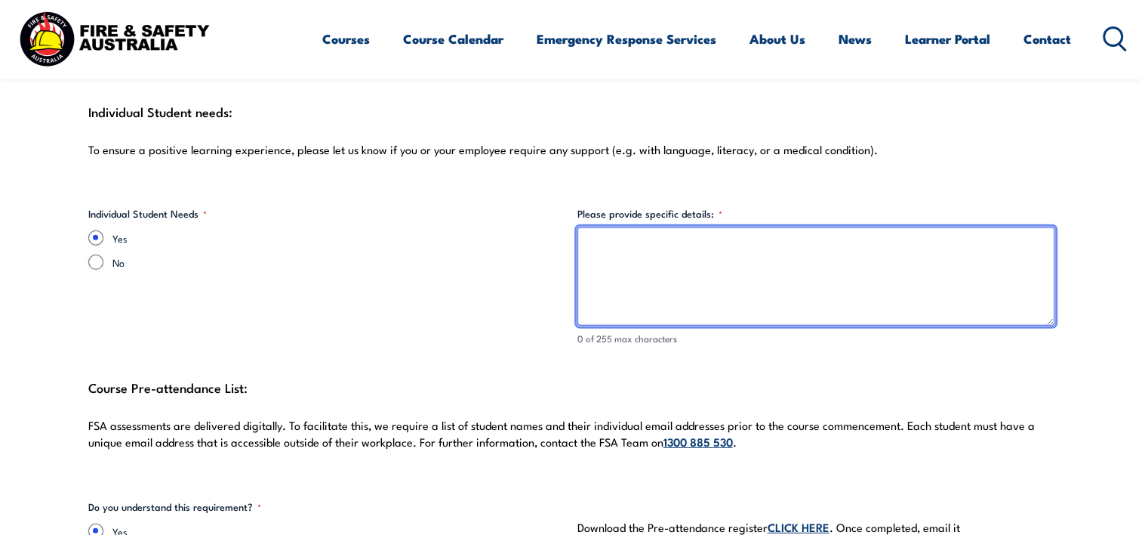
click at [648, 252] on textarea "Please provide specific details: *" at bounding box center [816, 276] width 477 height 98
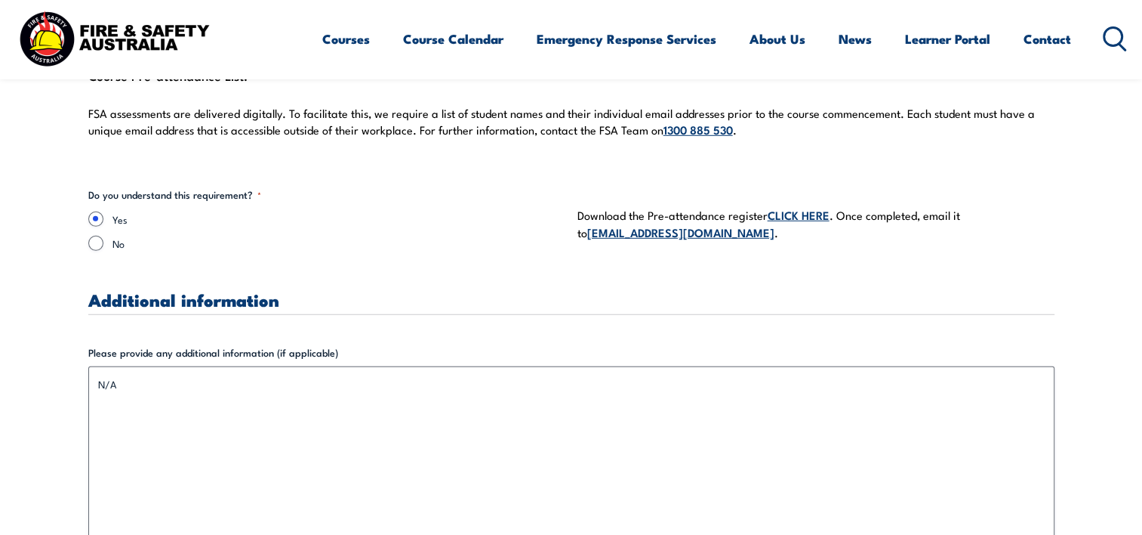
scroll to position [4397, 0]
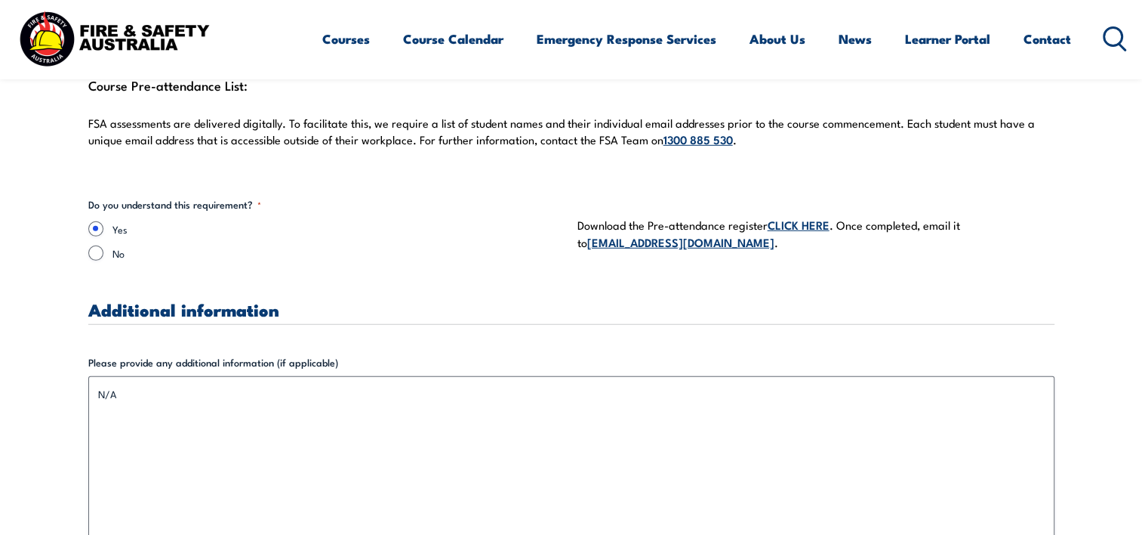
type textarea "N/A"
click at [405, 301] on h3 "Additional information" at bounding box center [571, 309] width 966 height 17
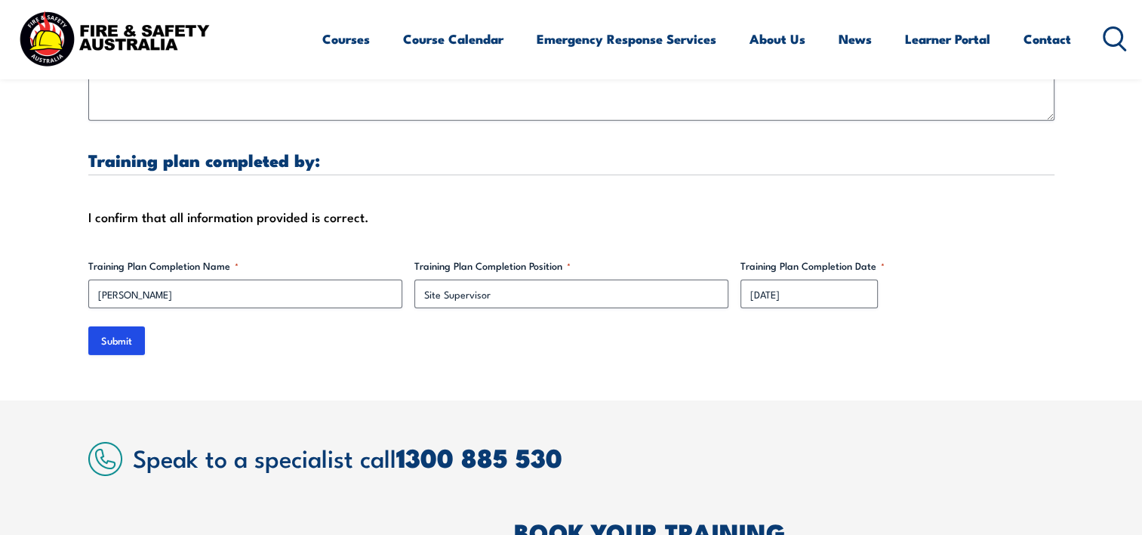
scroll to position [4889, 0]
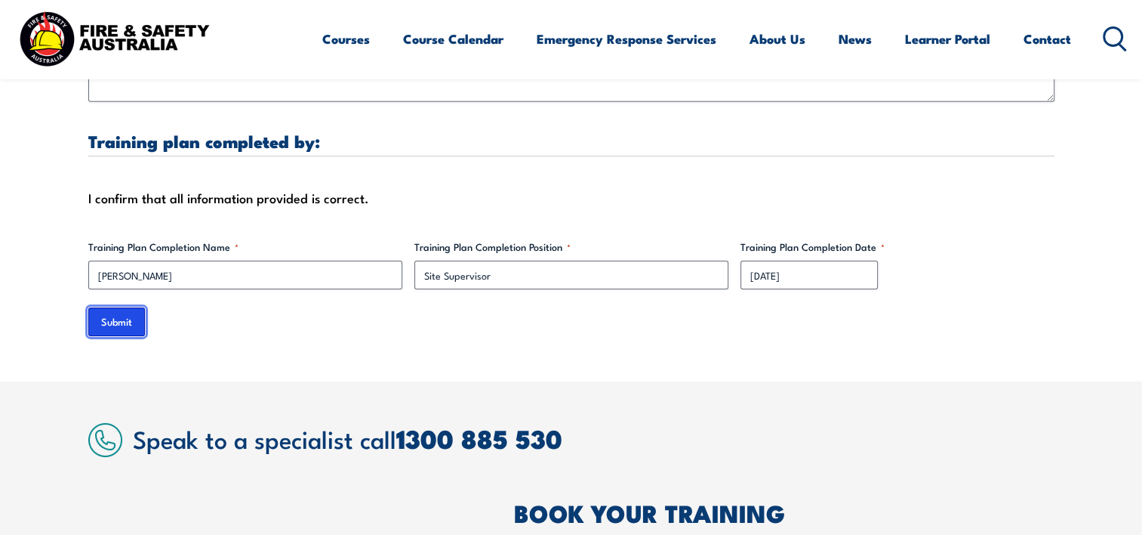
click at [121, 309] on input "Submit" at bounding box center [116, 321] width 57 height 29
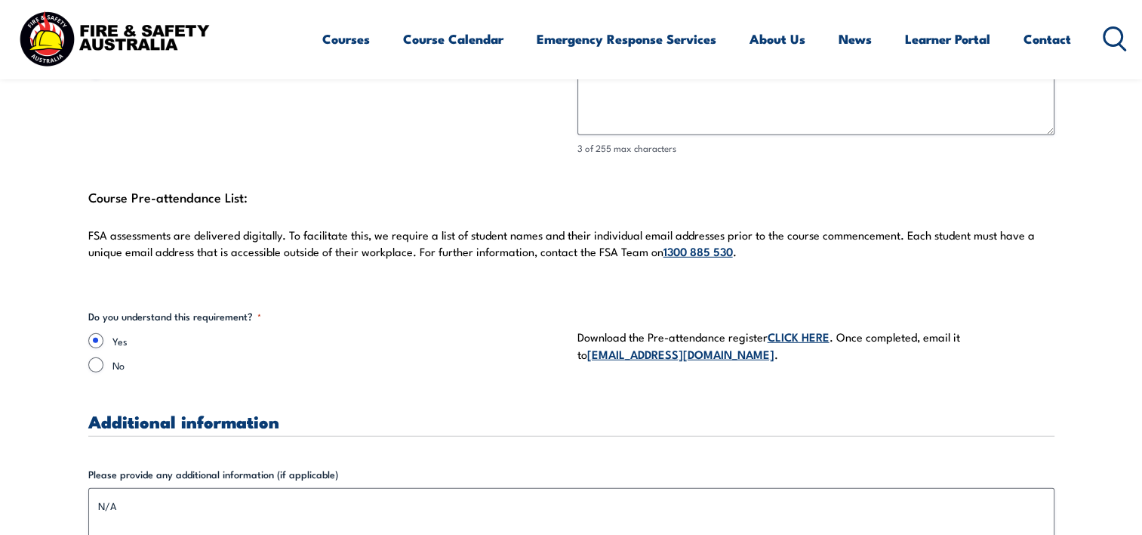
scroll to position [4285, 0]
click at [791, 328] on link "CLICK HERE" at bounding box center [799, 336] width 62 height 17
click at [751, 186] on div "Course Pre-attendance List: FSA assessments are delivered digitally. To facilit…" at bounding box center [571, 232] width 966 height 93
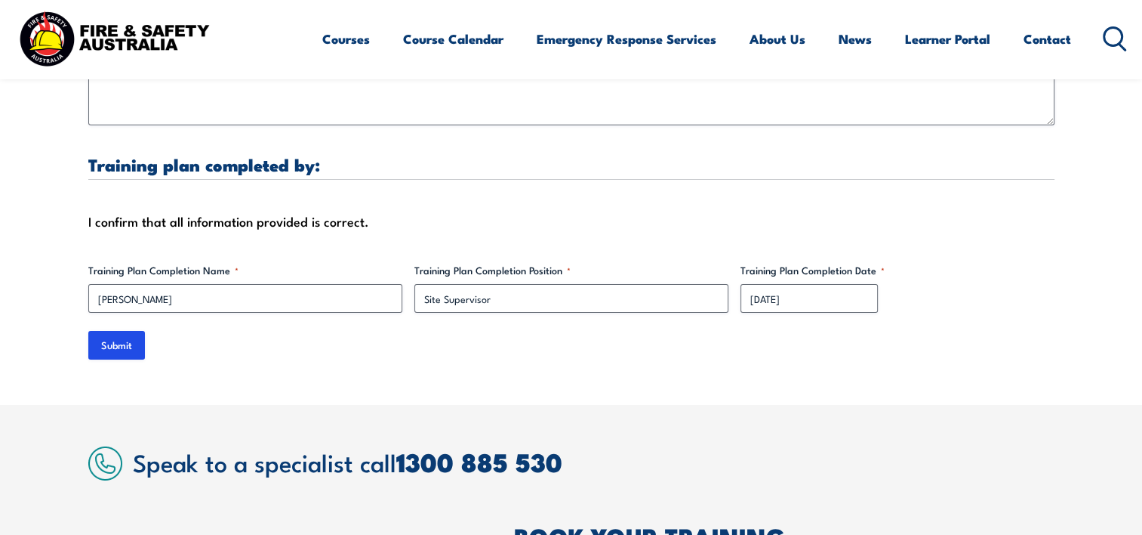
scroll to position [4870, 0]
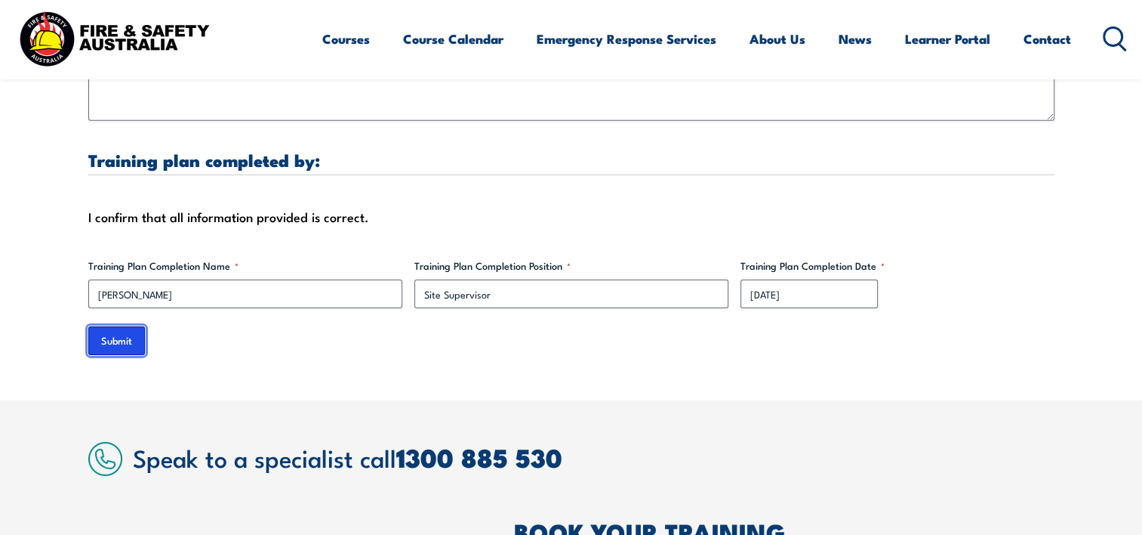
click at [131, 331] on input "Submit" at bounding box center [116, 340] width 57 height 29
click at [130, 326] on input "Submit" at bounding box center [116, 340] width 57 height 29
drag, startPoint x: 130, startPoint y: 322, endPoint x: 119, endPoint y: 319, distance: 11.7
click at [117, 326] on input "Submit" at bounding box center [116, 340] width 57 height 29
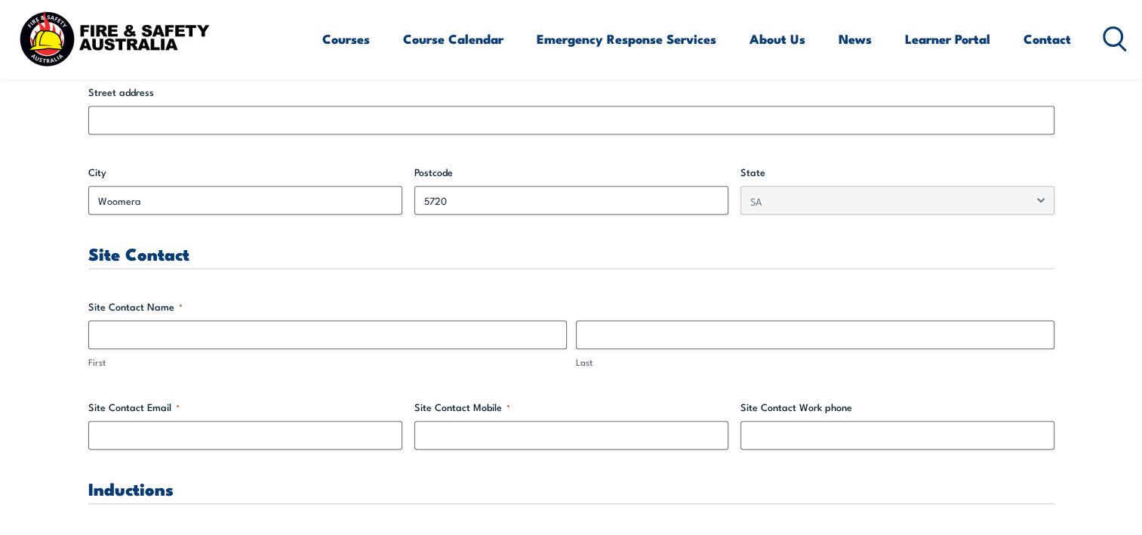
scroll to position [661, 0]
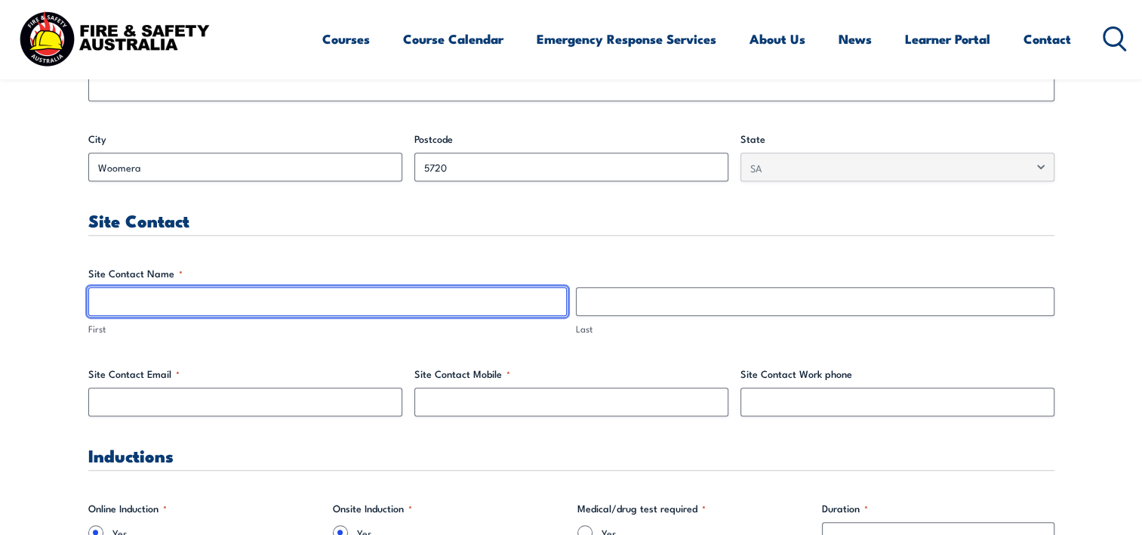
click at [198, 293] on input "First" at bounding box center [327, 301] width 479 height 29
type input "[PERSON_NAME]"
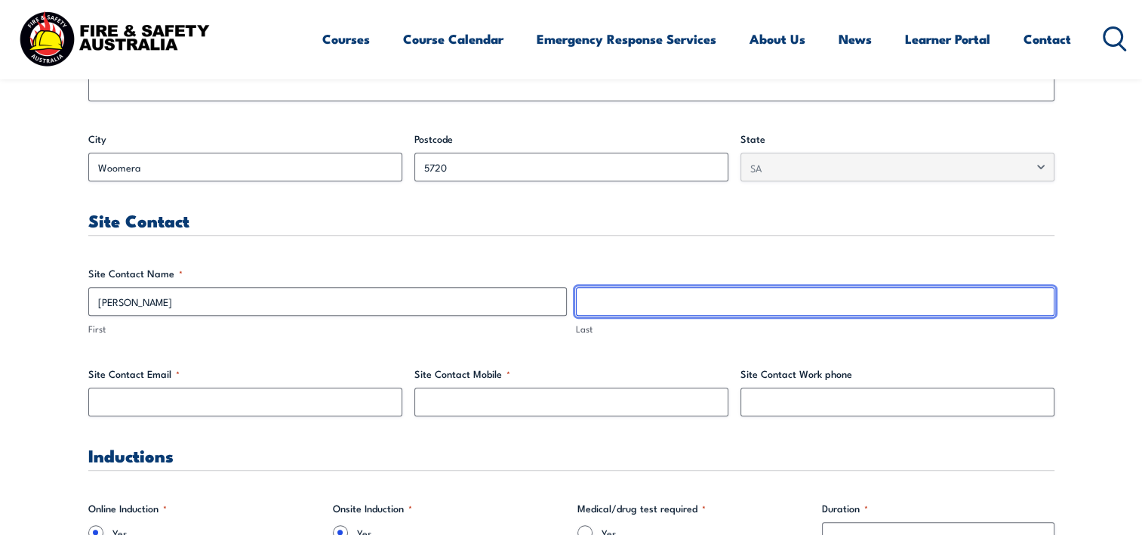
type input "[PERSON_NAME]"
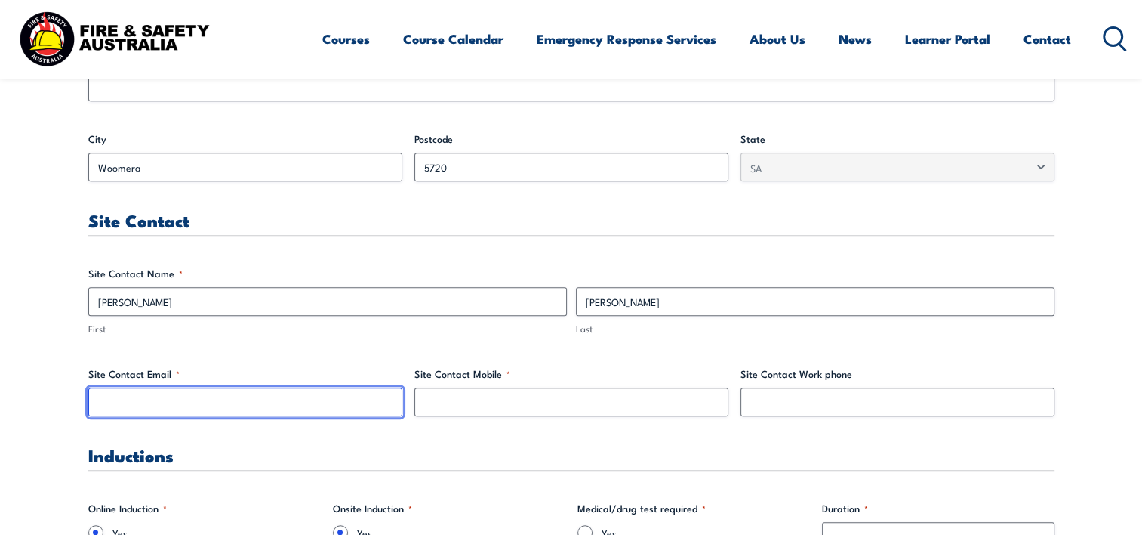
click at [251, 396] on input "Site Contact Email *" at bounding box center [245, 401] width 314 height 29
type input "[PERSON_NAME][EMAIL_ADDRESS][PERSON_NAME][DOMAIN_NAME]"
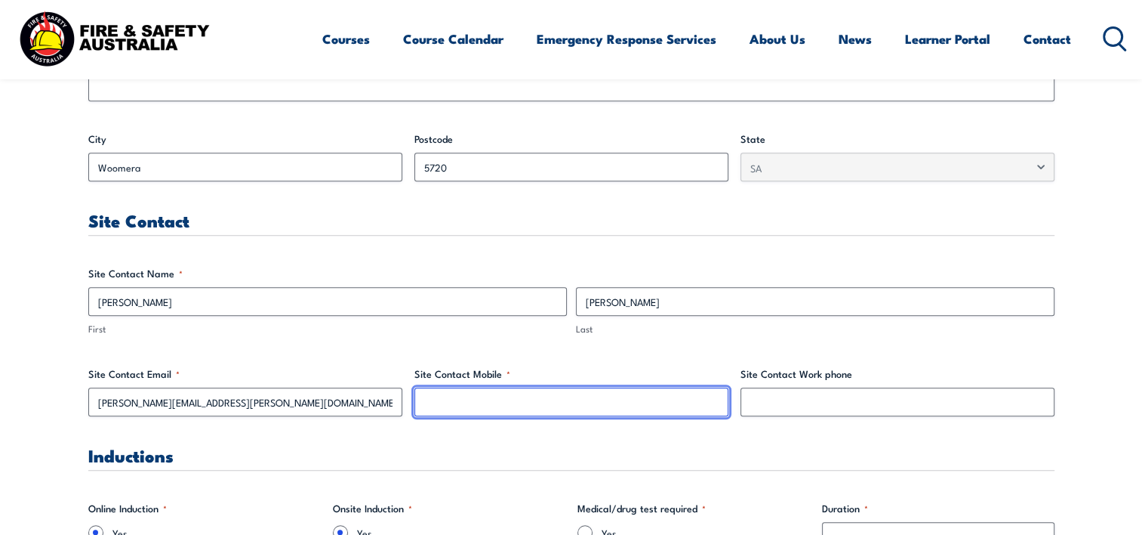
type input "0484198862"
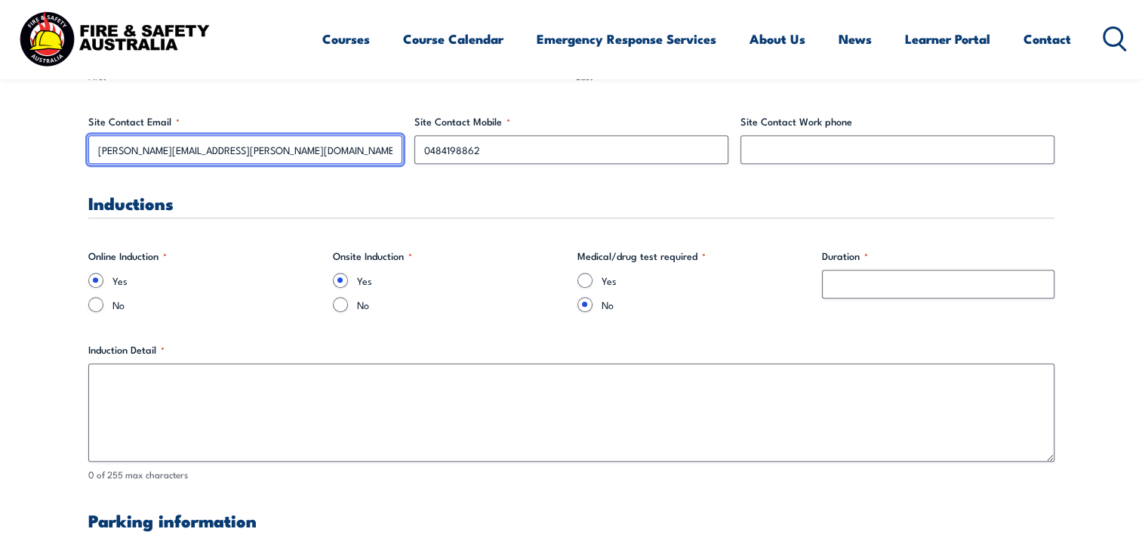
scroll to position [944, 0]
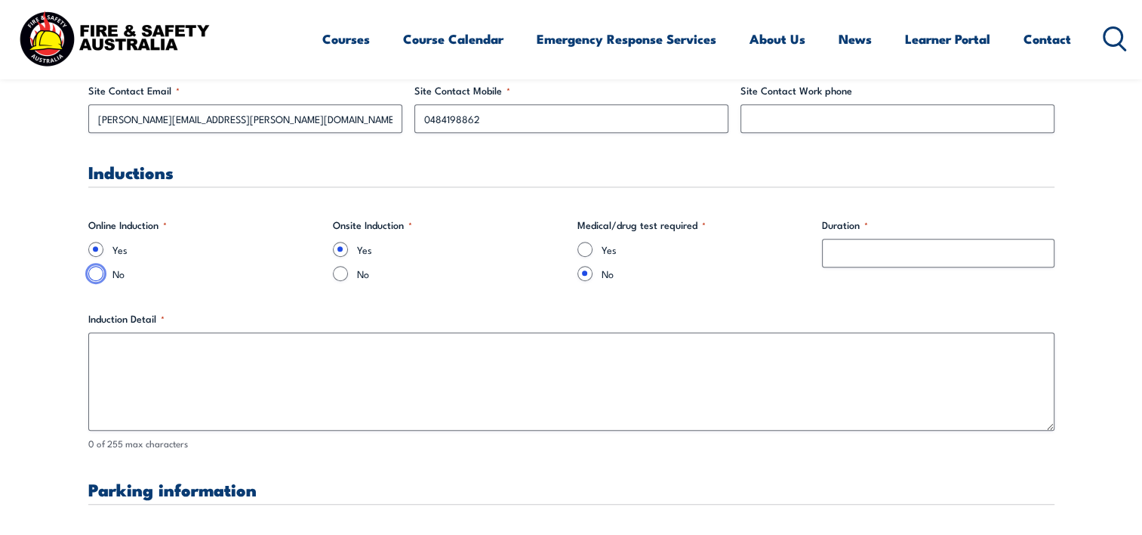
click at [92, 274] on input "No" at bounding box center [95, 273] width 15 height 15
radio input "true"
click at [341, 277] on input "No" at bounding box center [340, 273] width 15 height 15
radio input "true"
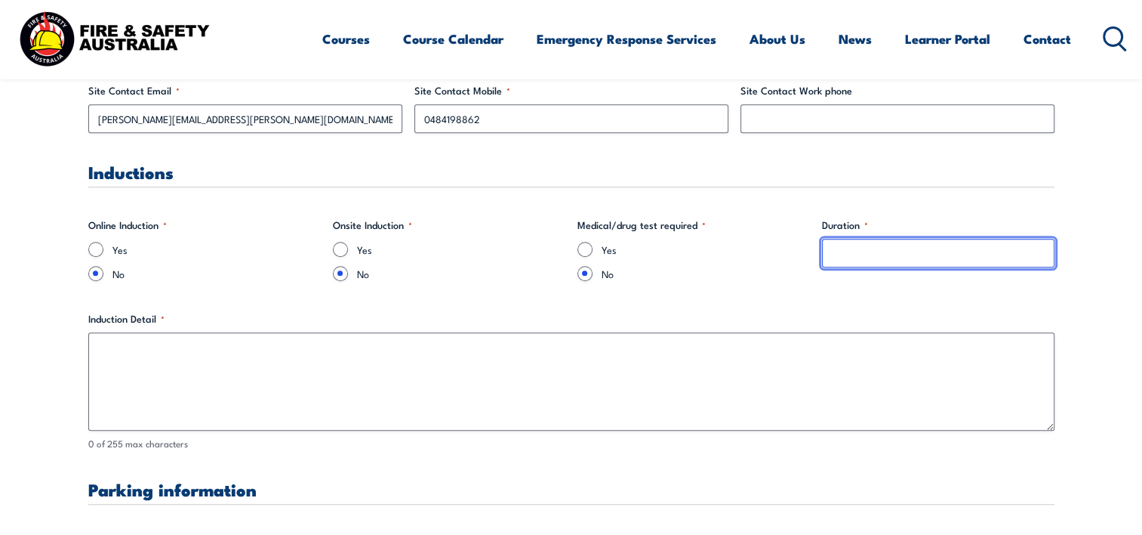
click at [899, 245] on input "Duration *" at bounding box center [938, 253] width 233 height 29
type input "0"
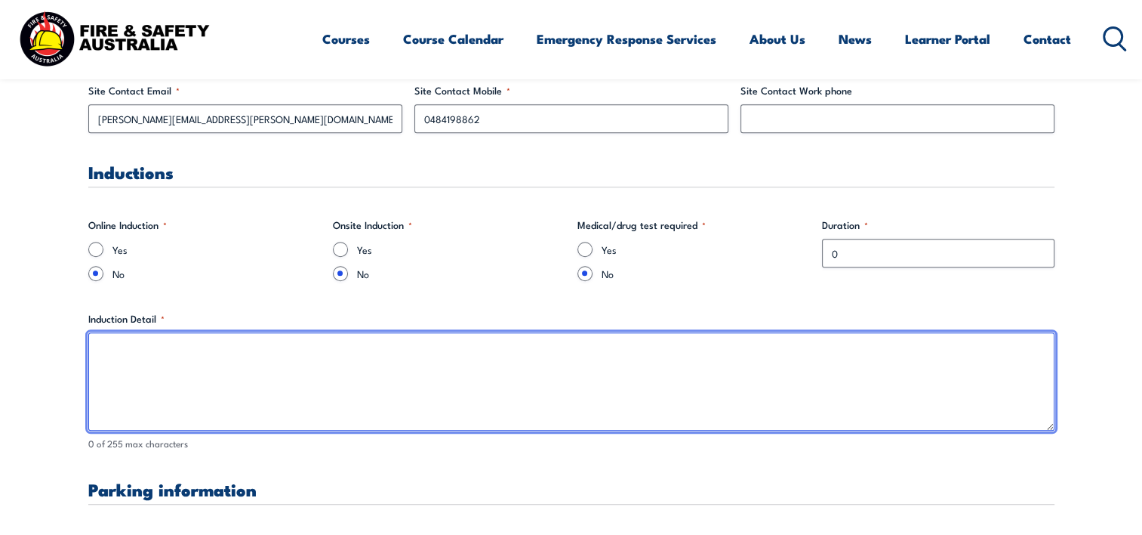
click at [387, 384] on textarea "Induction Detail *" at bounding box center [571, 381] width 966 height 98
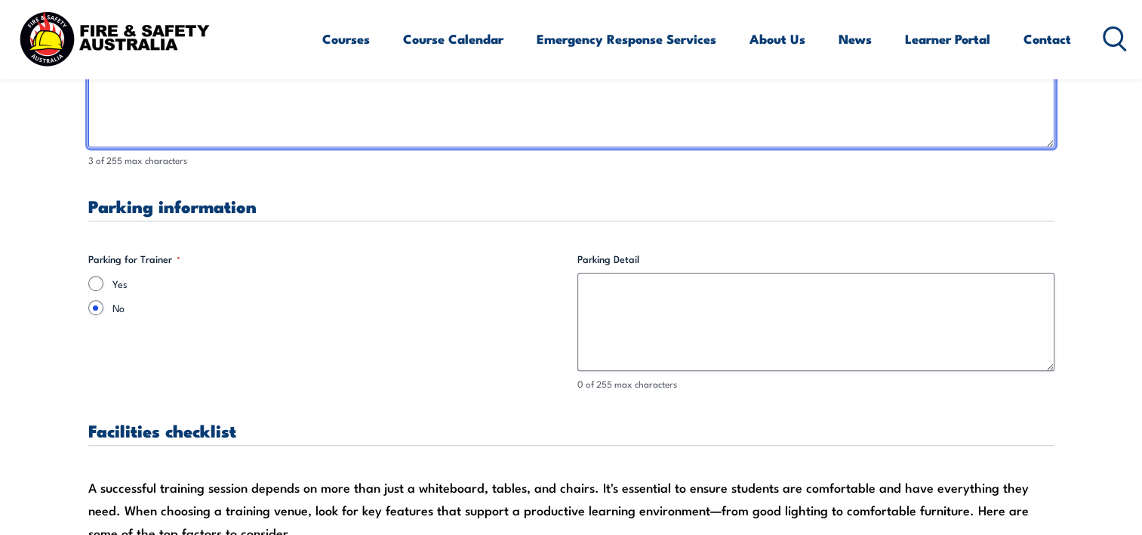
scroll to position [1246, 0]
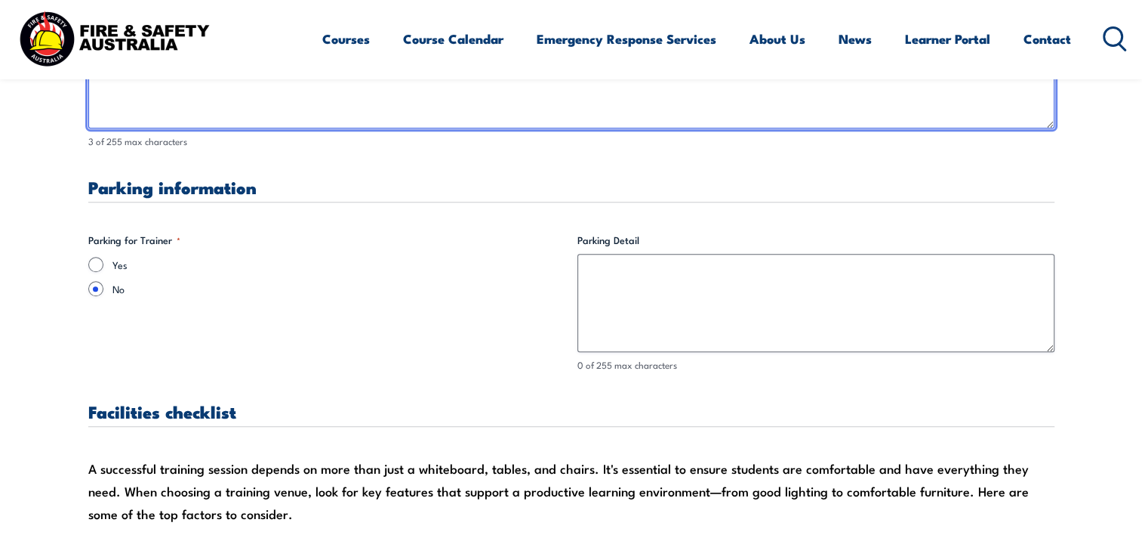
type textarea "N/A"
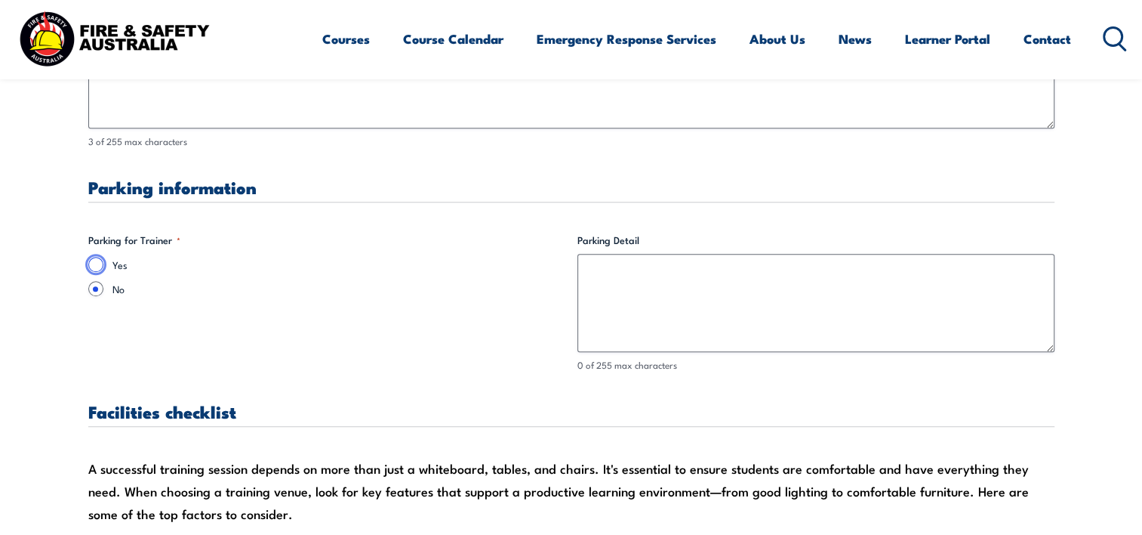
click at [97, 263] on input "Yes" at bounding box center [95, 264] width 15 height 15
radio input "true"
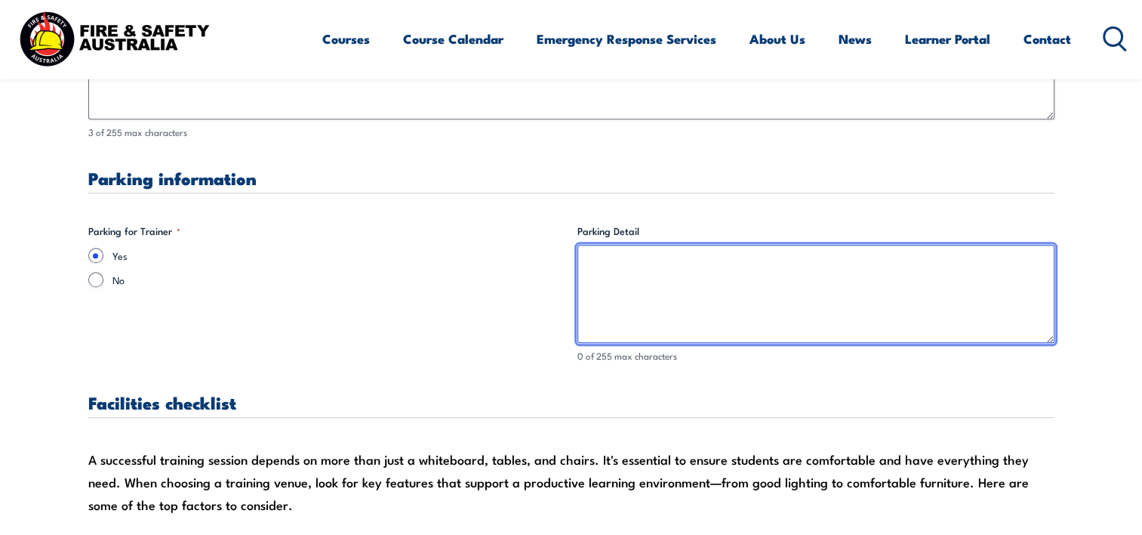
click at [735, 287] on textarea "Parking Detail" at bounding box center [816, 294] width 477 height 98
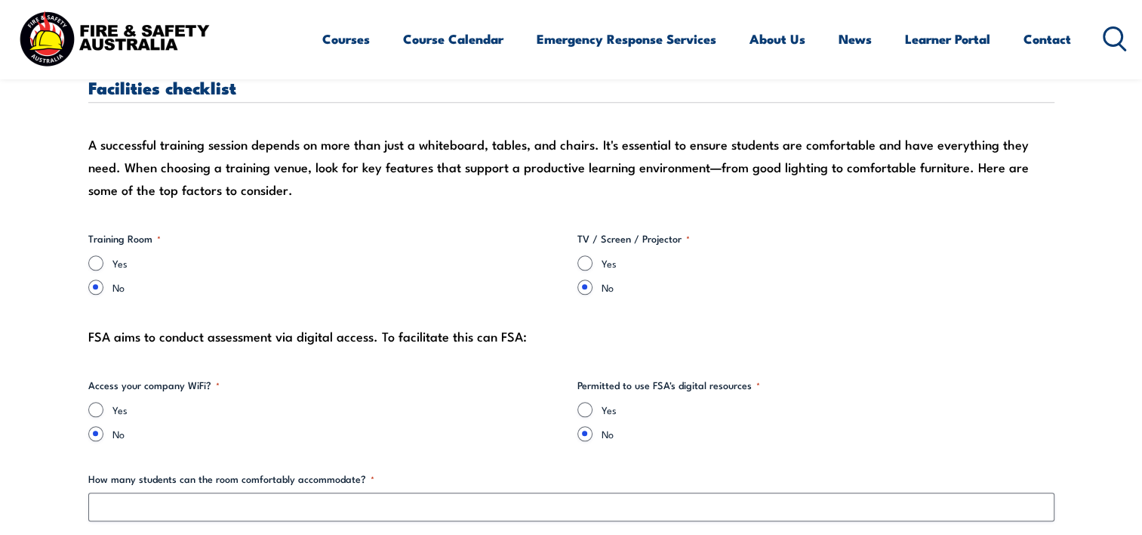
scroll to position [1586, 0]
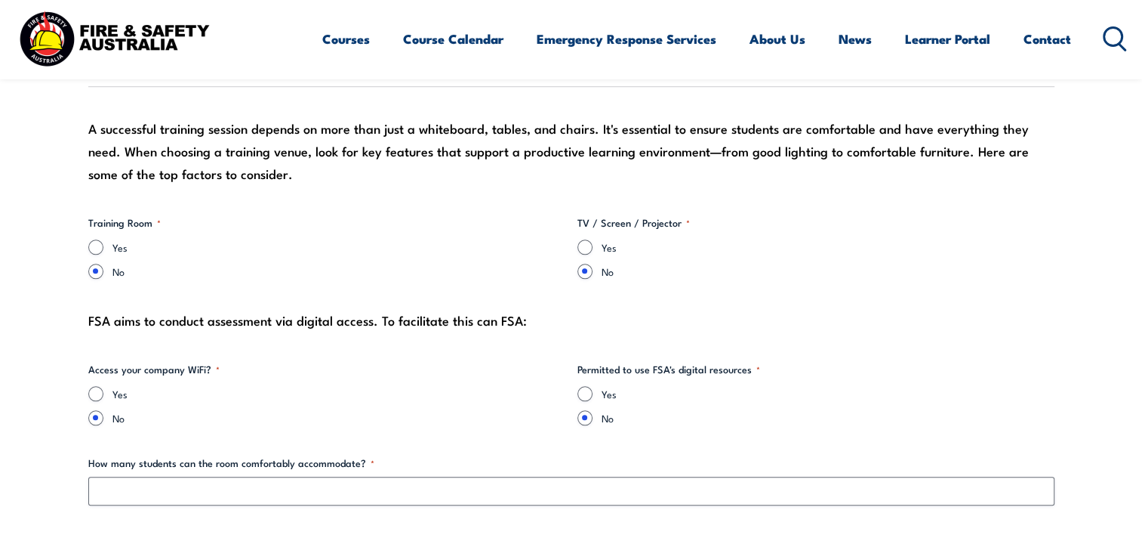
type textarea "Behind [PERSON_NAME][GEOGRAPHIC_DATA]"
click at [98, 245] on input "Yes" at bounding box center [95, 246] width 15 height 15
radio input "true"
click at [595, 245] on div "Yes" at bounding box center [816, 246] width 477 height 15
click at [578, 246] on input "Yes" at bounding box center [585, 246] width 15 height 15
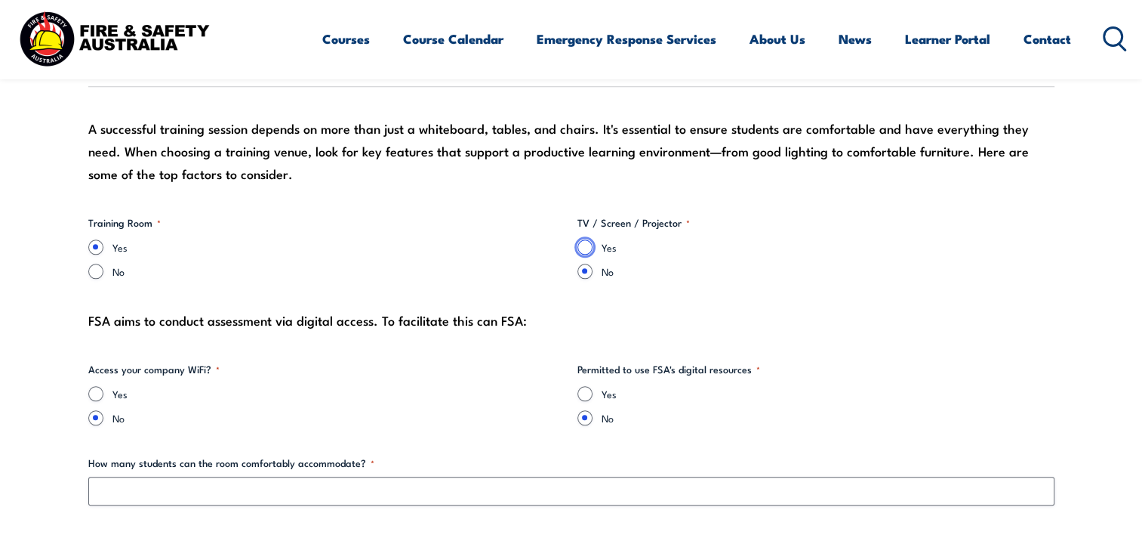
radio input "true"
click at [587, 381] on fieldset "Permitted to use FSA's digital resources * Yes No" at bounding box center [816, 393] width 477 height 63
click at [589, 393] on input "Yes" at bounding box center [585, 393] width 15 height 15
radio input "true"
click at [100, 387] on input "Yes" at bounding box center [95, 393] width 15 height 15
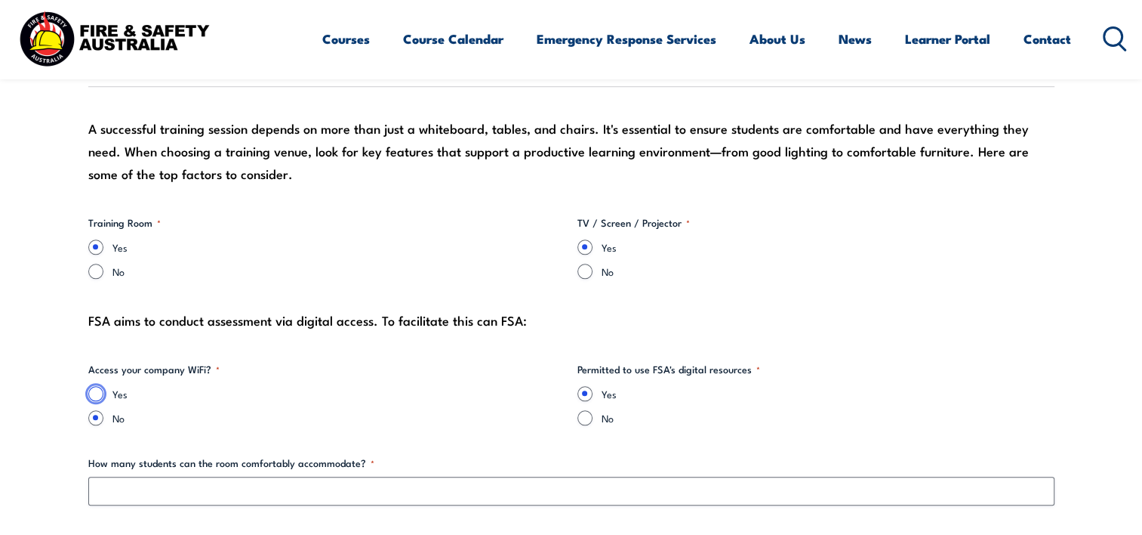
radio input "true"
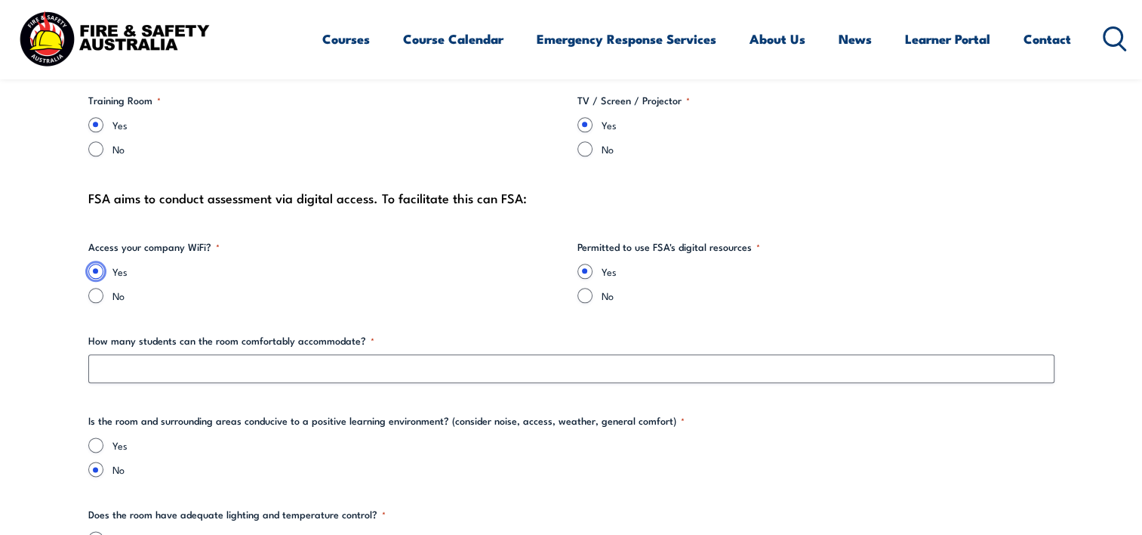
scroll to position [1718, 0]
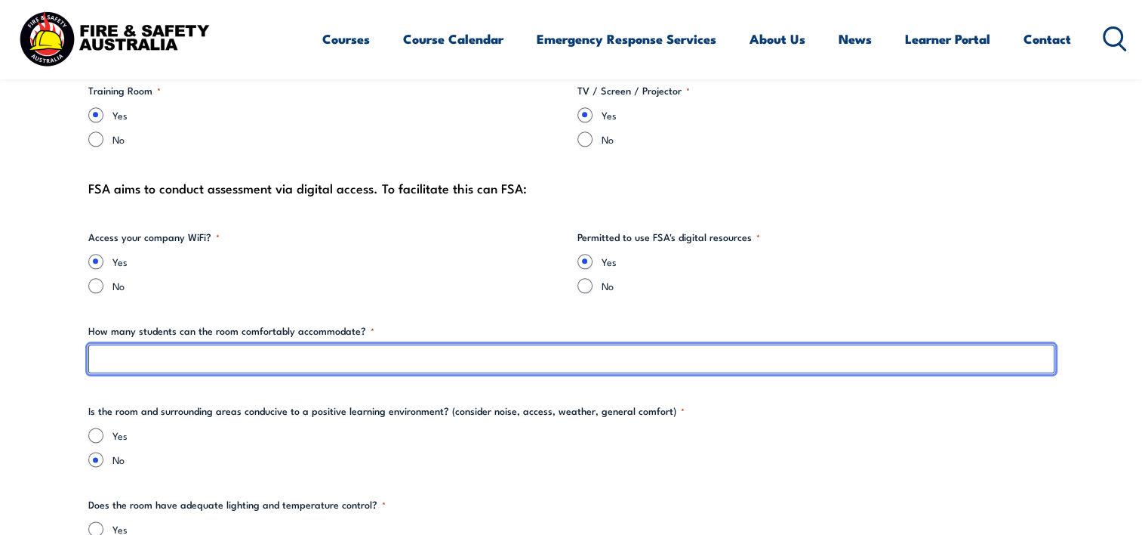
click at [242, 358] on input "How many students can the room comfortably accommodate? *" at bounding box center [571, 358] width 966 height 29
type input "1"
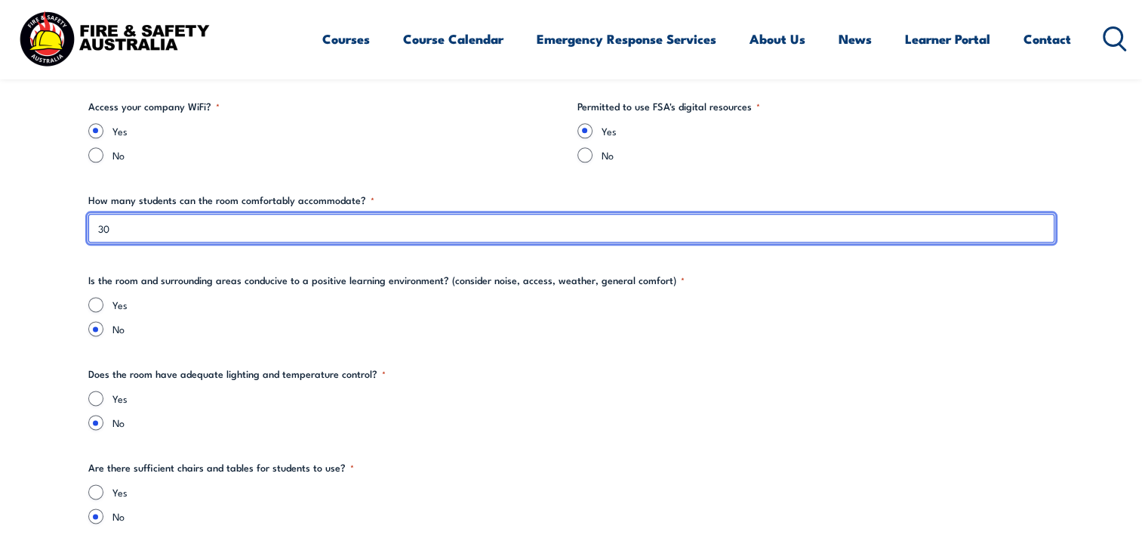
scroll to position [1850, 0]
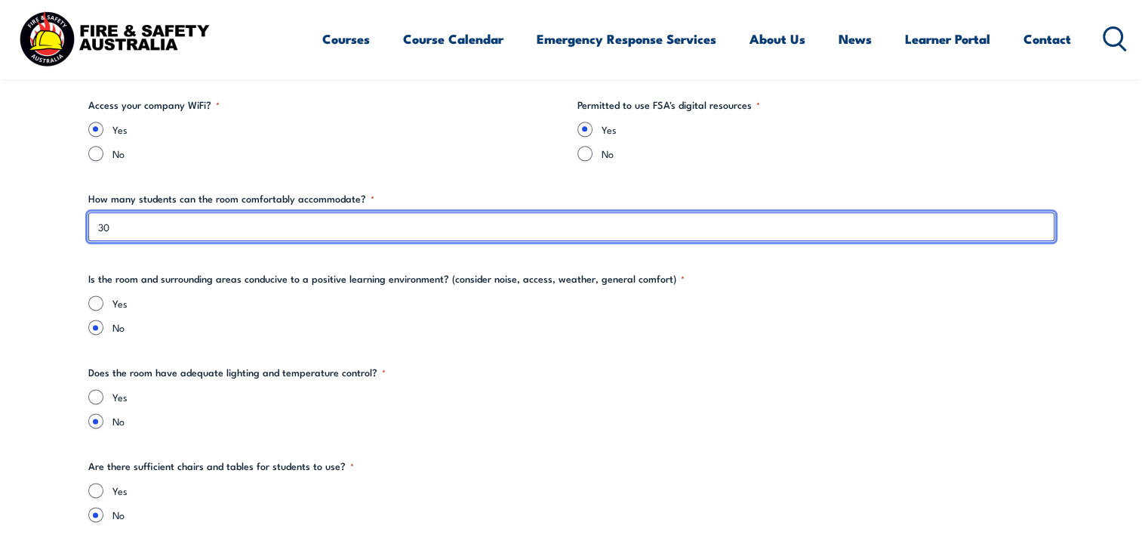
type input "30"
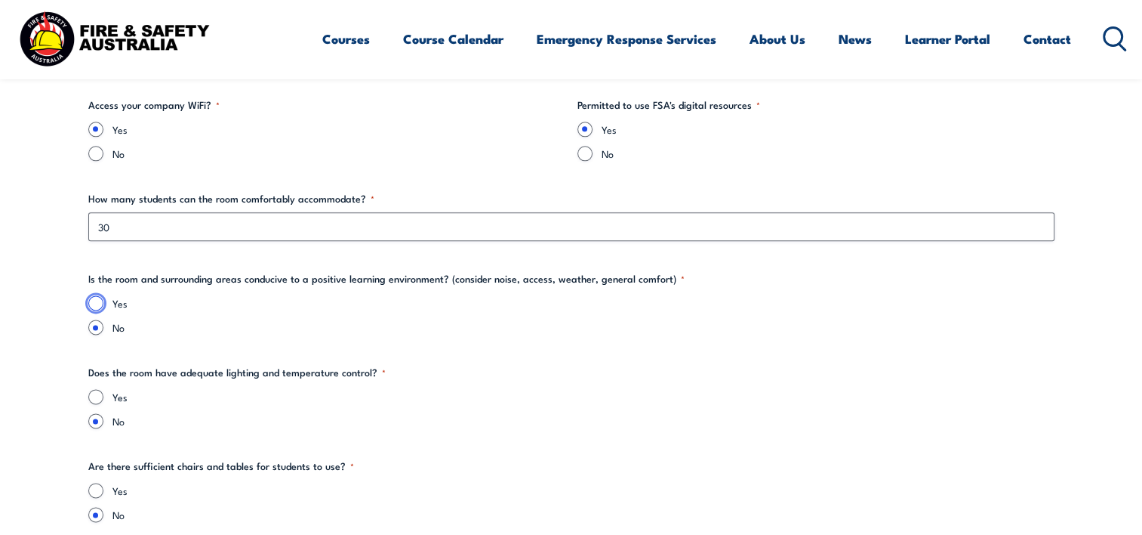
click at [98, 299] on input "Yes" at bounding box center [95, 302] width 15 height 15
radio input "true"
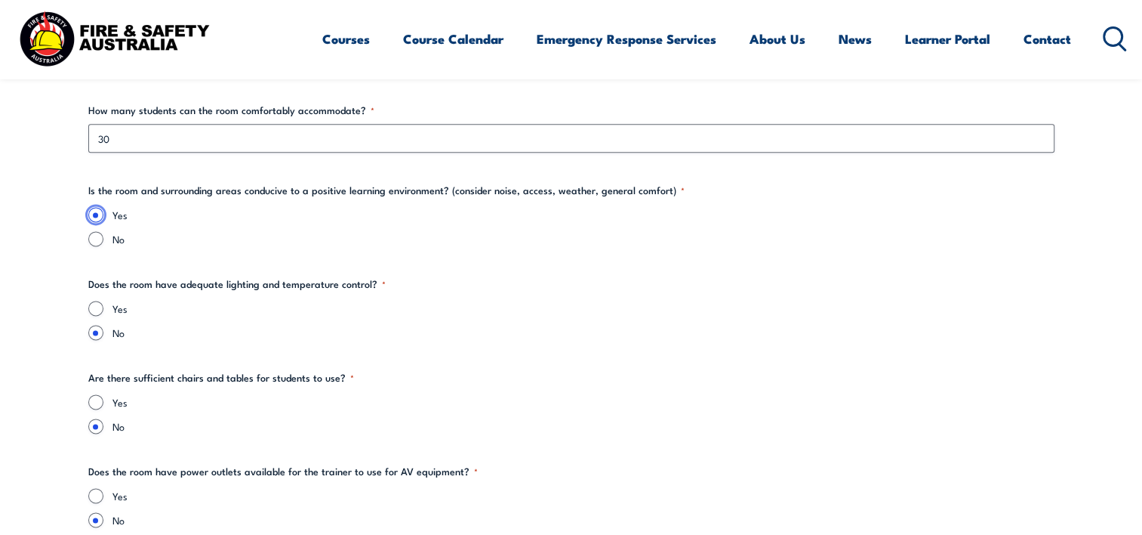
scroll to position [1981, 0]
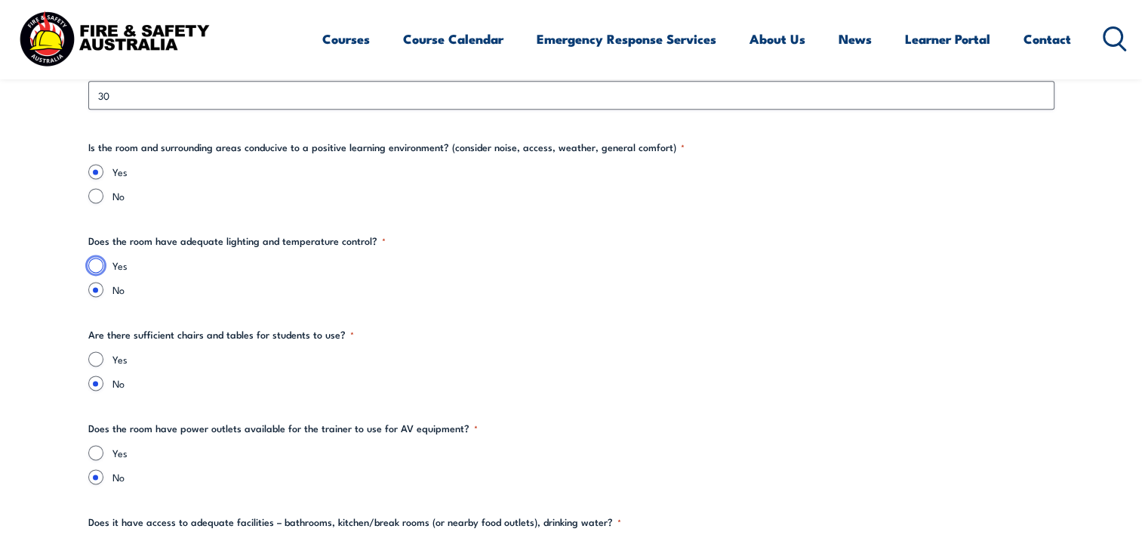
click at [98, 264] on input "Yes" at bounding box center [95, 264] width 15 height 15
radio input "true"
click at [97, 356] on input "Yes" at bounding box center [95, 358] width 15 height 15
radio input "true"
click at [100, 448] on input "Yes" at bounding box center [95, 452] width 15 height 15
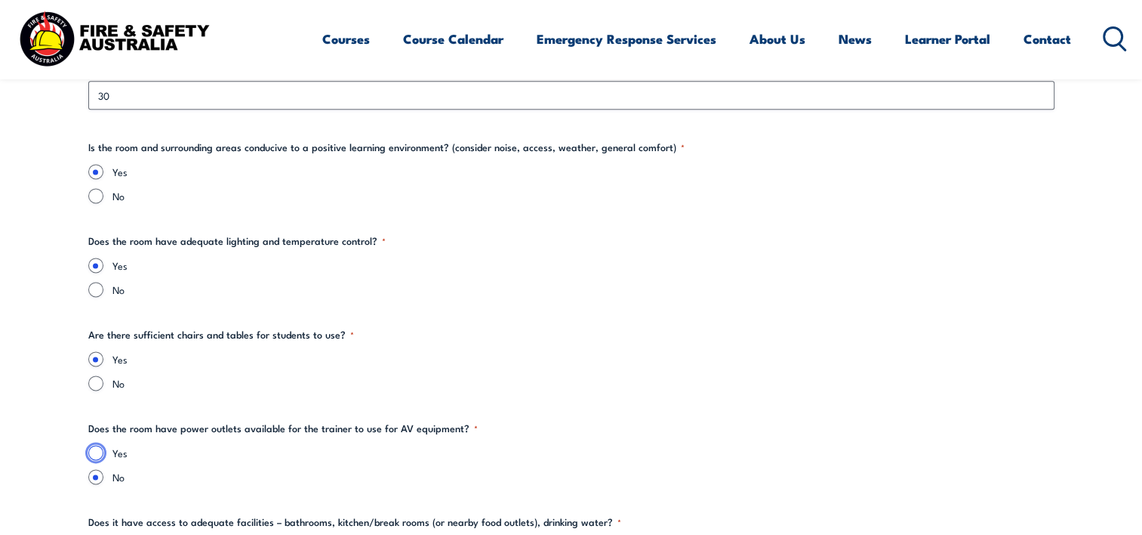
radio input "true"
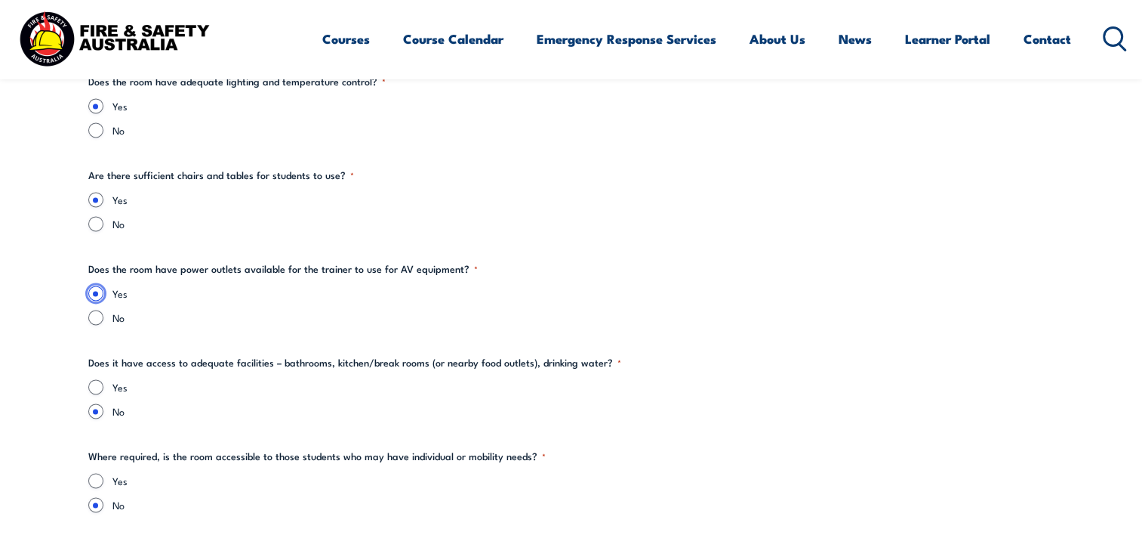
scroll to position [2171, 0]
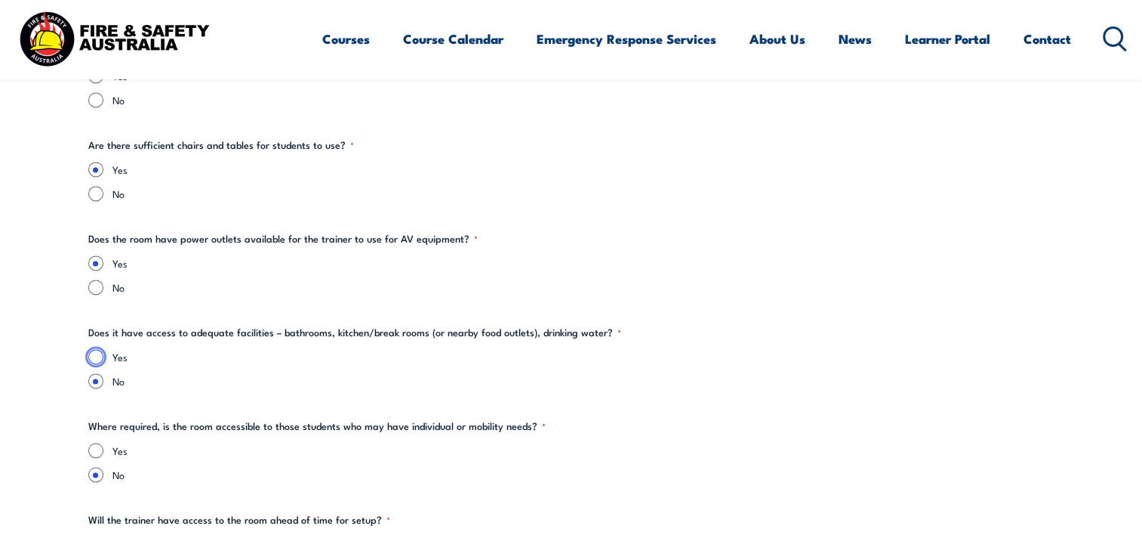
click at [97, 353] on input "Yes" at bounding box center [95, 356] width 15 height 15
radio input "true"
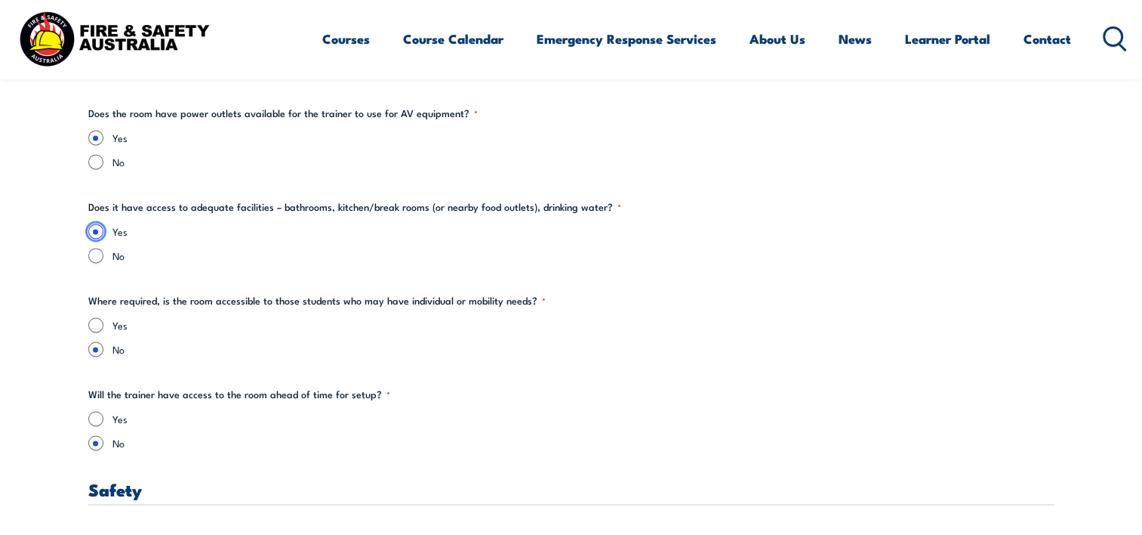
scroll to position [2322, 0]
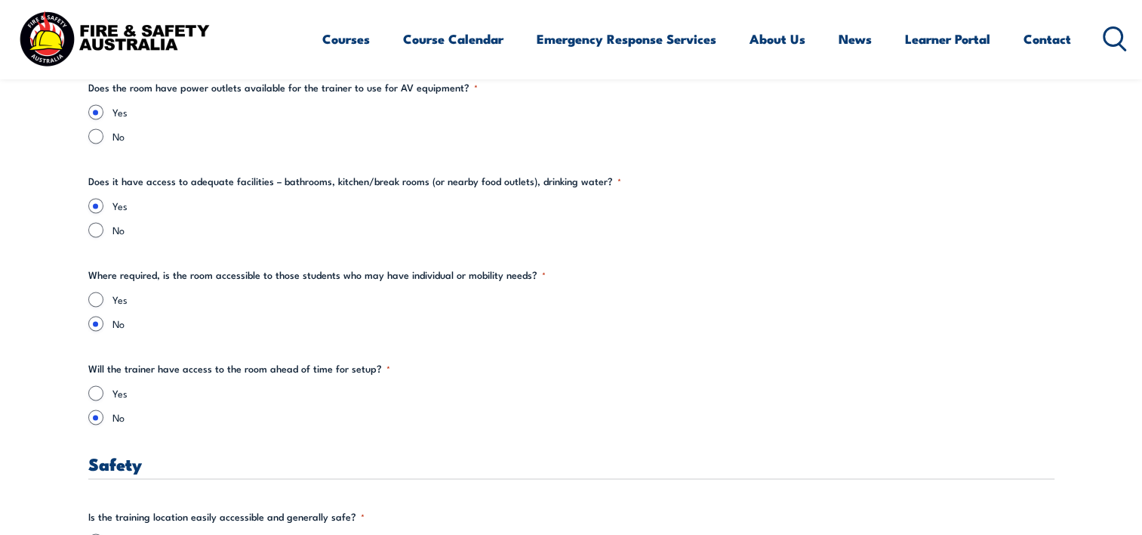
click at [91, 305] on div "Yes" at bounding box center [571, 298] width 966 height 15
click at [97, 301] on input "Yes" at bounding box center [95, 298] width 15 height 15
radio input "true"
click at [96, 393] on input "Yes" at bounding box center [95, 392] width 15 height 15
radio input "true"
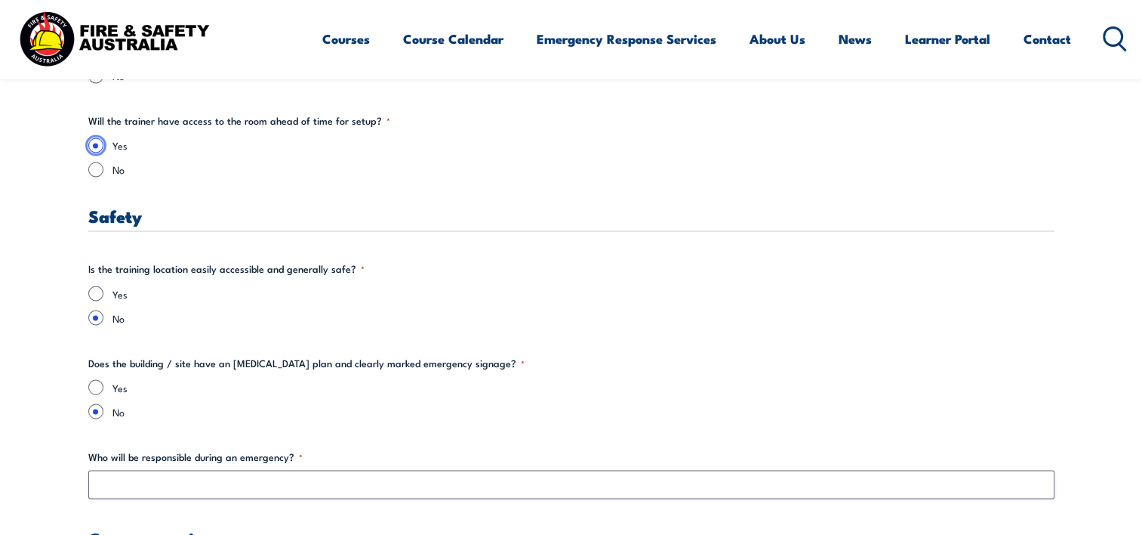
scroll to position [2585, 0]
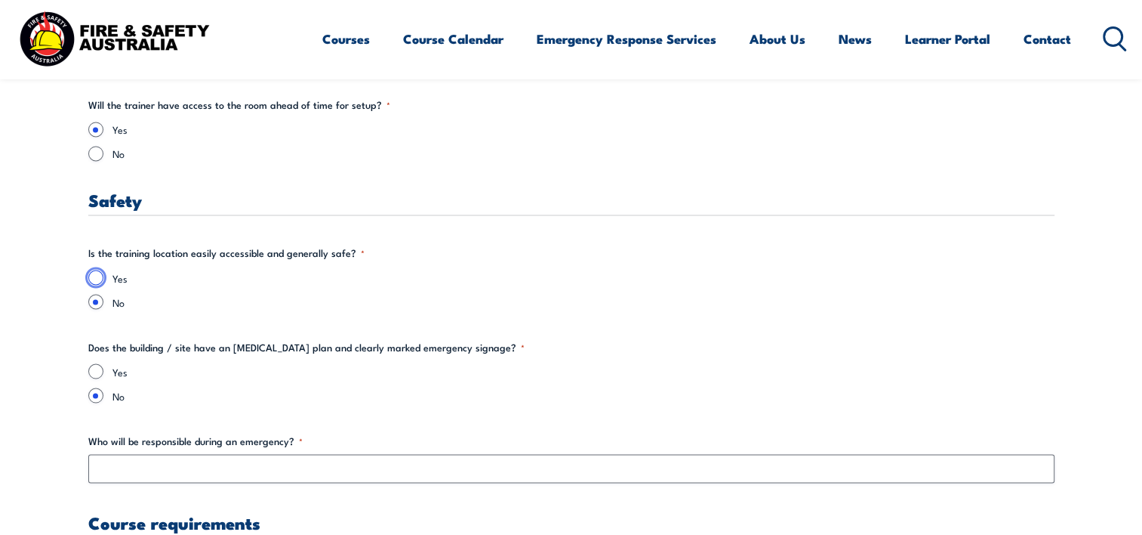
click at [101, 274] on input "Yes" at bounding box center [95, 277] width 15 height 15
radio input "true"
click at [97, 372] on input "Yes" at bounding box center [95, 370] width 15 height 15
radio input "true"
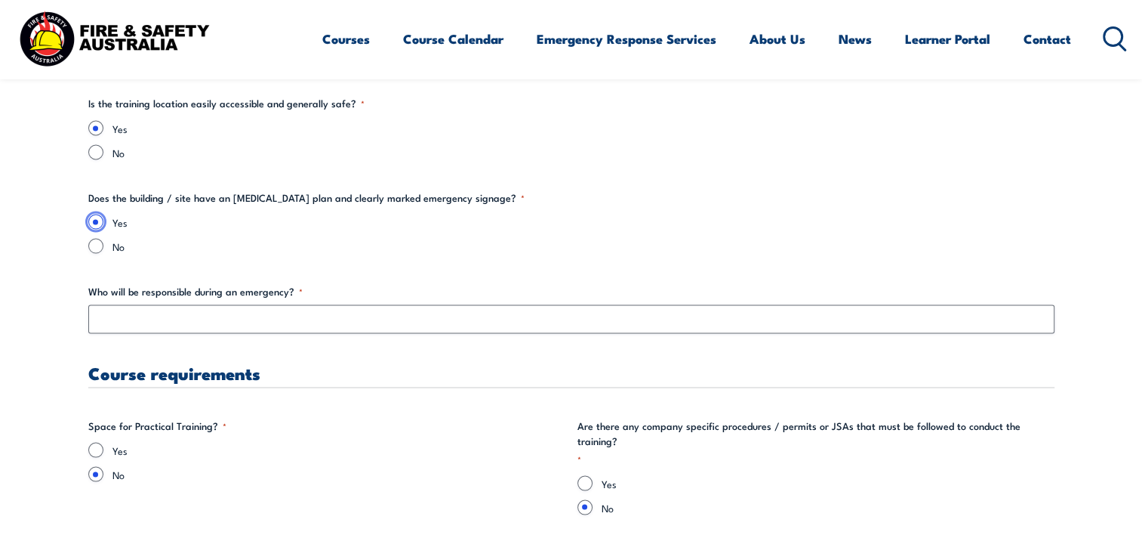
scroll to position [2736, 0]
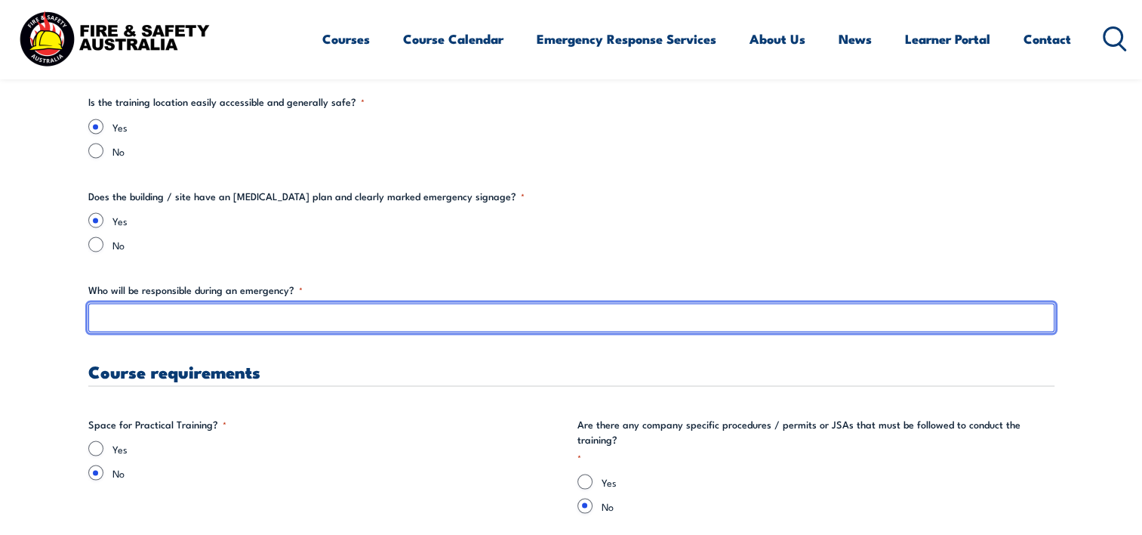
click at [181, 322] on input "Who will be responsible during an emergency? *" at bounding box center [571, 317] width 966 height 29
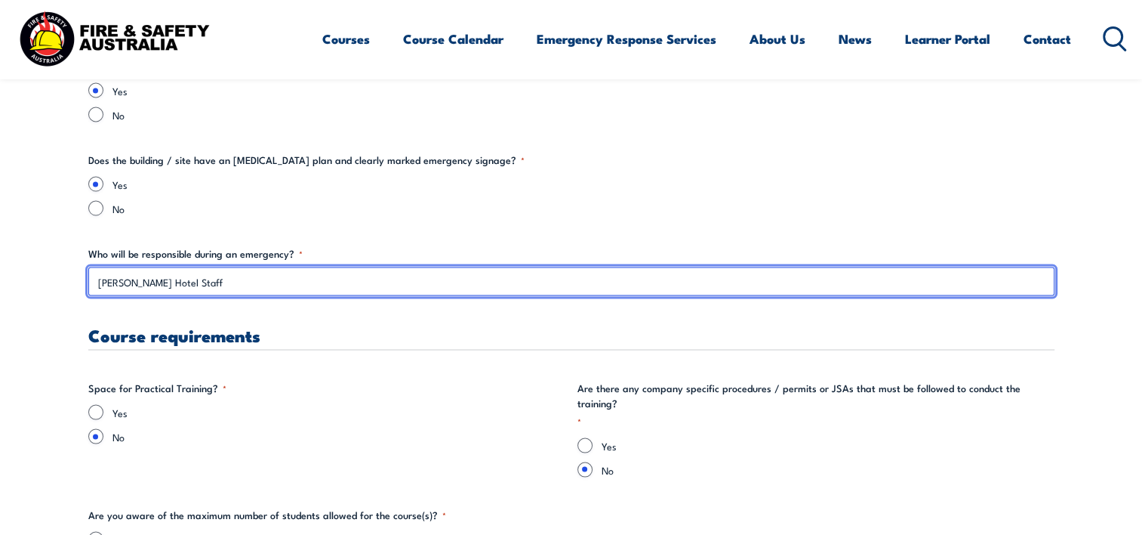
scroll to position [2869, 0]
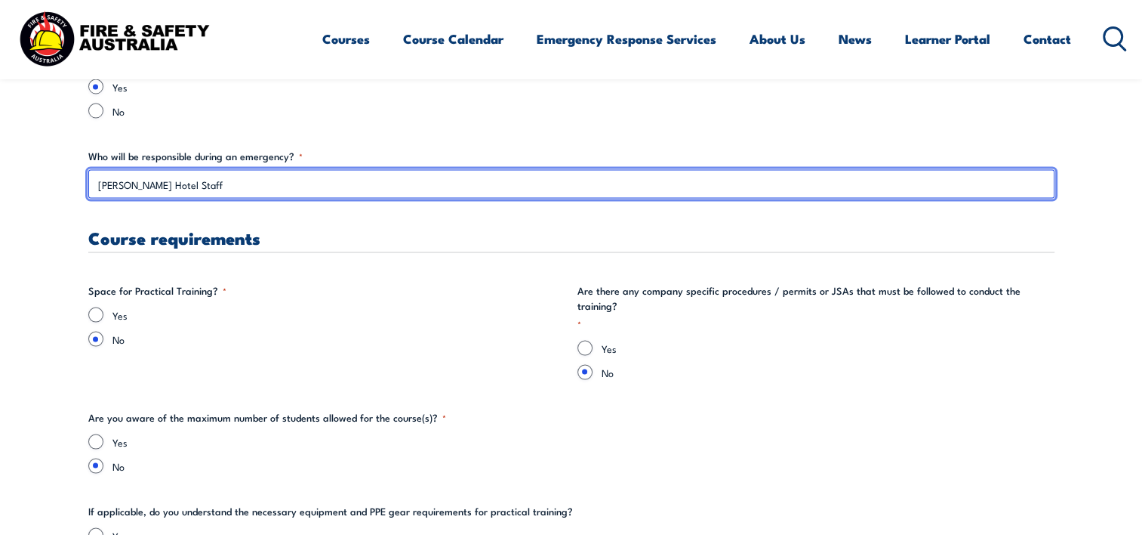
type input "[PERSON_NAME] Hotel Staff"
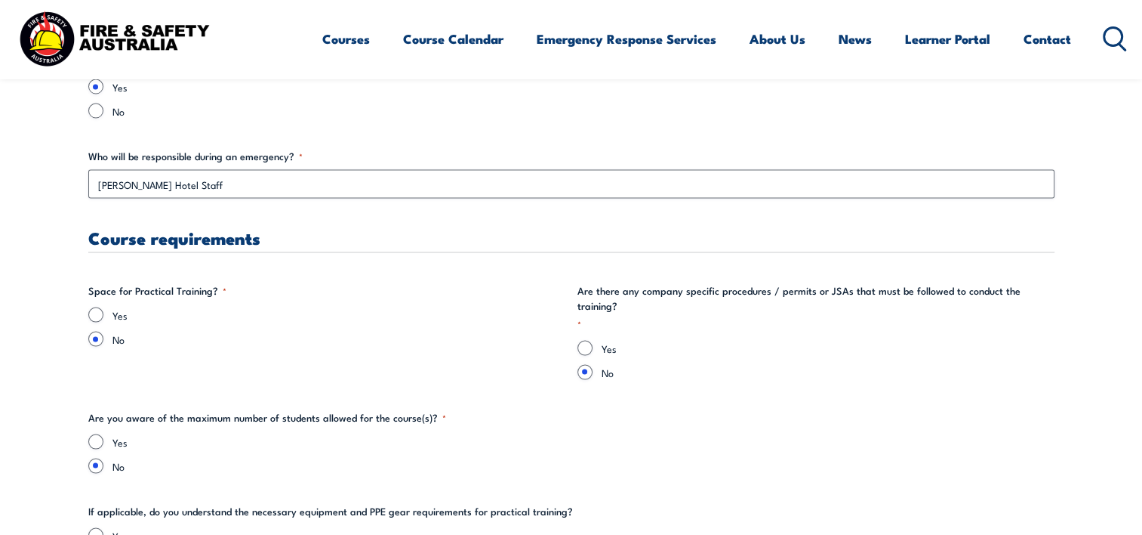
click at [88, 308] on div "Yes" at bounding box center [326, 314] width 477 height 15
click at [94, 310] on input "Yes" at bounding box center [95, 314] width 15 height 15
radio input "true"
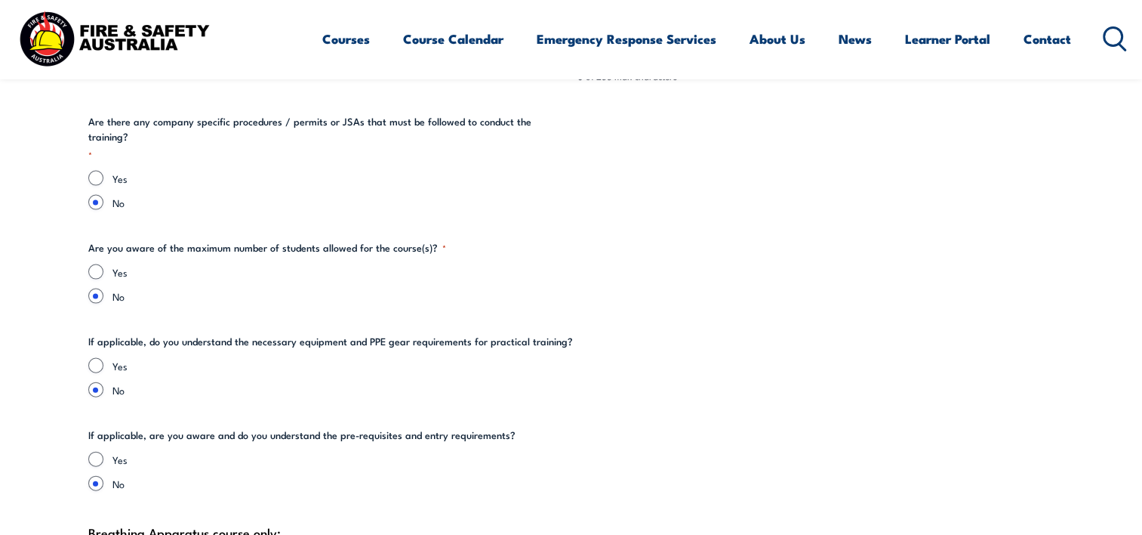
scroll to position [3209, 0]
click at [94, 264] on input "Yes" at bounding box center [95, 271] width 15 height 15
radio input "true"
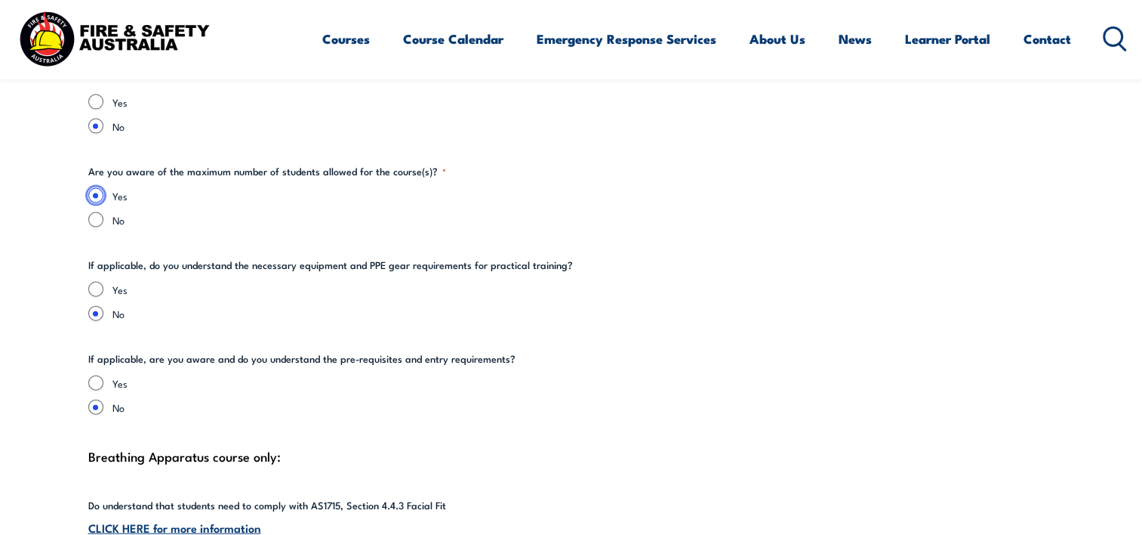
scroll to position [3322, 0]
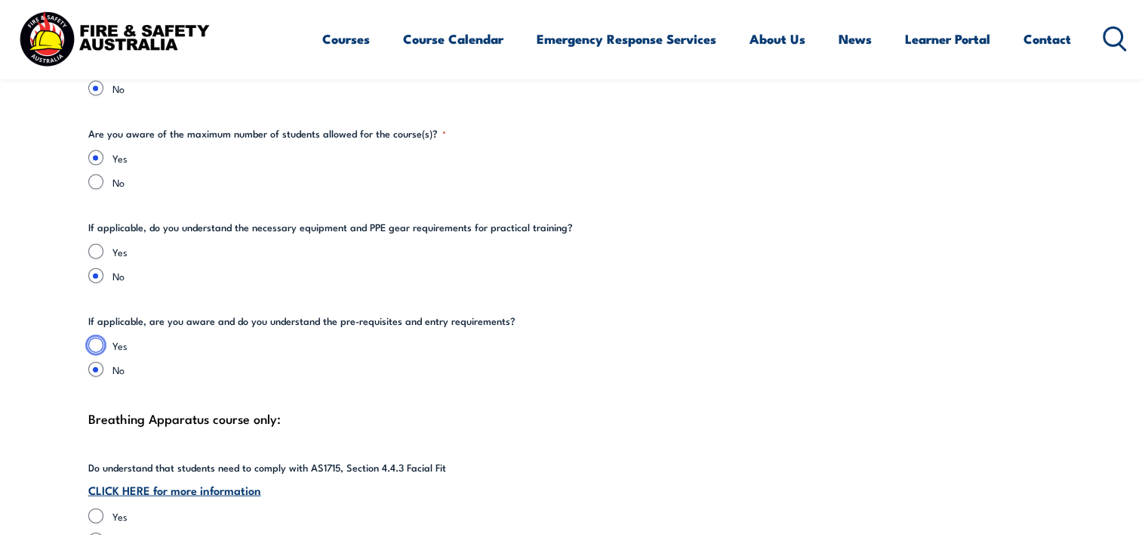
click at [95, 338] on input "Yes" at bounding box center [95, 345] width 15 height 15
radio input "true"
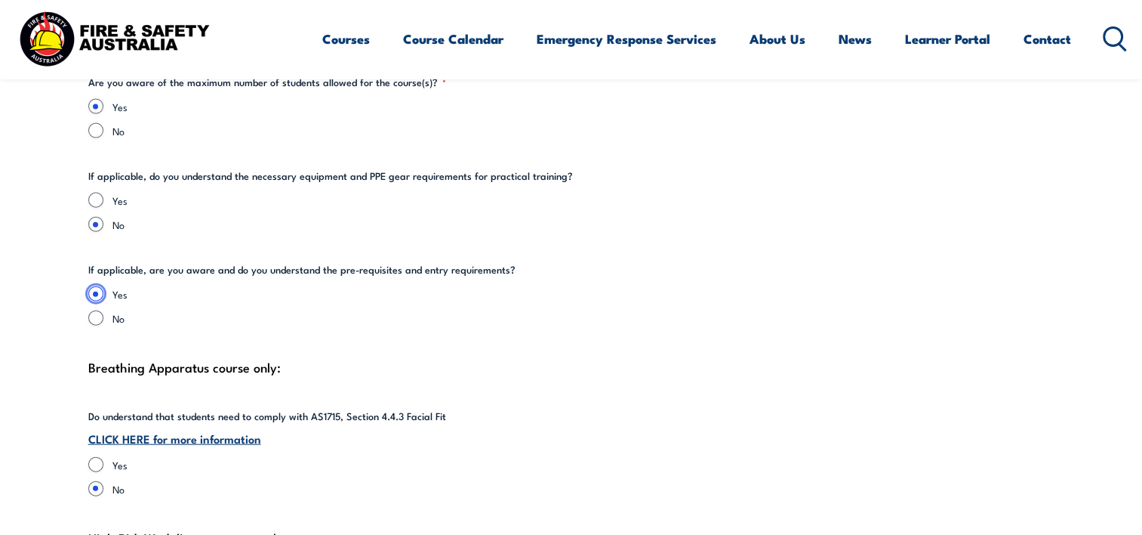
scroll to position [3379, 0]
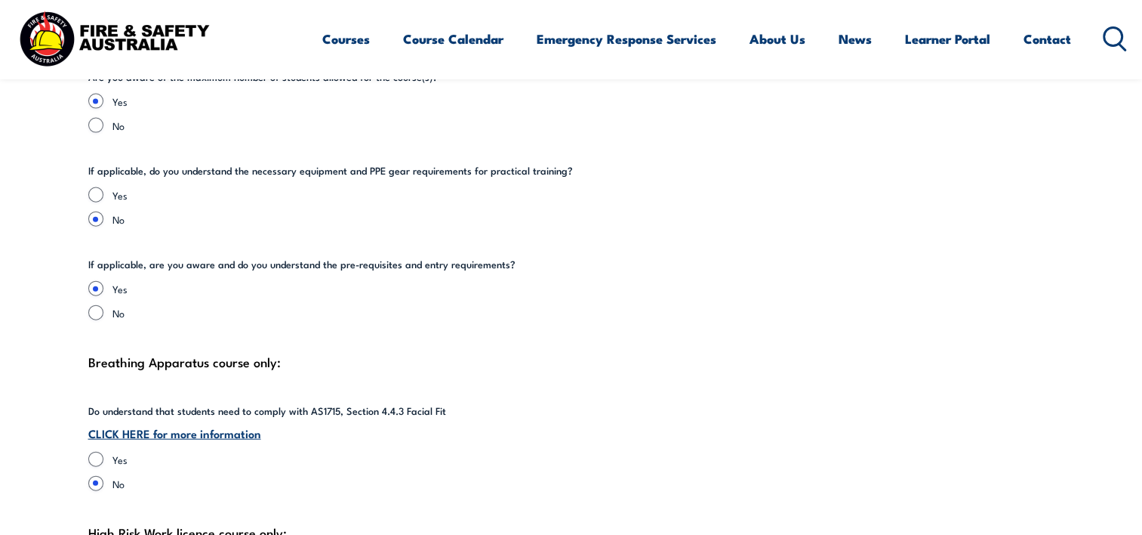
click at [94, 168] on fieldset "If applicable, do you understand the necessary equipment and PPE gear requireme…" at bounding box center [571, 194] width 966 height 63
click at [100, 187] on input "Yes" at bounding box center [95, 194] width 15 height 15
radio input "true"
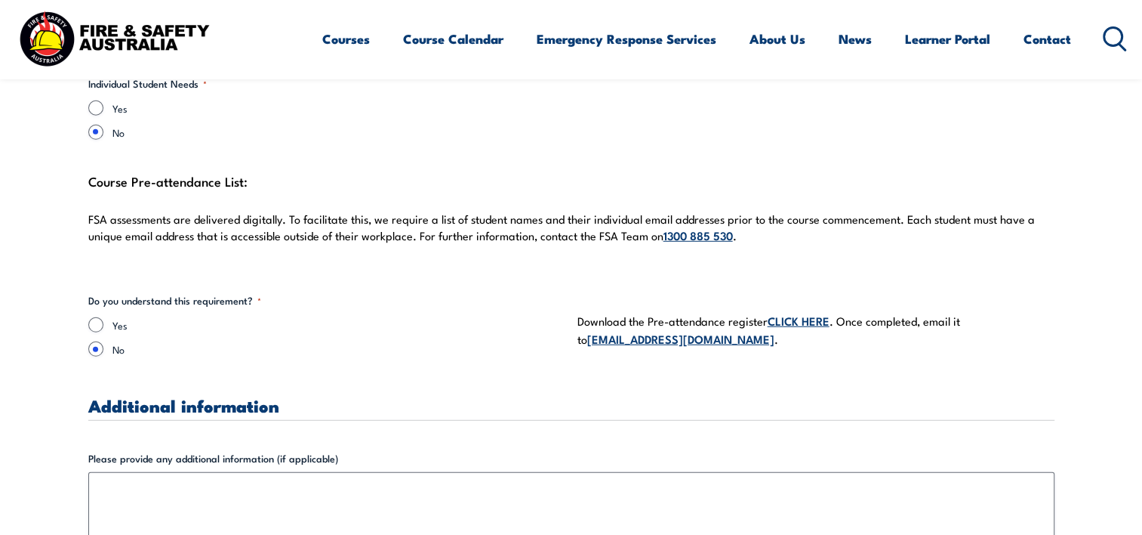
scroll to position [4228, 0]
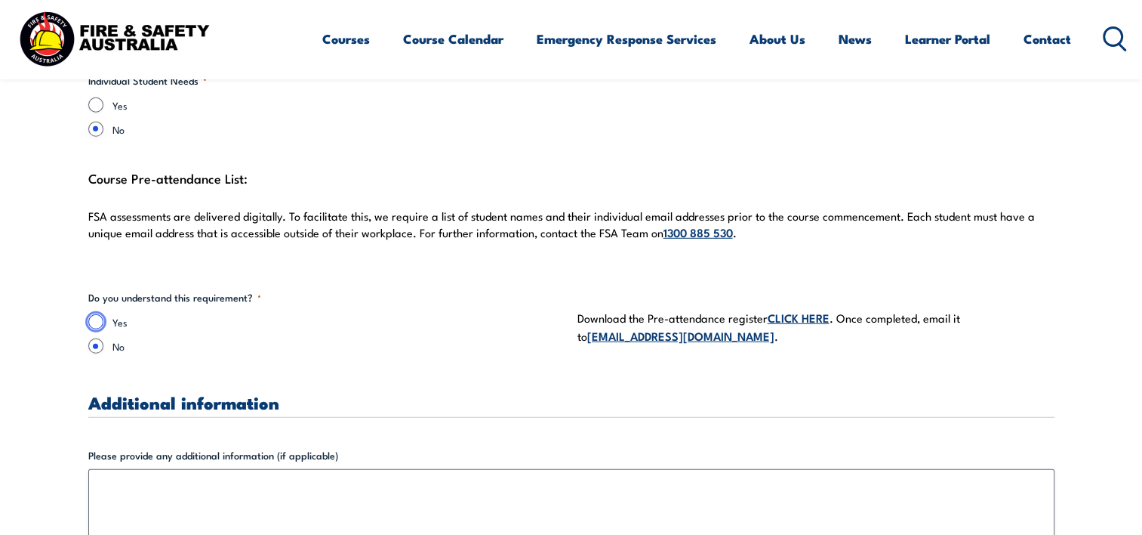
click at [100, 314] on input "Yes" at bounding box center [95, 321] width 15 height 15
radio input "true"
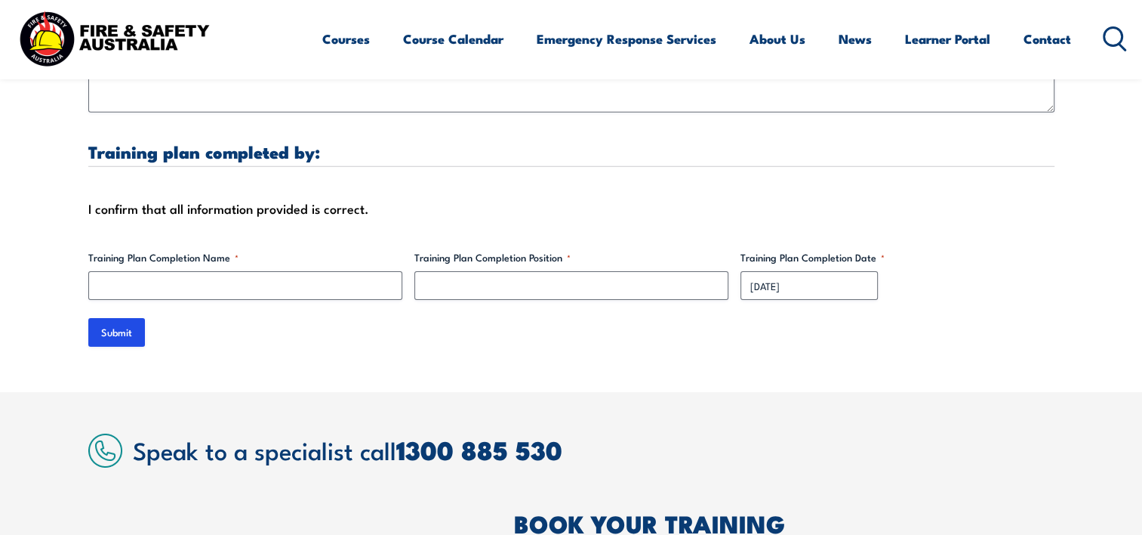
scroll to position [4813, 0]
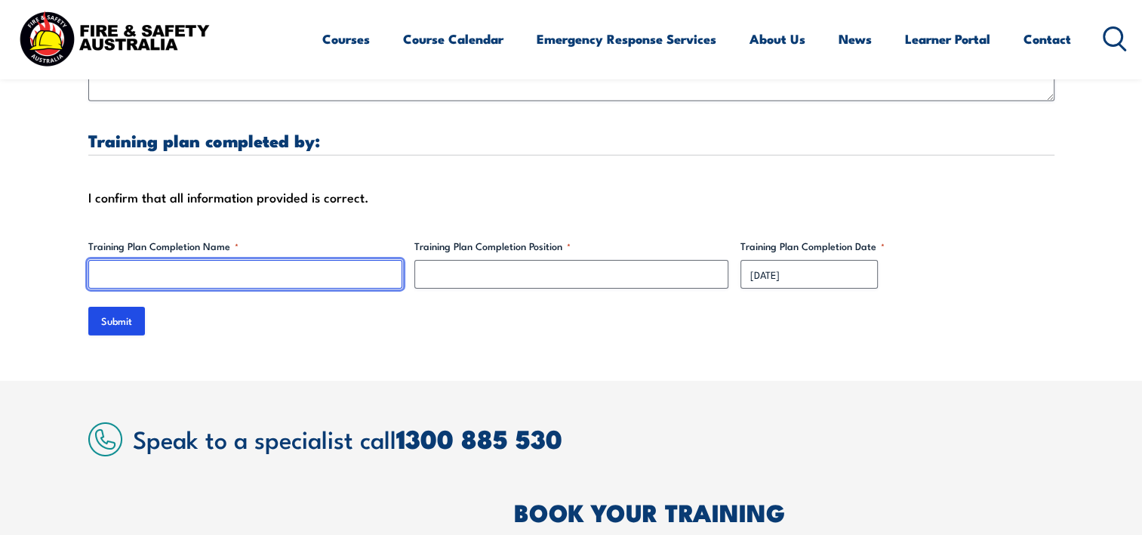
click at [205, 260] on input "Training Plan Completion Name *" at bounding box center [245, 274] width 314 height 29
type input "[PERSON_NAME]"
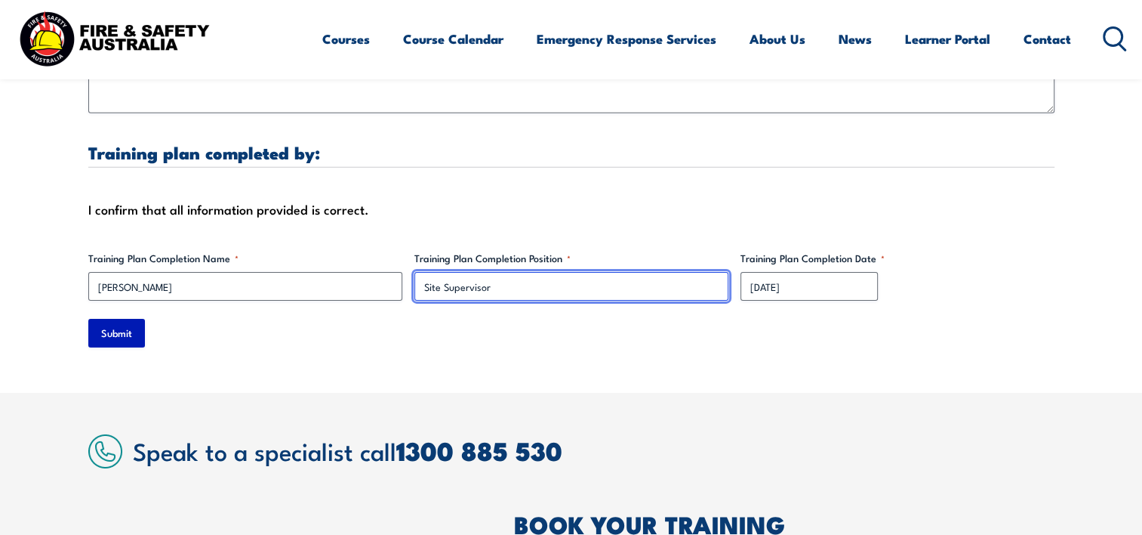
scroll to position [4795, 0]
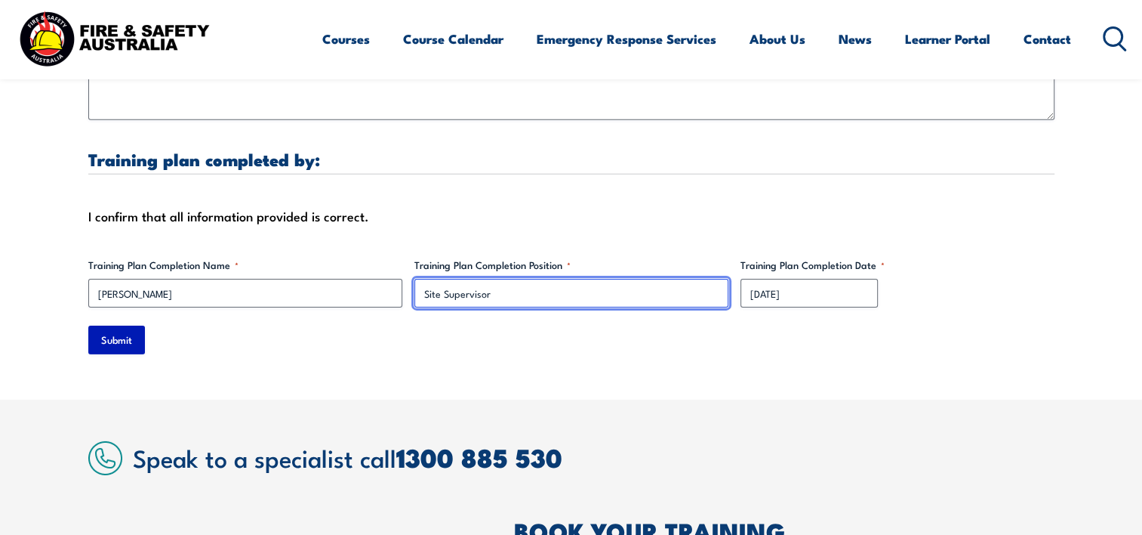
type input "Site Supervisor"
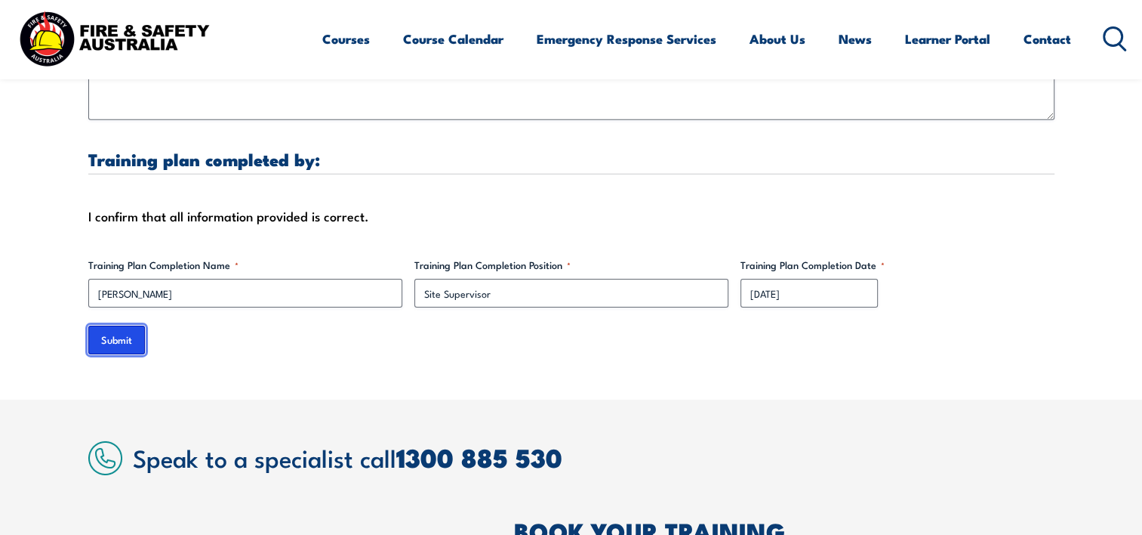
click at [125, 325] on input "Submit" at bounding box center [116, 339] width 57 height 29
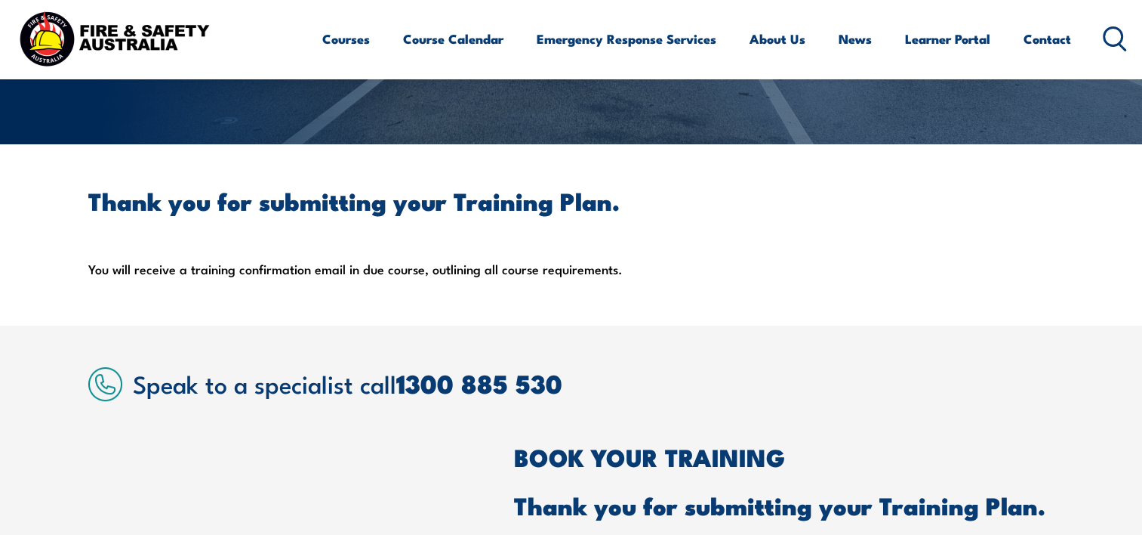
scroll to position [262, 0]
